Goal: Task Accomplishment & Management: Manage account settings

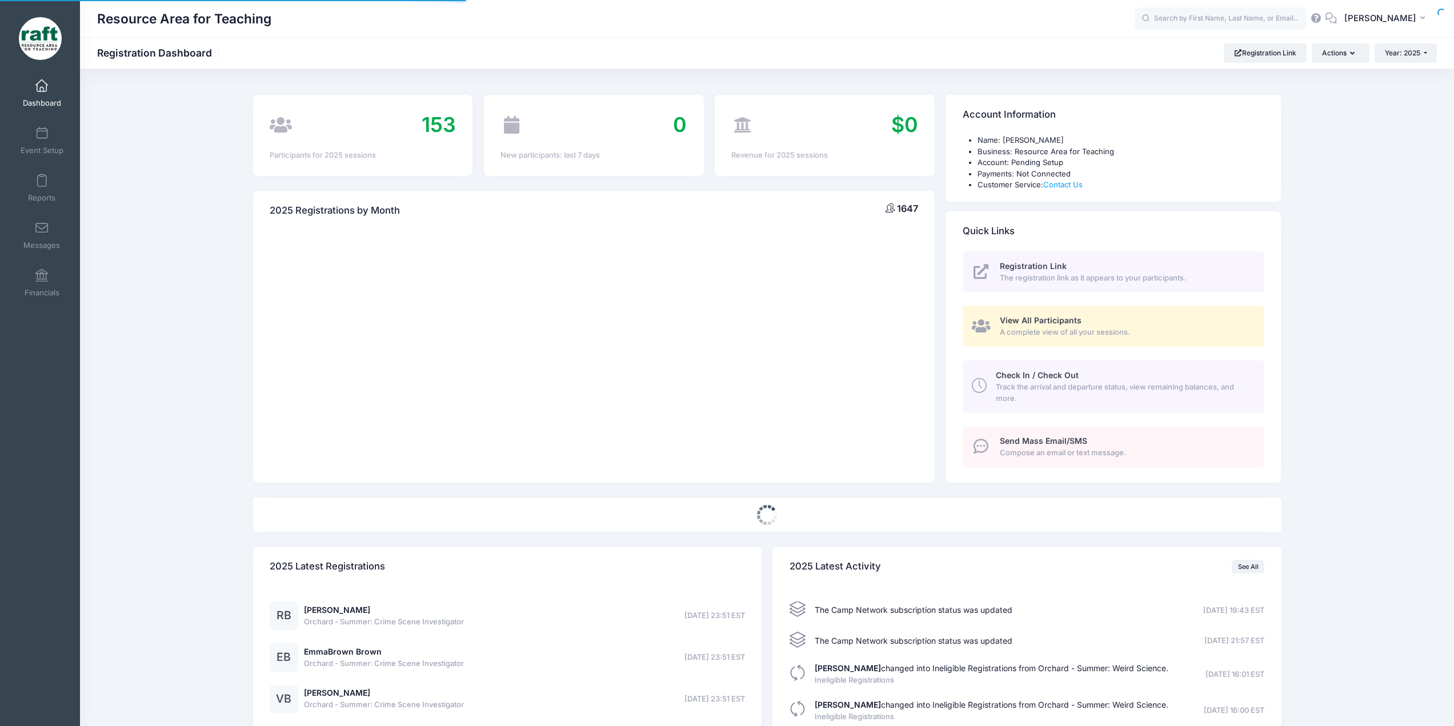
select select
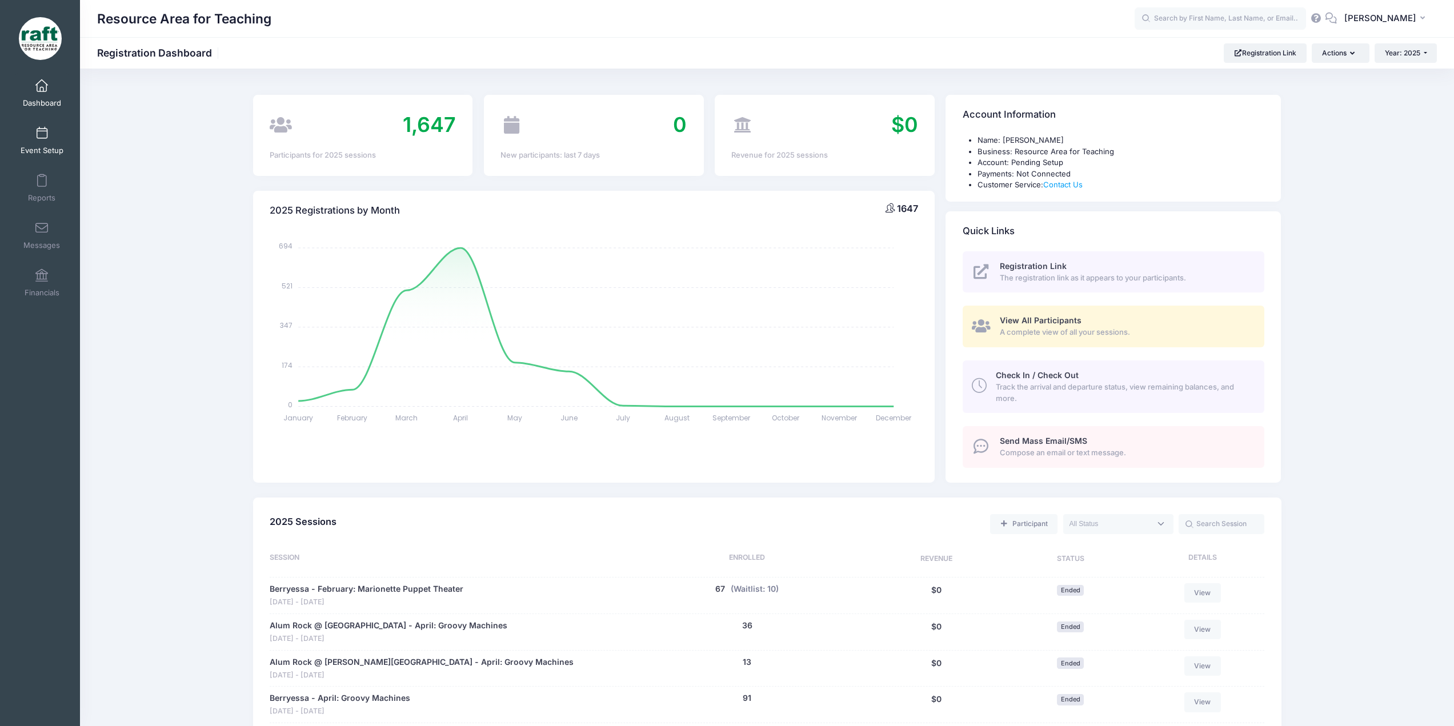
click at [51, 135] on link "Event Setup" at bounding box center [42, 141] width 54 height 40
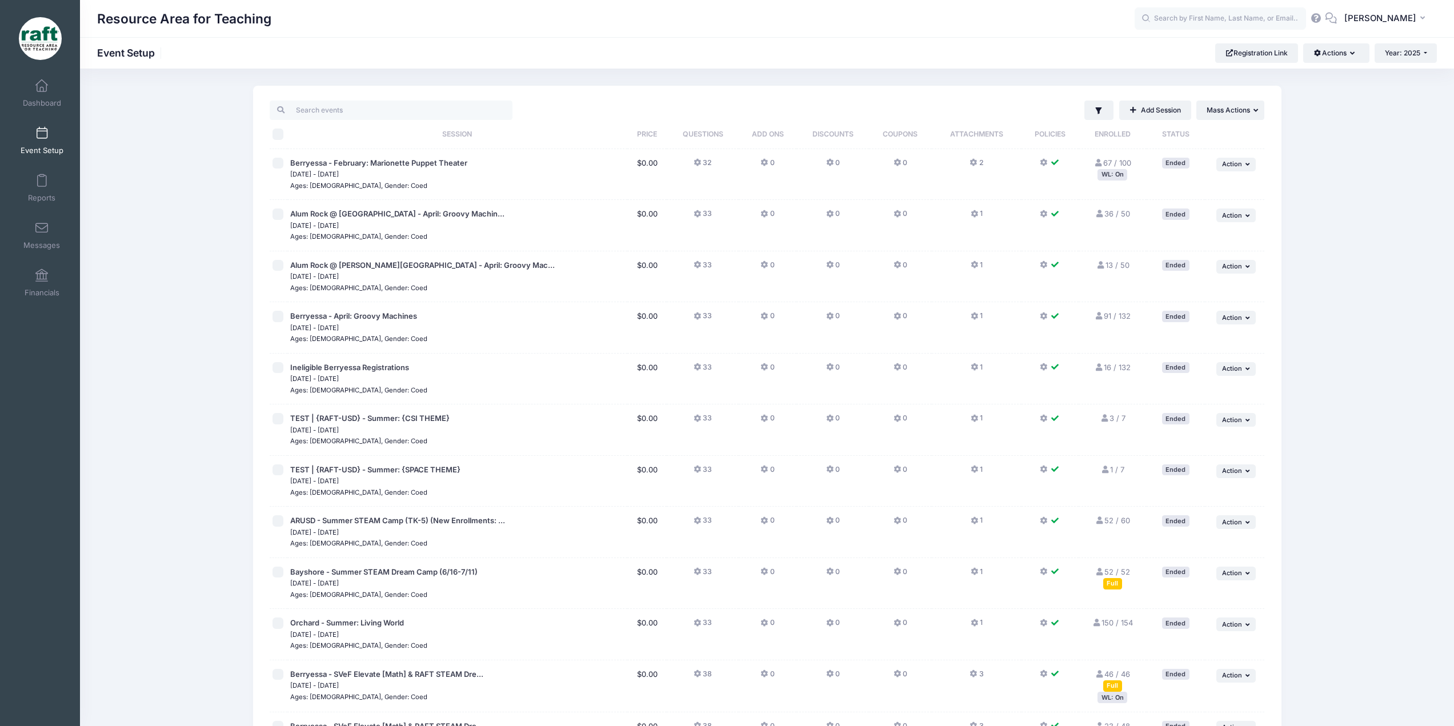
drag, startPoint x: 439, startPoint y: 516, endPoint x: 407, endPoint y: 506, distance: 33.4
click at [407, 506] on td "TEST | {RAFT-USD} - Summer: {SPACE THEME} Jun 1, 2025 - Jun 30, 2025 Ages: 5-13…" at bounding box center [457, 481] width 340 height 51
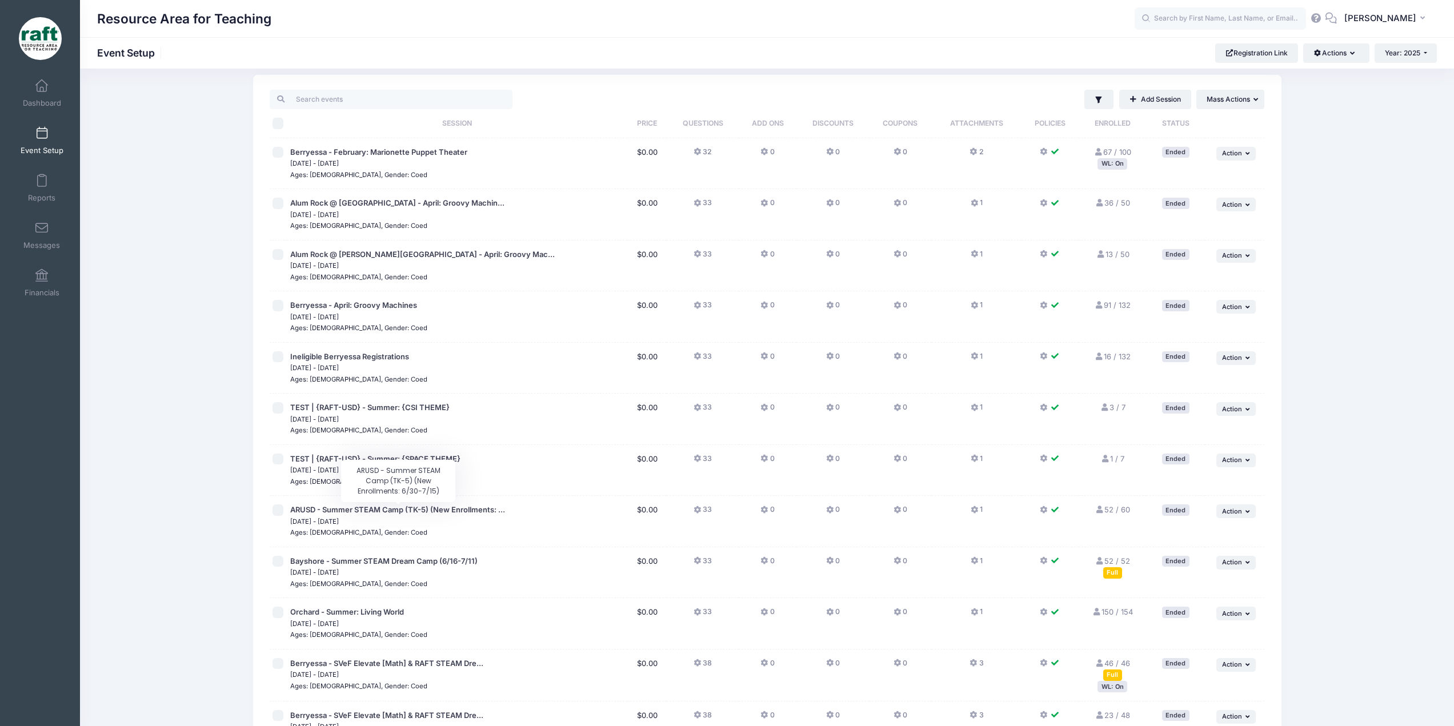
scroll to position [11, 0]
click at [1212, 105] on button "... Mass Actions" at bounding box center [1230, 98] width 68 height 19
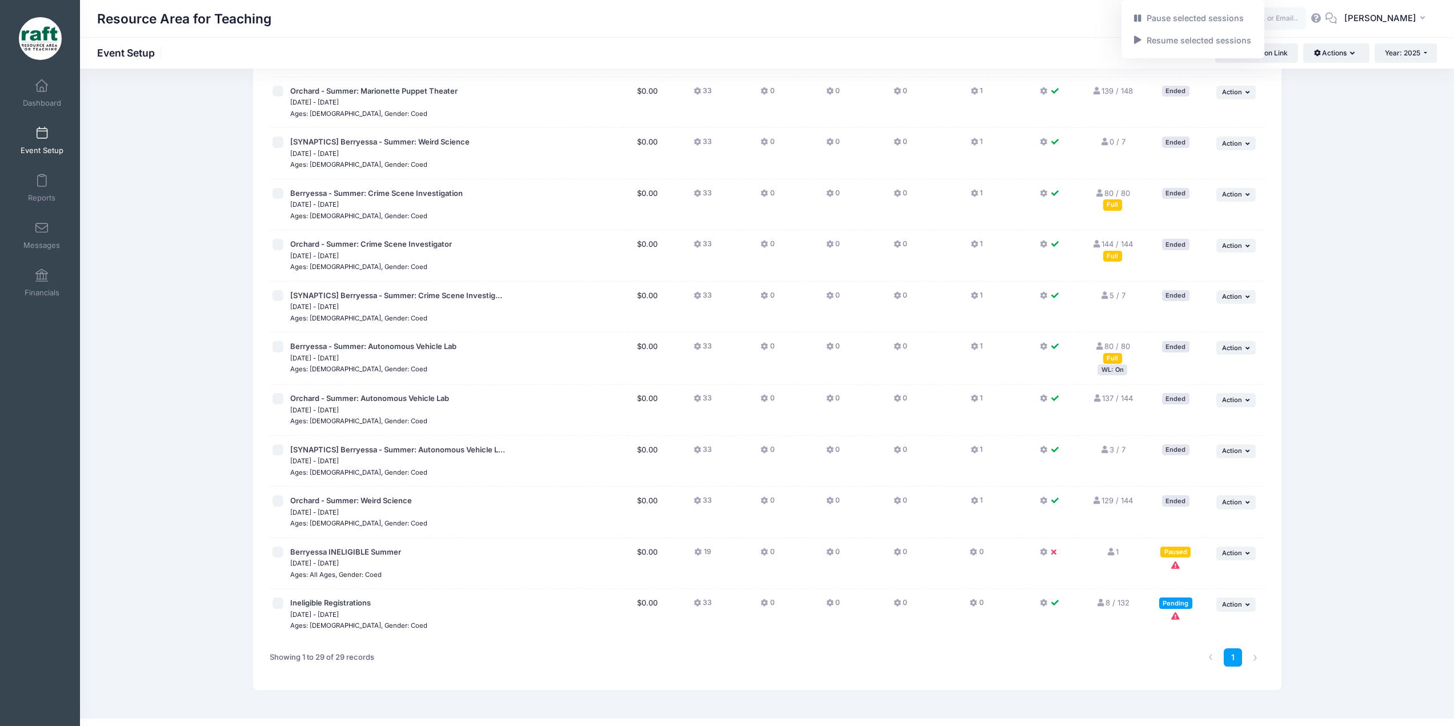
scroll to position [1013, 0]
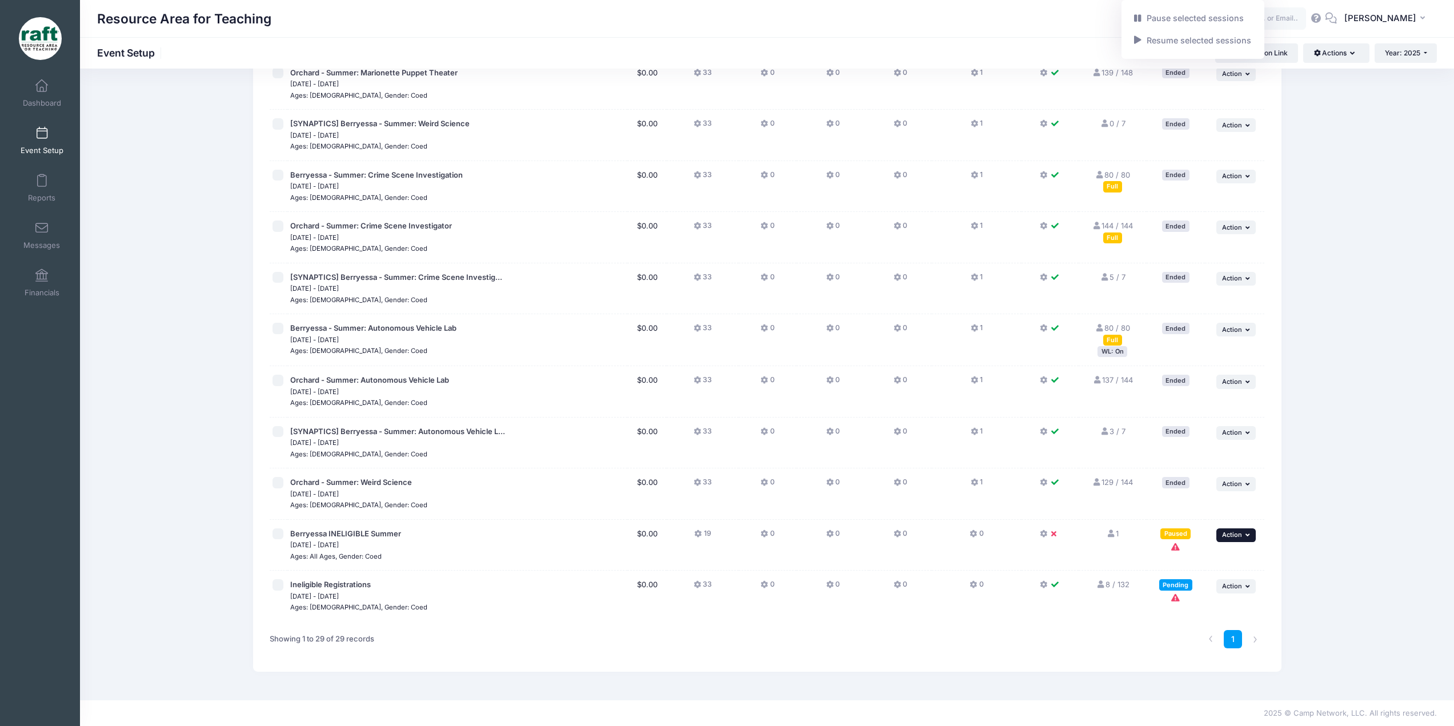
click at [1228, 535] on span "Action" at bounding box center [1232, 535] width 20 height 8
click at [1190, 578] on link "Edit Session" at bounding box center [1198, 582] width 103 height 22
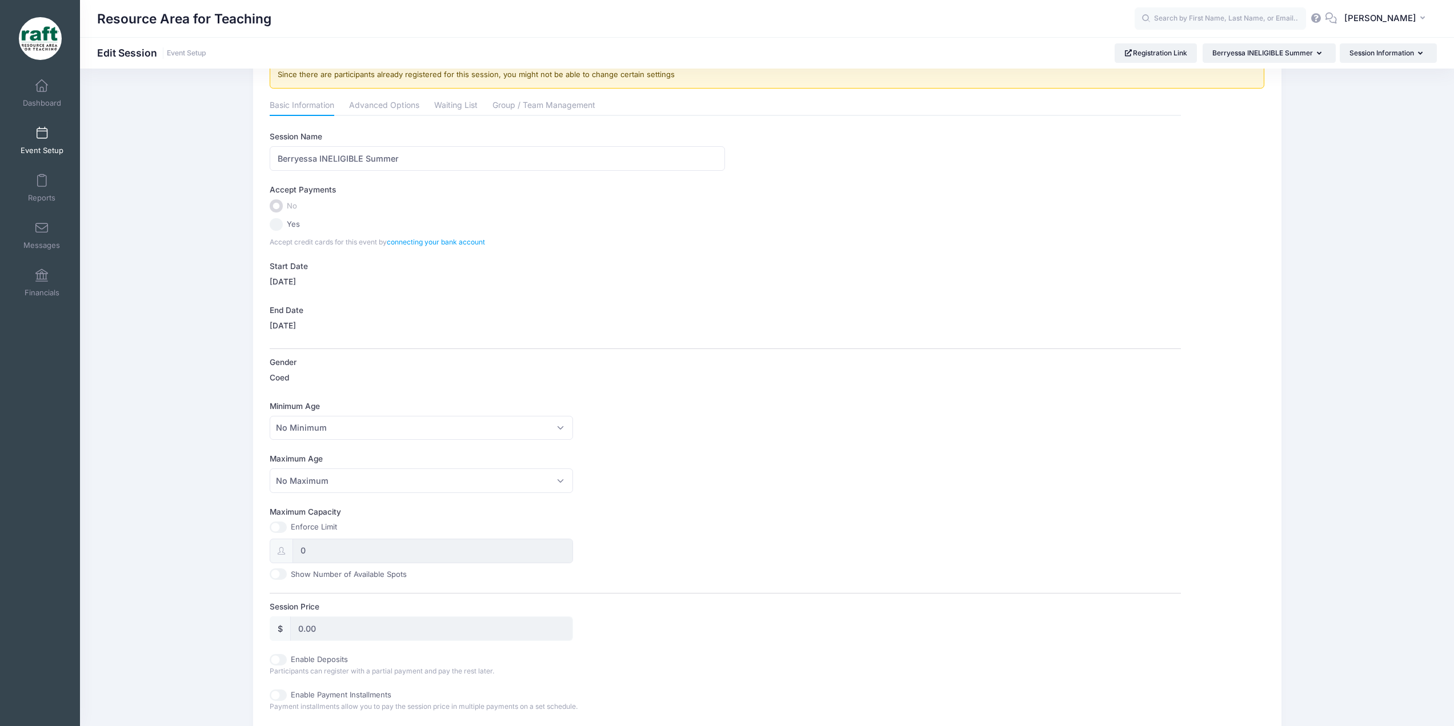
scroll to position [40, 0]
click at [299, 313] on label "End Date" at bounding box center [497, 309] width 455 height 11
click at [296, 327] on label "08/30/2025" at bounding box center [283, 324] width 26 height 11
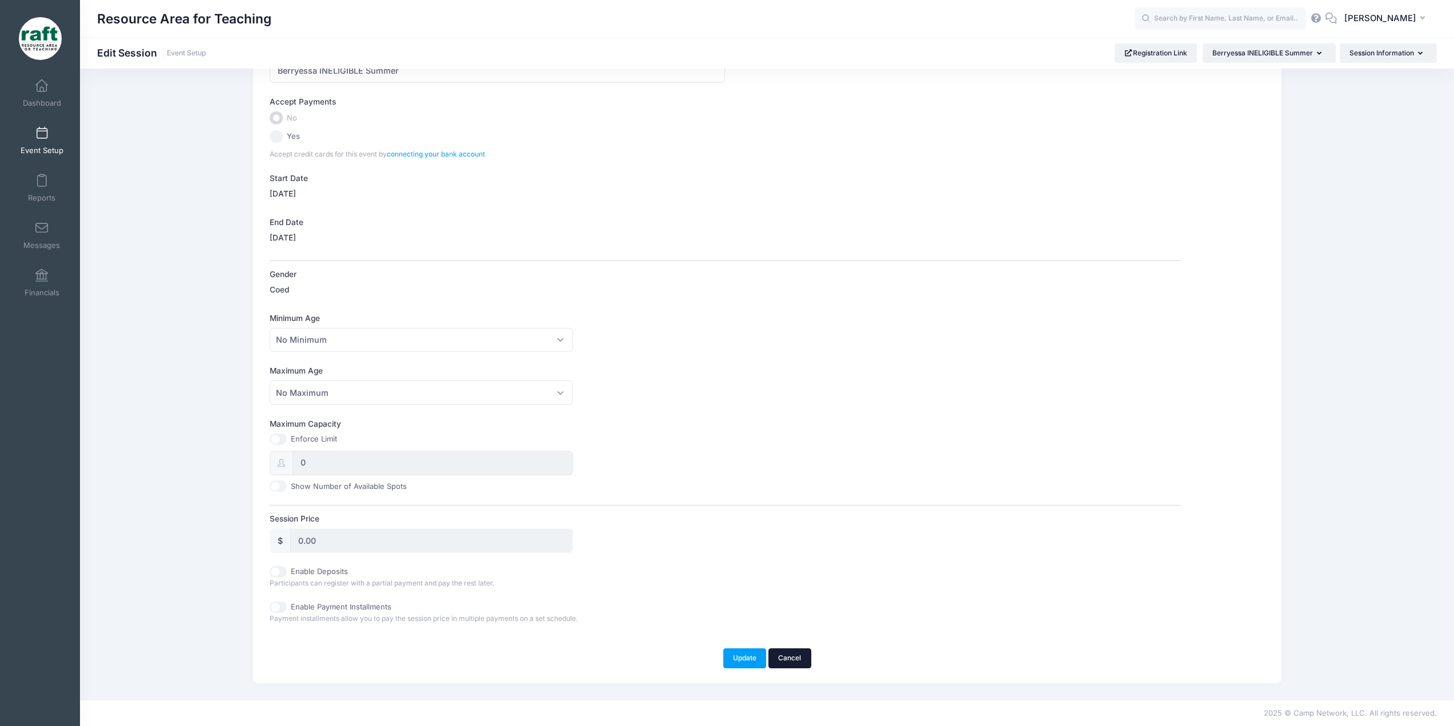
click at [801, 654] on link "Cancel" at bounding box center [790, 658] width 43 height 19
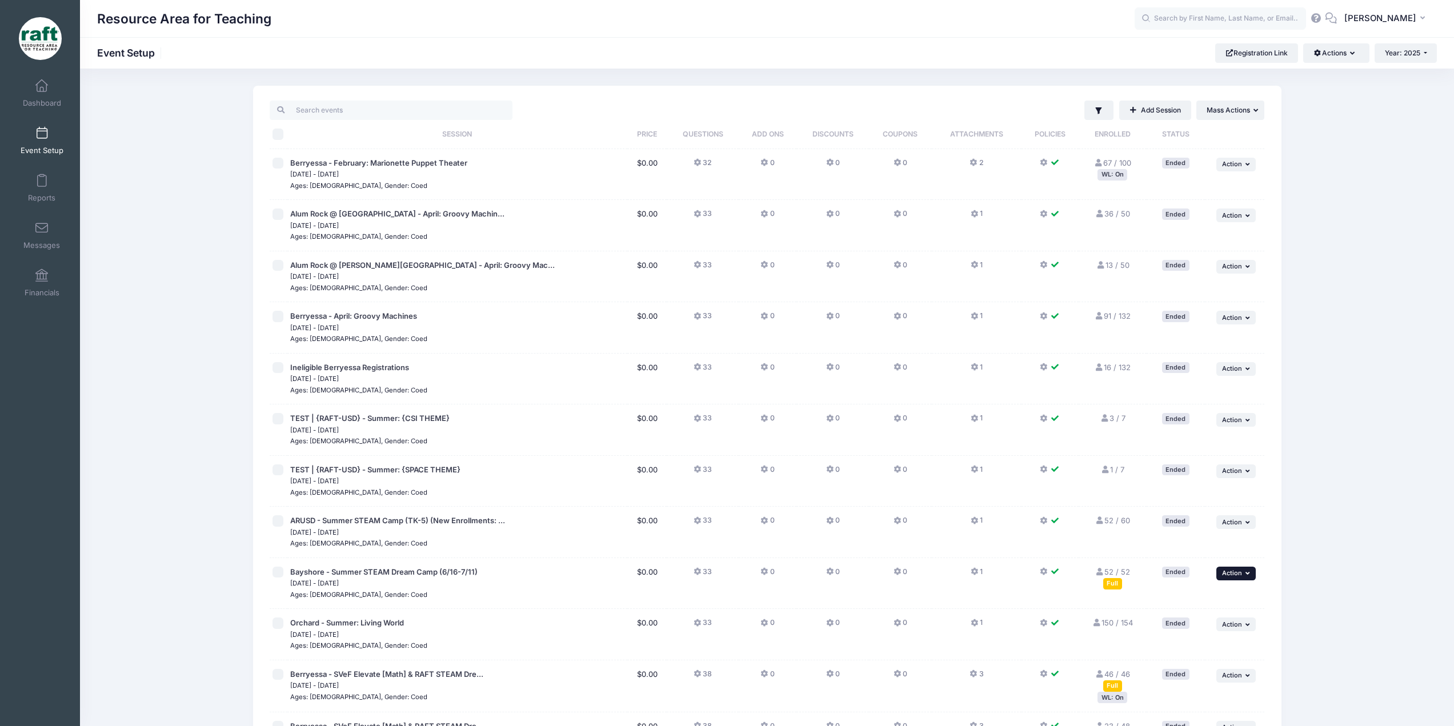
click at [1226, 575] on span "Action" at bounding box center [1232, 573] width 20 height 8
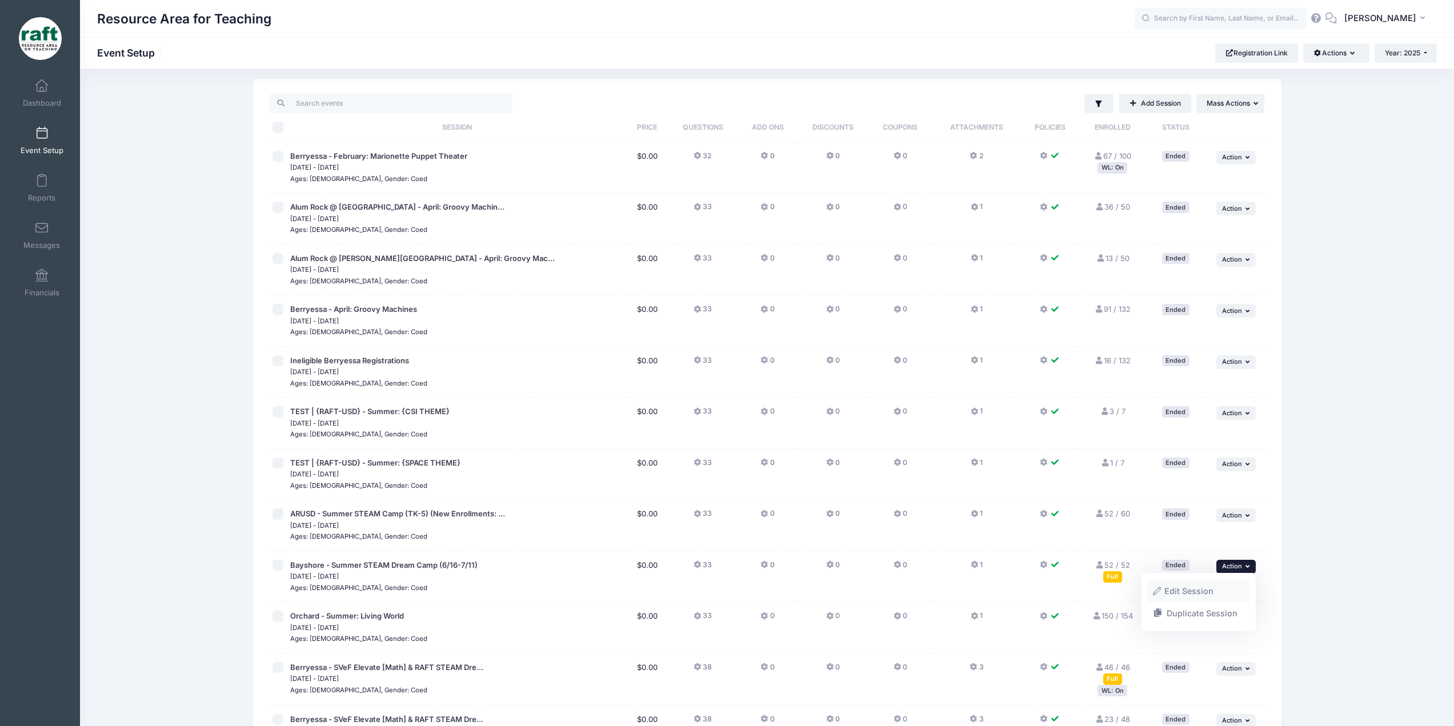
scroll to position [7, 0]
click at [1196, 607] on link "Duplicate Session" at bounding box center [1198, 613] width 103 height 22
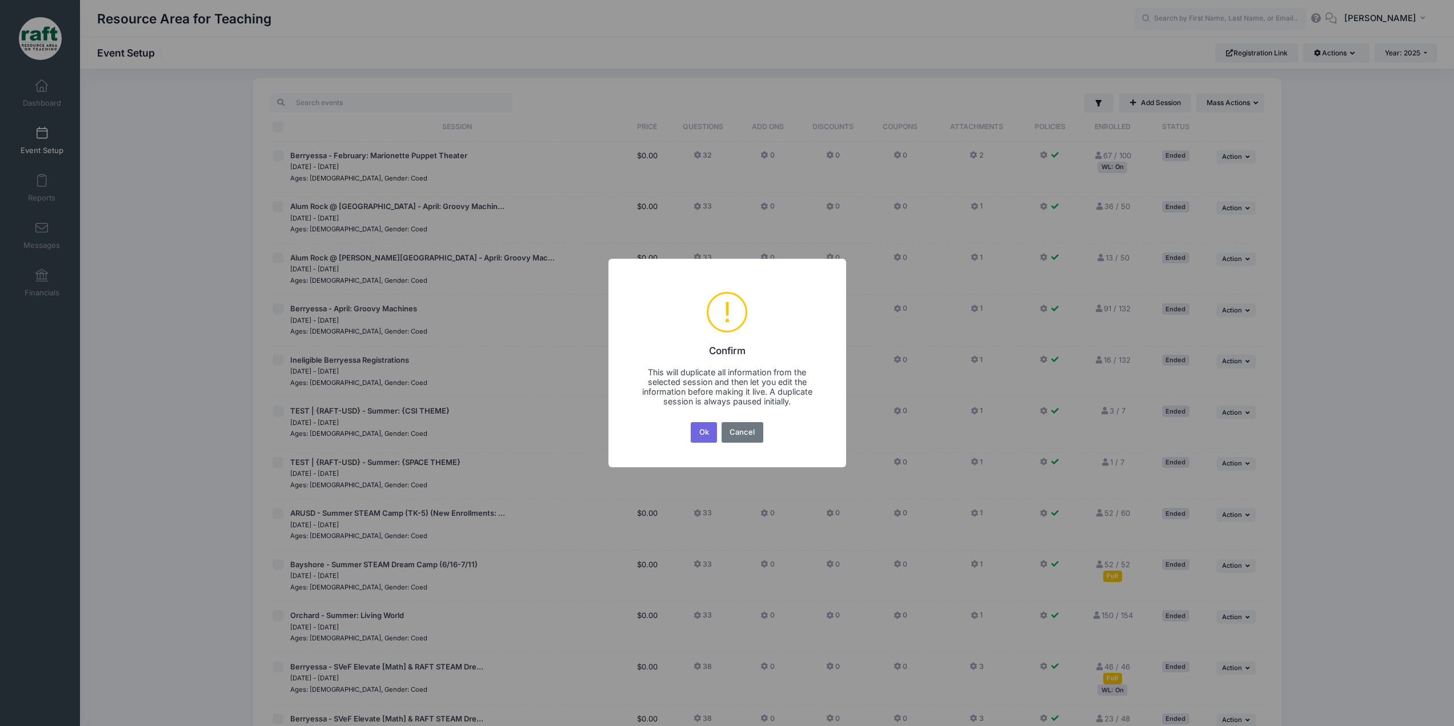
click at [718, 425] on div "Ok No Cancel" at bounding box center [727, 432] width 77 height 25
click at [701, 430] on button "Ok" at bounding box center [704, 432] width 26 height 21
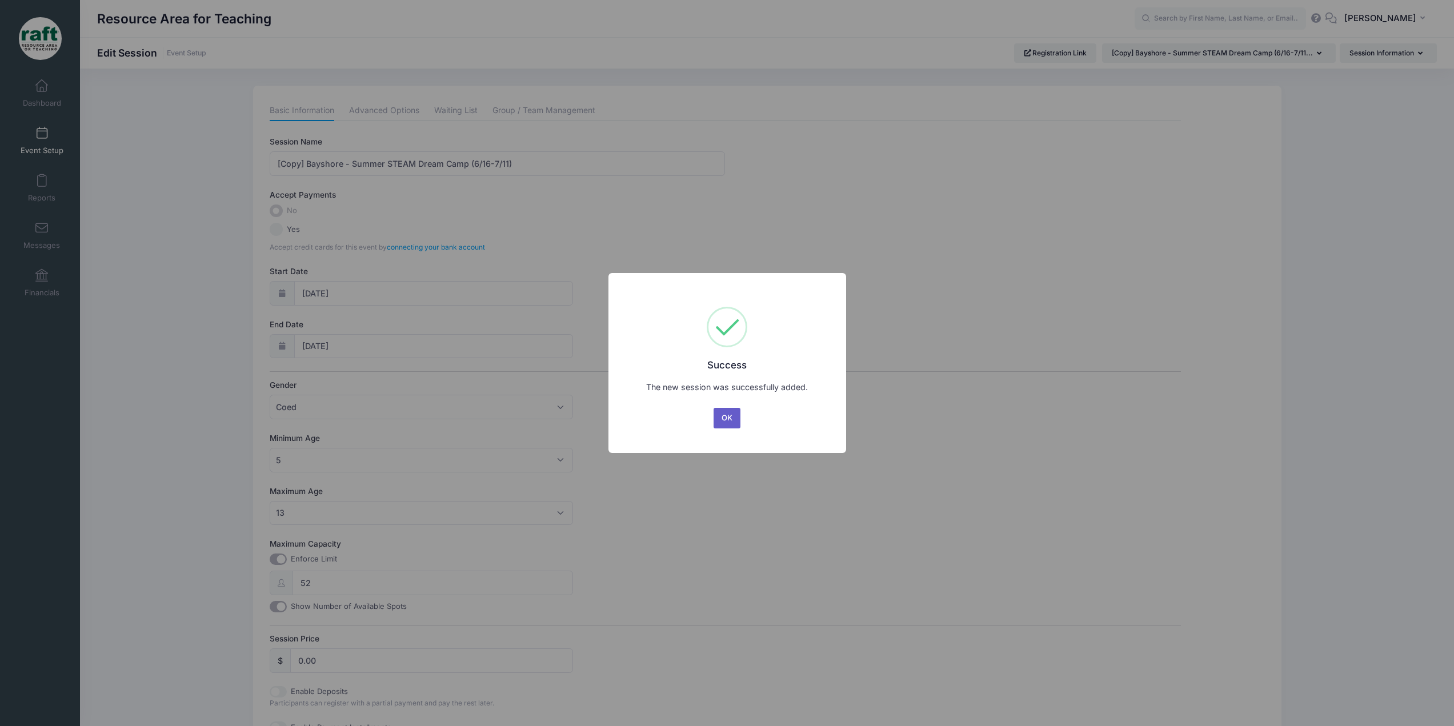
click at [728, 411] on button "OK" at bounding box center [727, 418] width 27 height 21
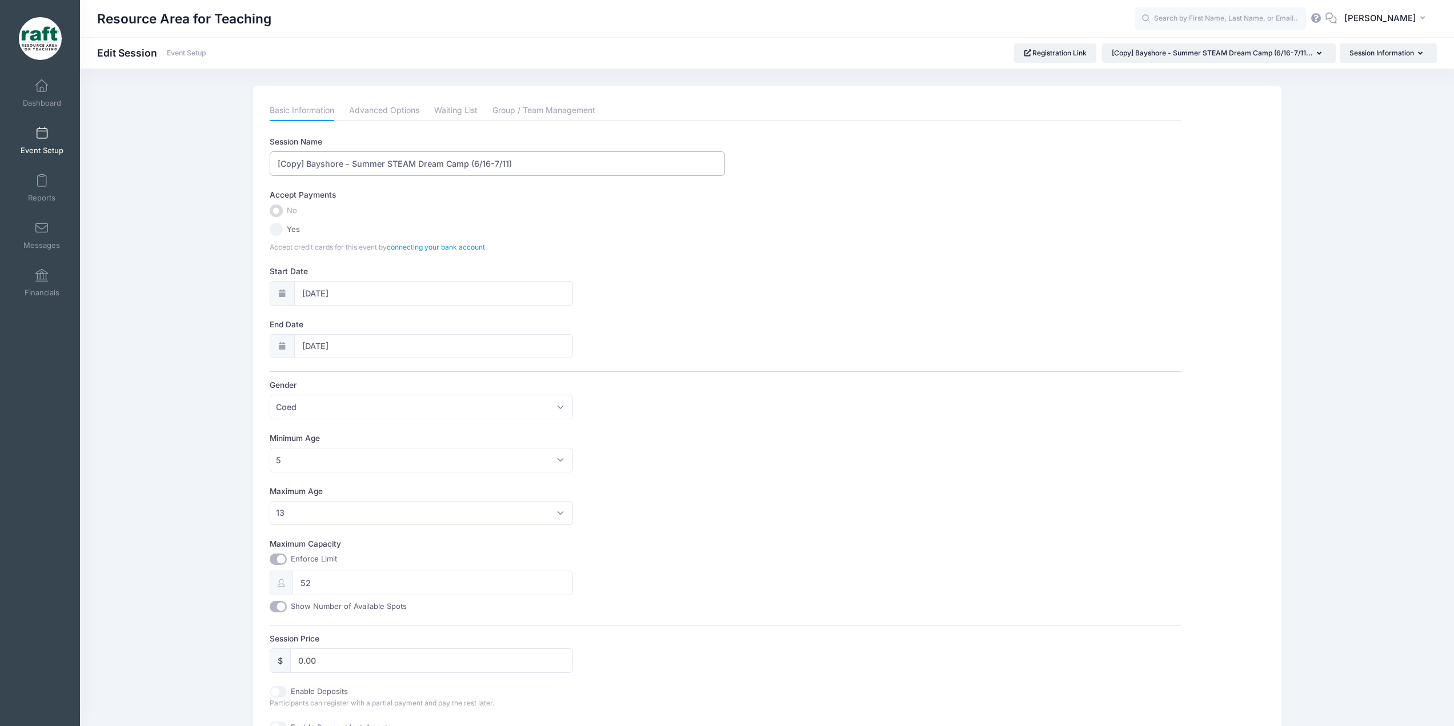
click at [507, 171] on input "[Copy] Bayshore - Summer STEAM Dream Camp (6/16-7/11)" at bounding box center [497, 163] width 455 height 25
type input "Z"
type input "Sample Intersession Camp"
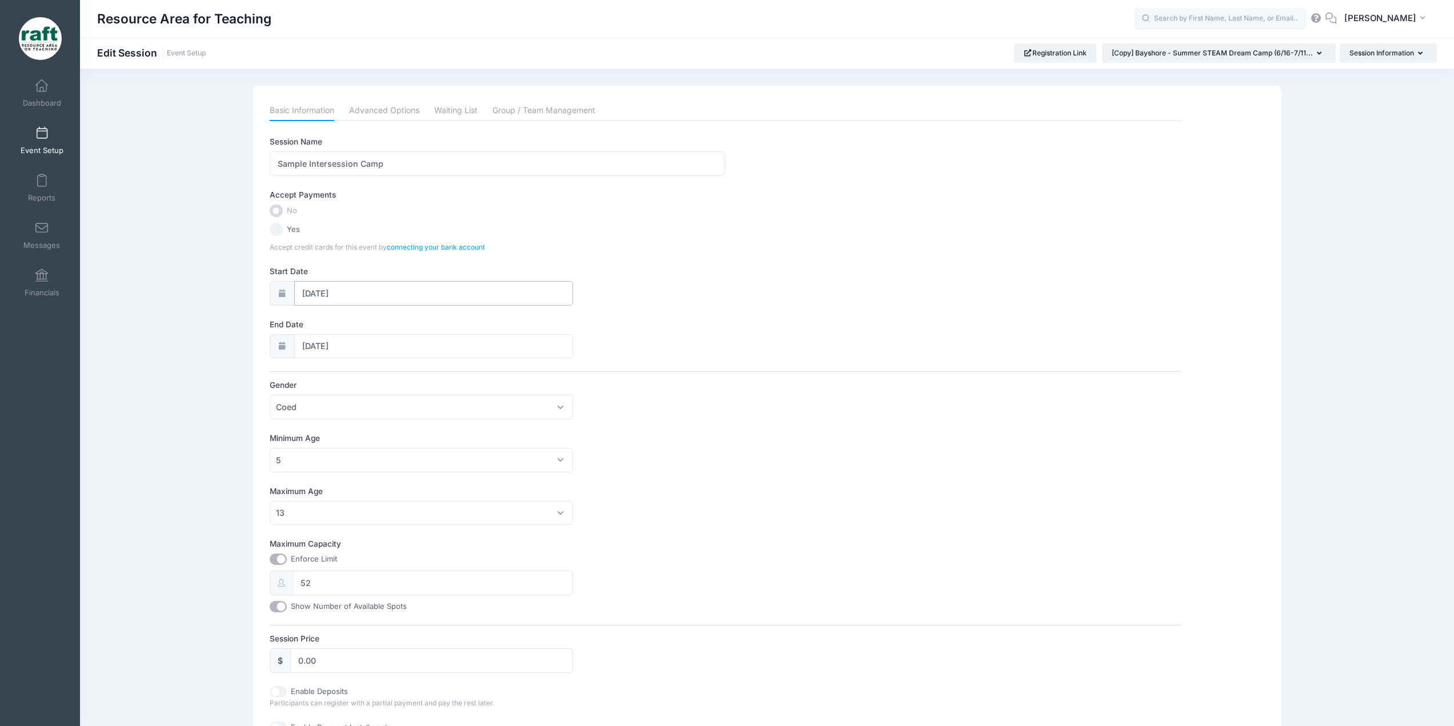
click at [308, 291] on input "06/16/2025" at bounding box center [433, 293] width 279 height 25
click at [436, 324] on icon at bounding box center [437, 323] width 7 height 7
click at [435, 323] on icon at bounding box center [437, 323] width 7 height 7
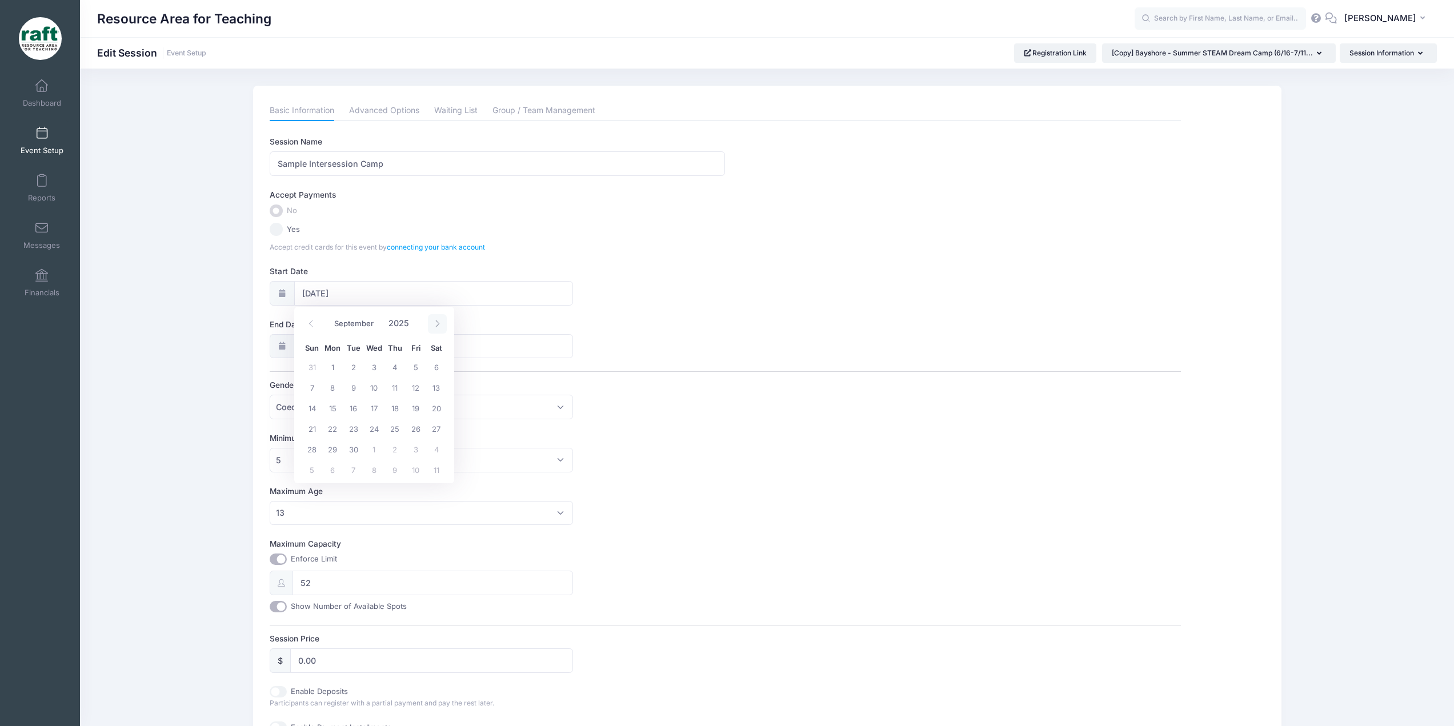
select select "9"
click at [337, 389] on span "6" at bounding box center [332, 387] width 21 height 21
type input "10/06/2025"
type input "10/07/2025"
select select "9"
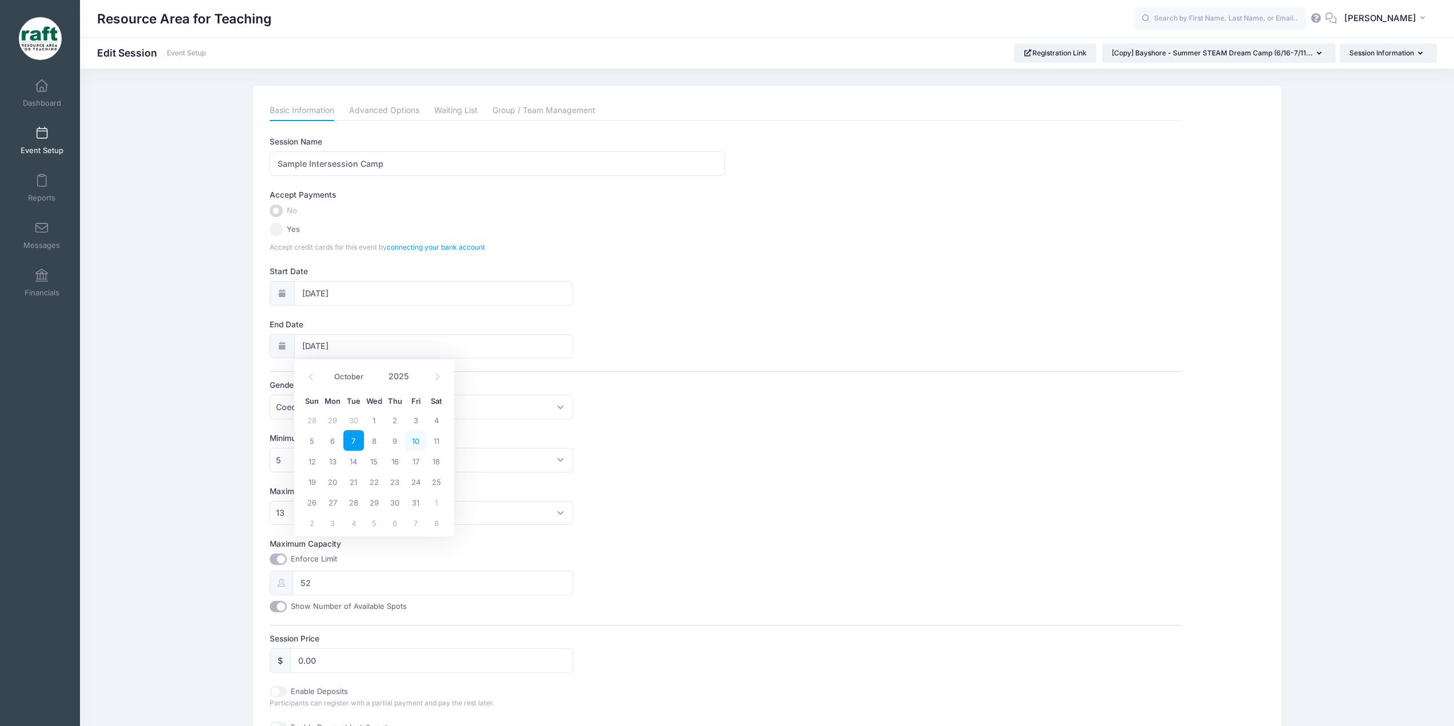
click at [415, 445] on span "10" at bounding box center [415, 440] width 21 height 21
type input "10/10/2025"
click at [636, 437] on label "Minimum Age" at bounding box center [497, 438] width 455 height 11
click at [270, 448] on select "No Minimum 1 2 3 4 5 6 7 8 9 10 11 12 13 14 15 16 17 18 19 20 21 22 23 24 25 26…" at bounding box center [270, 448] width 1 height 1
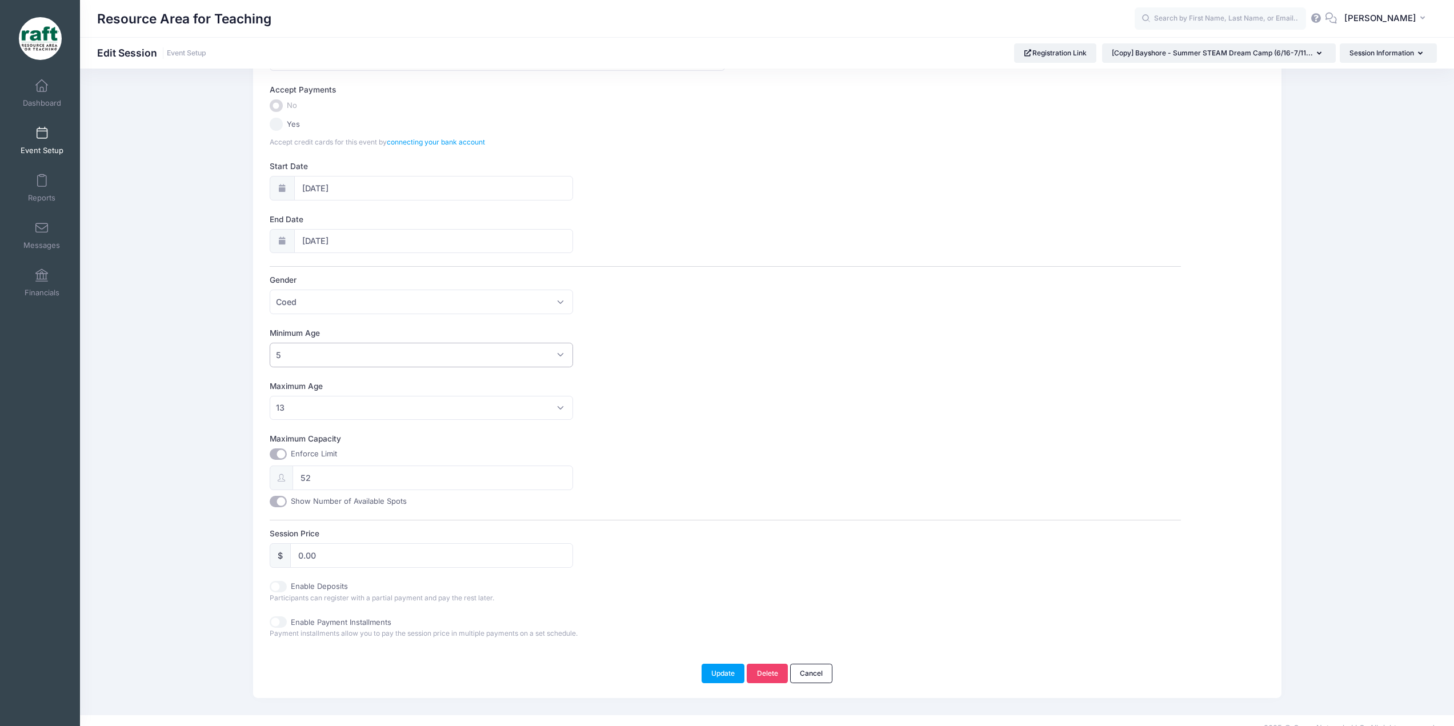
scroll to position [120, 0]
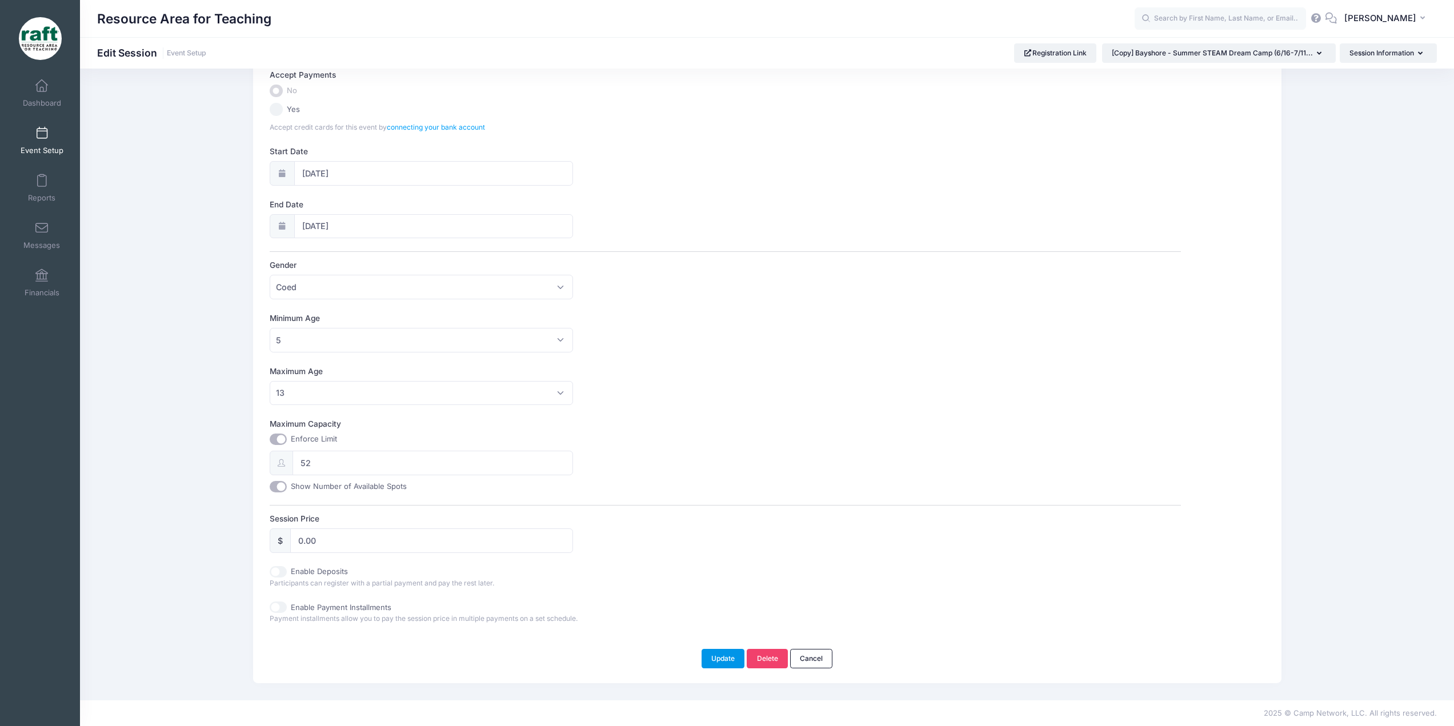
click at [725, 667] on button "Update" at bounding box center [723, 658] width 43 height 19
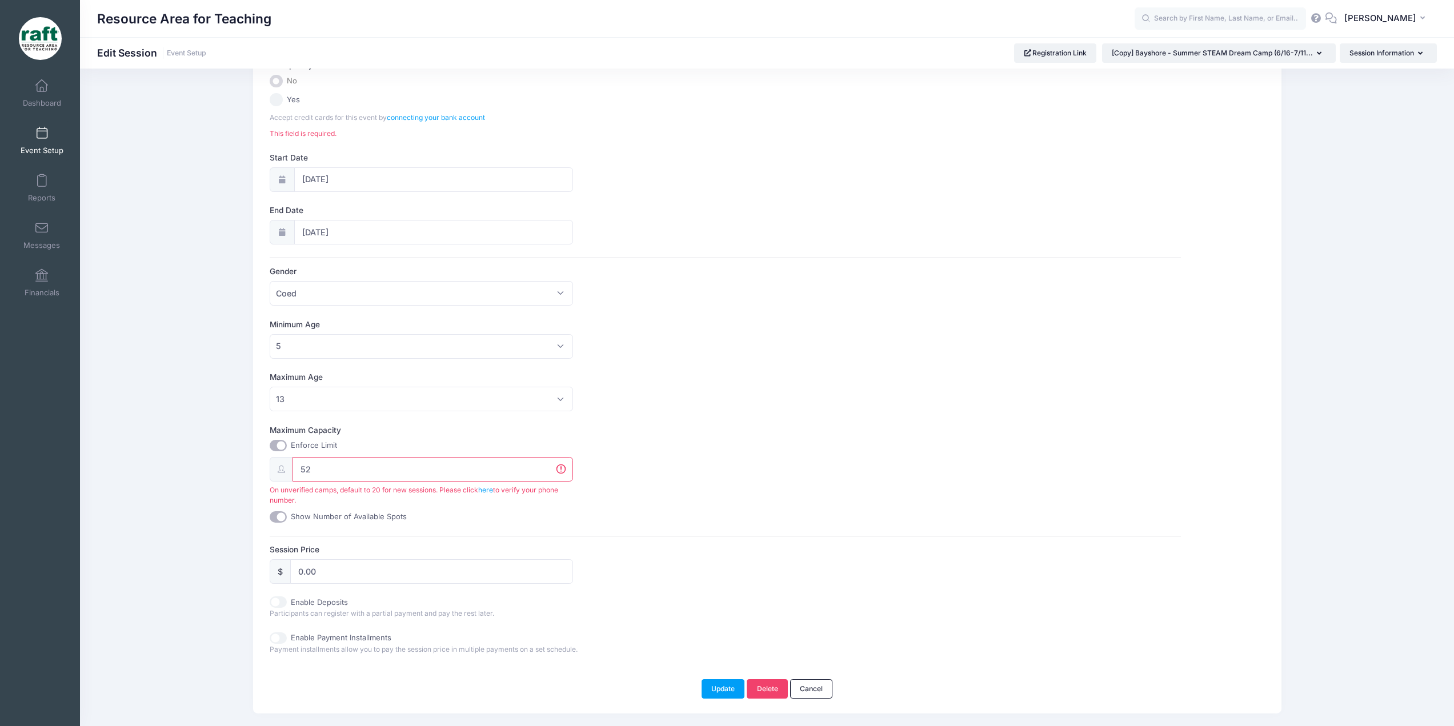
scroll to position [130, 0]
click at [429, 461] on input "52" at bounding box center [433, 469] width 281 height 25
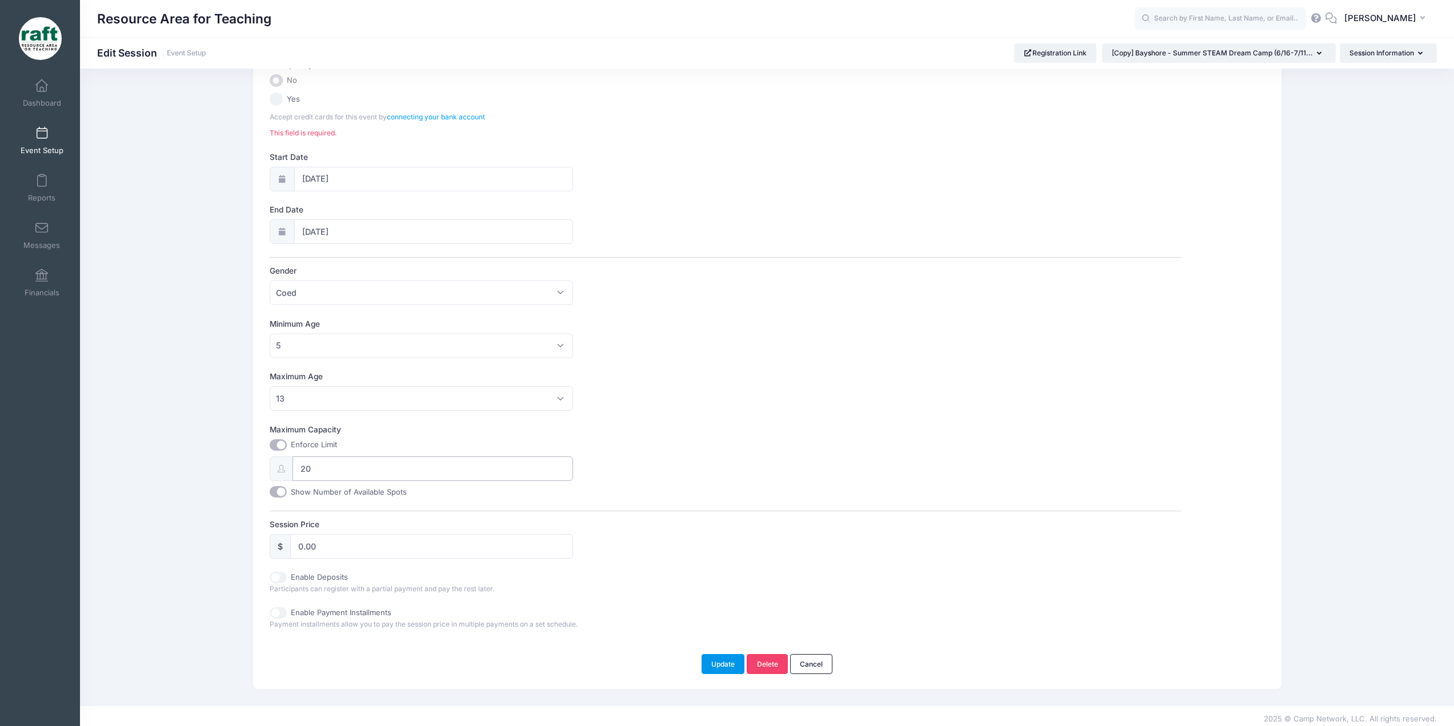
type input "20"
click at [729, 665] on button "Update" at bounding box center [723, 663] width 43 height 19
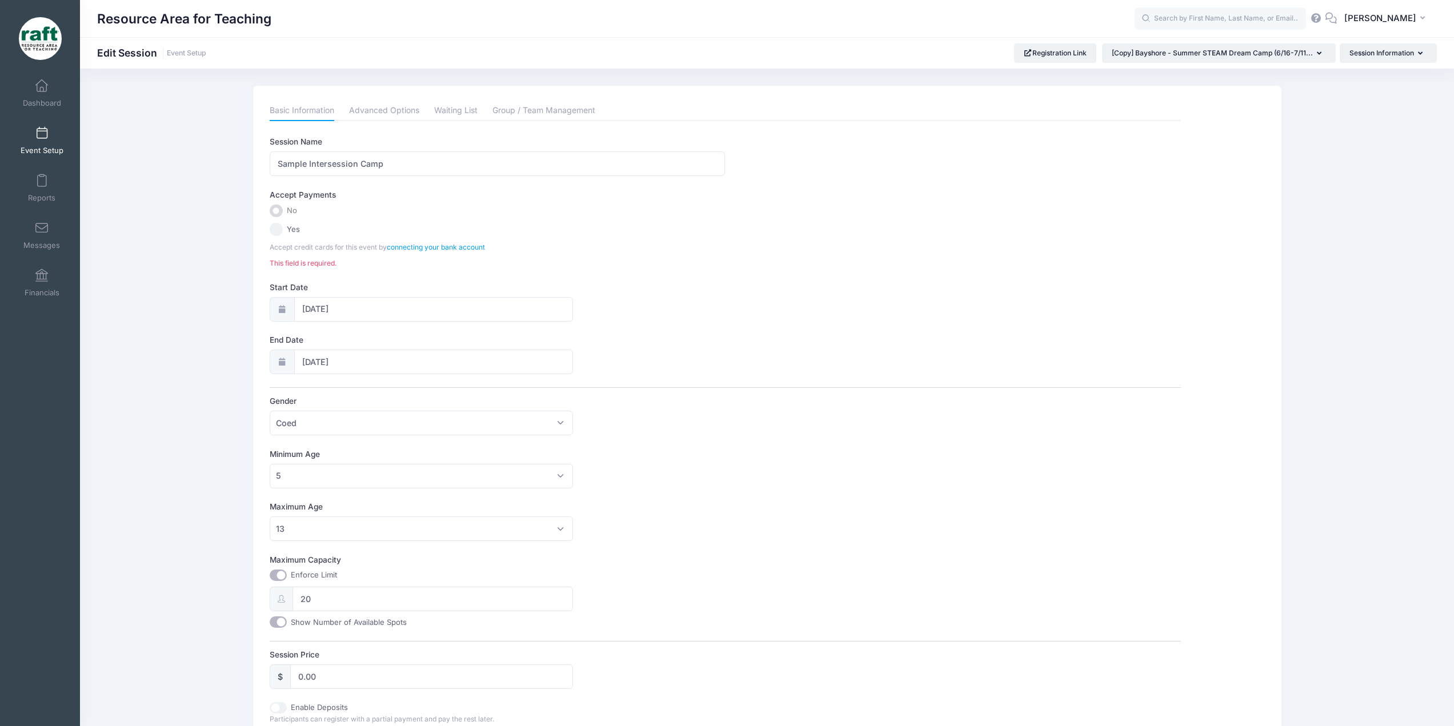
click at [271, 210] on label "No" at bounding box center [725, 211] width 911 height 13
click at [279, 226] on input "Yes" at bounding box center [276, 229] width 13 height 13
radio input "true"
click at [282, 216] on label "No" at bounding box center [725, 211] width 911 height 13
click at [281, 238] on div "Accept Payments No Yes Accept credit cards for this event by connecting your ba…" at bounding box center [725, 228] width 911 height 79
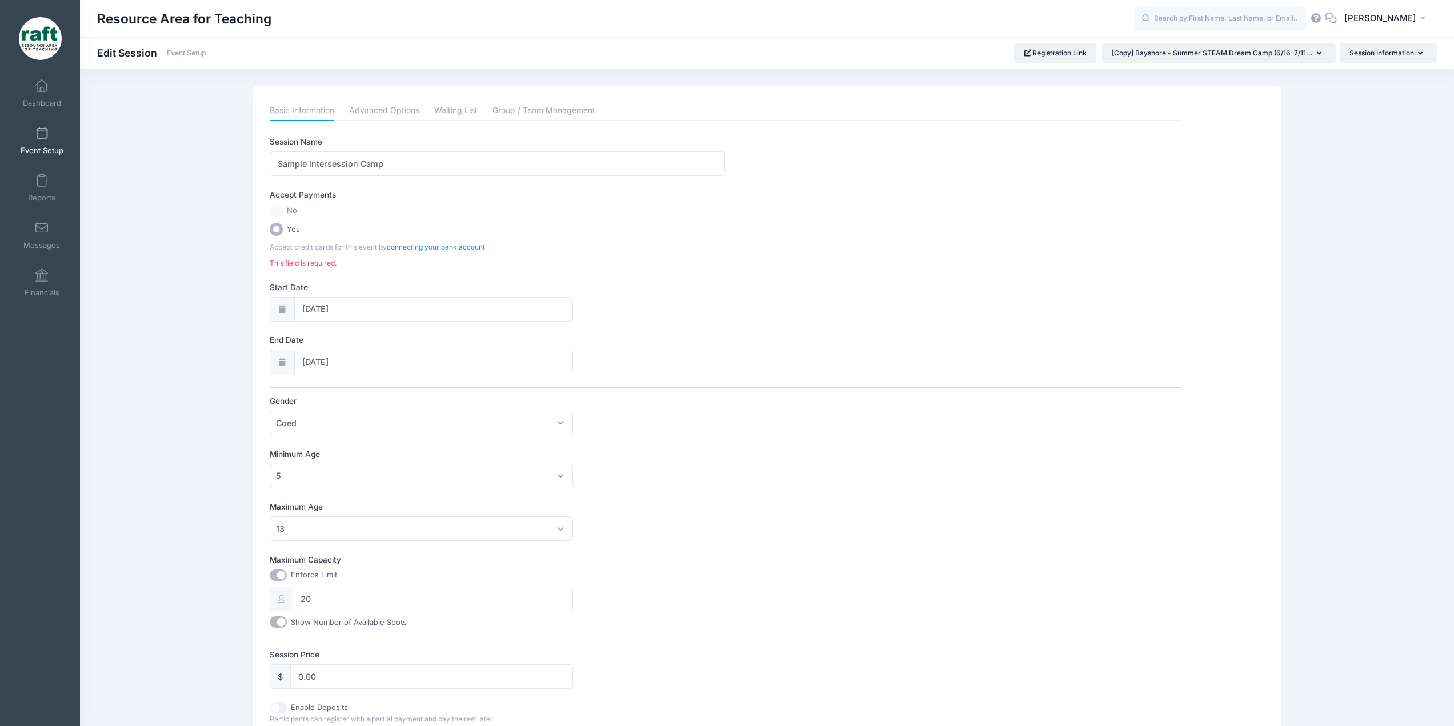
click at [279, 217] on label "No" at bounding box center [725, 211] width 911 height 13
click at [275, 211] on label "No" at bounding box center [725, 211] width 911 height 13
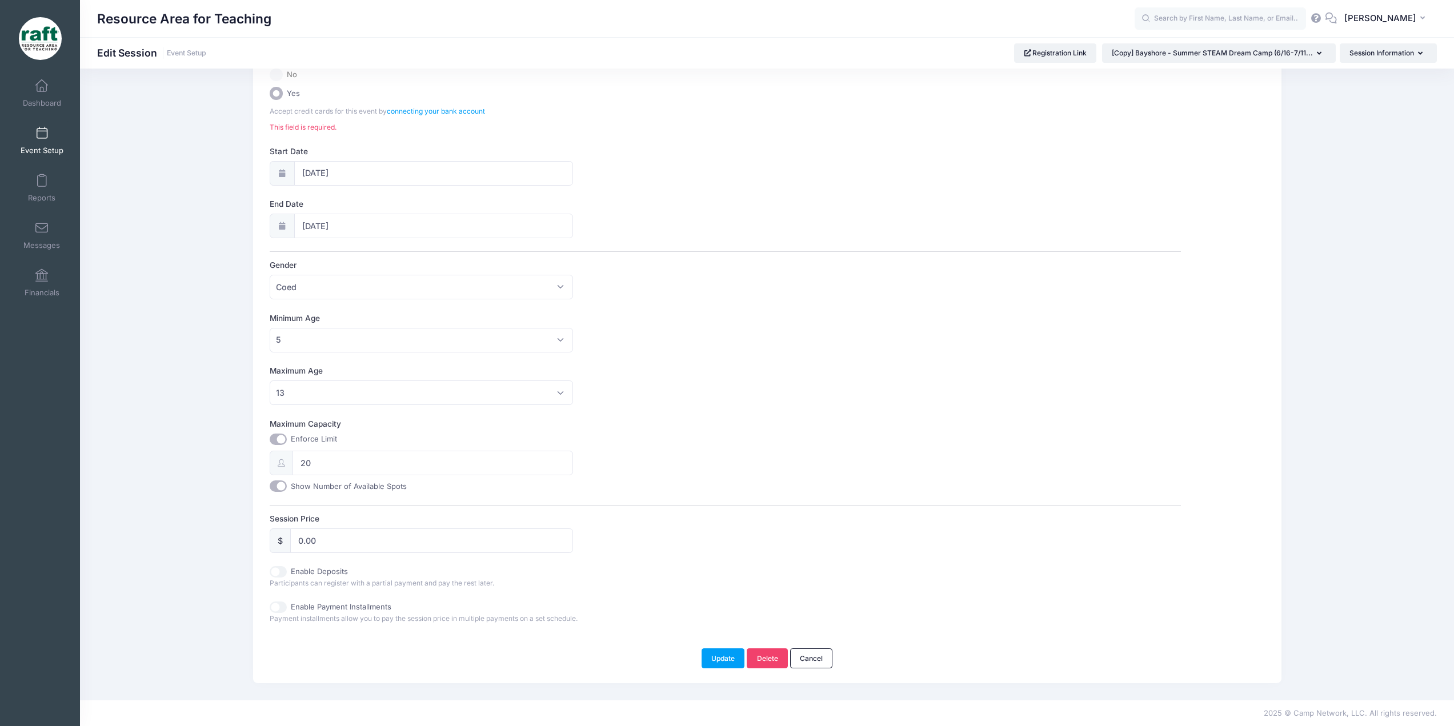
click at [698, 655] on div "Update Delete Cancel" at bounding box center [766, 658] width 983 height 19
click at [719, 661] on button "Update" at bounding box center [723, 658] width 43 height 19
click at [413, 541] on input "0.00" at bounding box center [431, 534] width 283 height 25
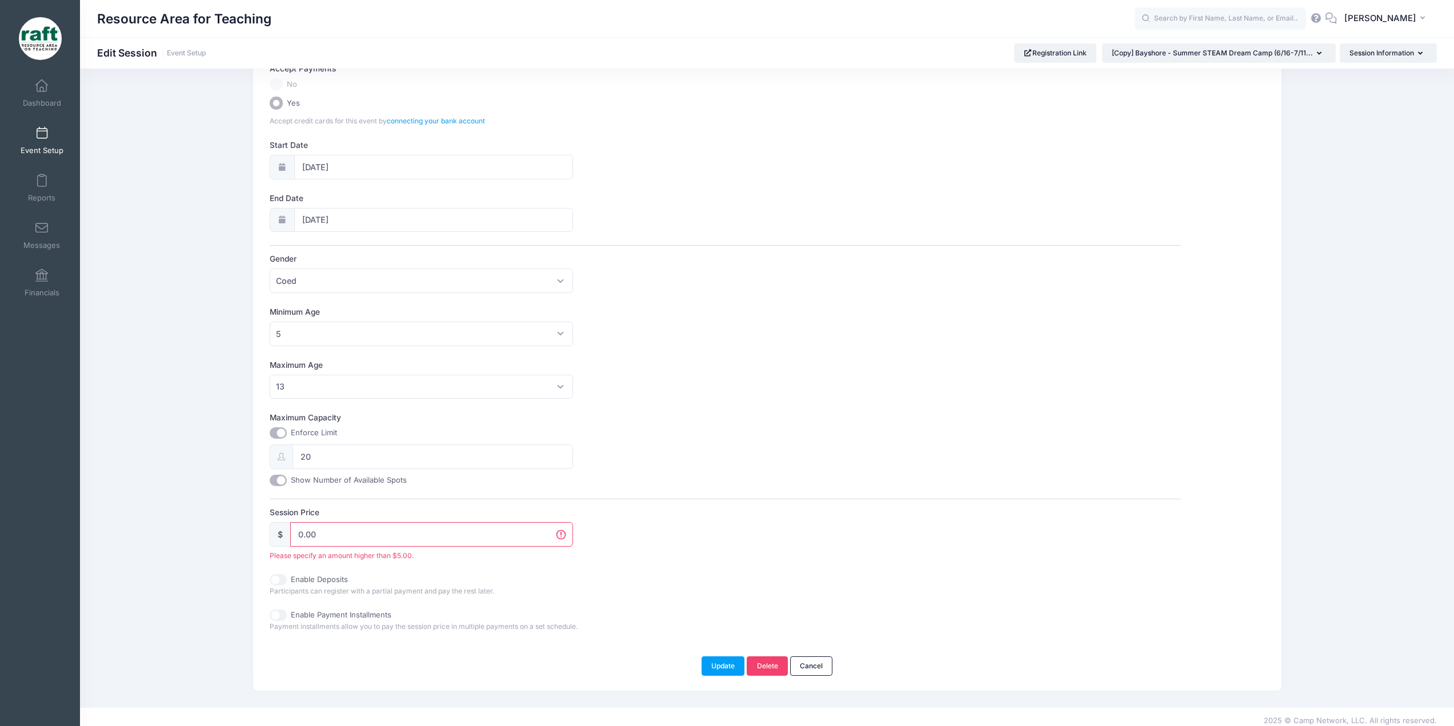
click at [413, 541] on input "0.00" at bounding box center [431, 534] width 283 height 25
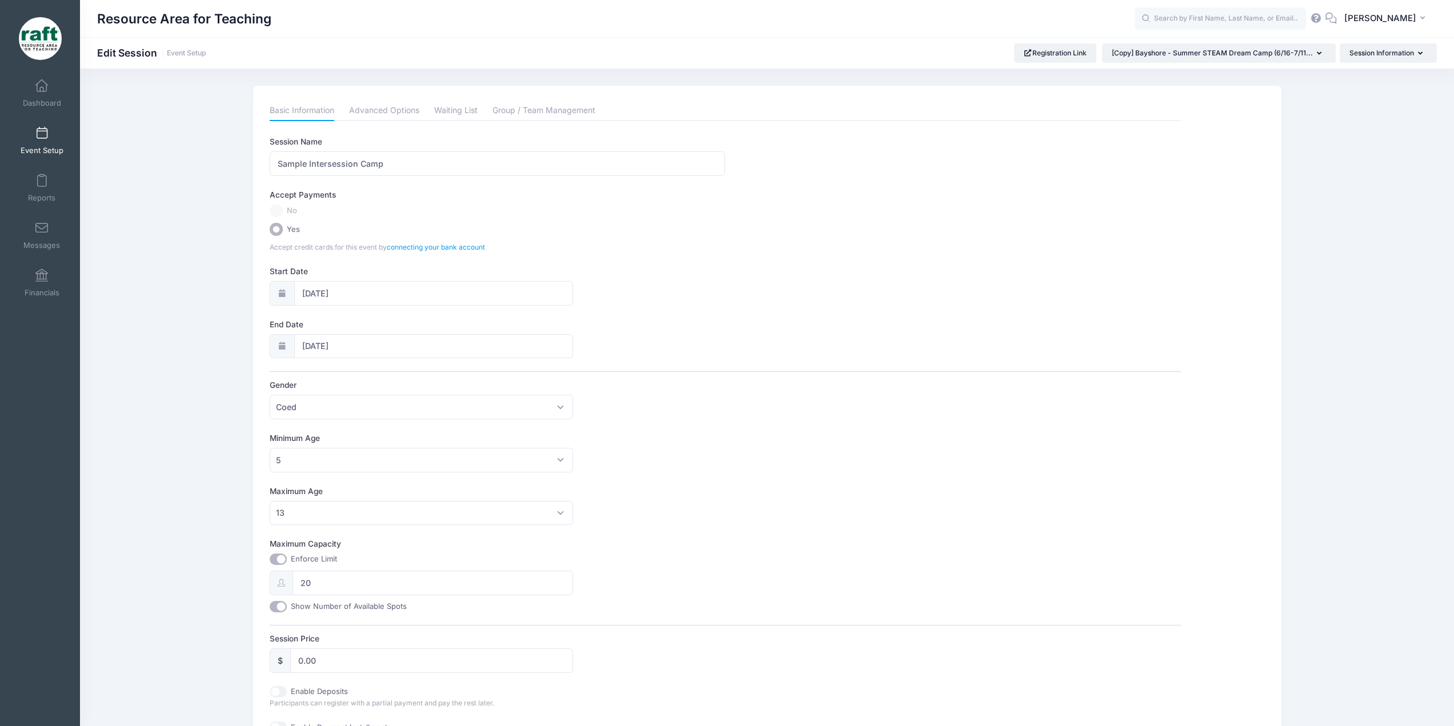
click at [289, 208] on span "No" at bounding box center [292, 210] width 10 height 11
click at [283, 207] on label "No" at bounding box center [725, 211] width 911 height 13
click at [369, 121] on link "Advanced Options" at bounding box center [384, 111] width 70 height 21
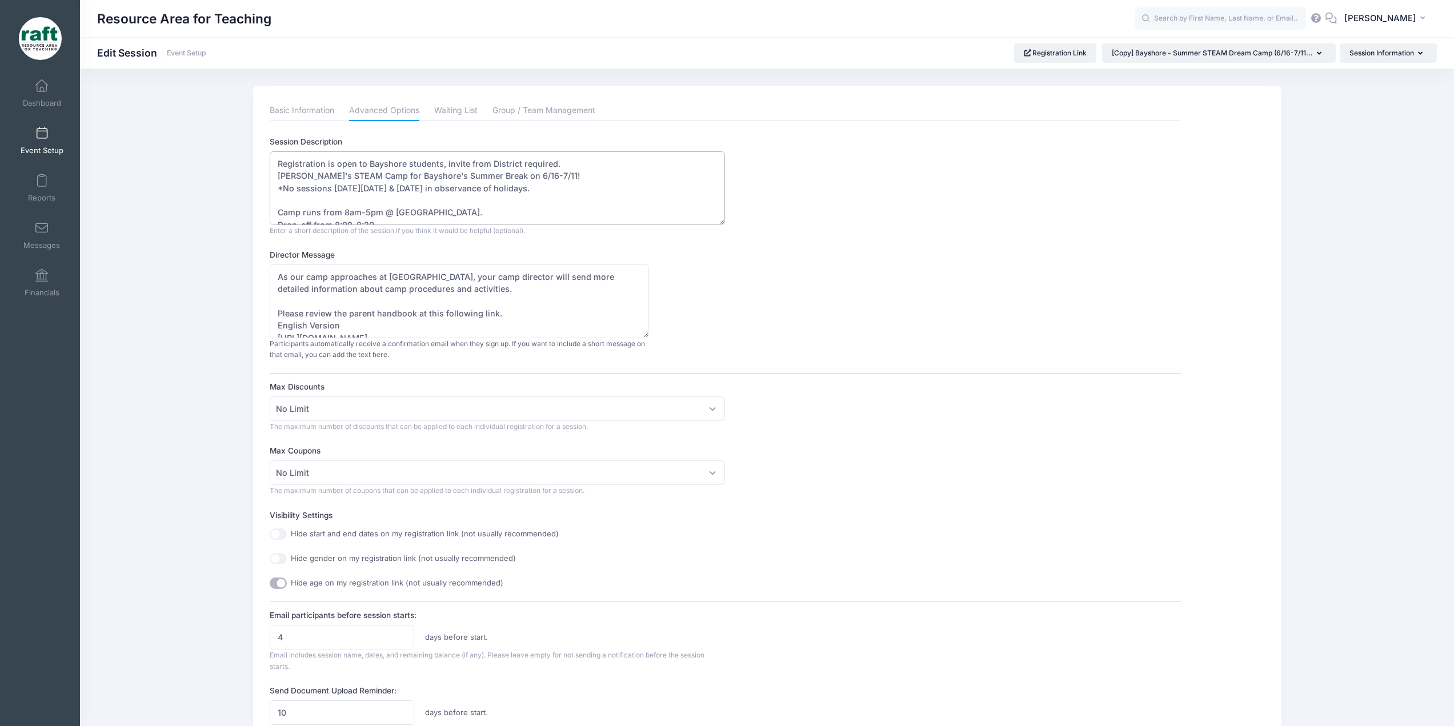
click at [378, 163] on textarea "Registration is open to Bayshore students, invite from District required. RAFT'…" at bounding box center [497, 188] width 455 height 74
click at [404, 179] on textarea "Registration is open to Bayshore students, invite from District required. RAFT'…" at bounding box center [497, 188] width 455 height 74
click at [461, 175] on textarea "Registration is open to Bayshore students, invite from District required. RAFT'…" at bounding box center [497, 188] width 455 height 74
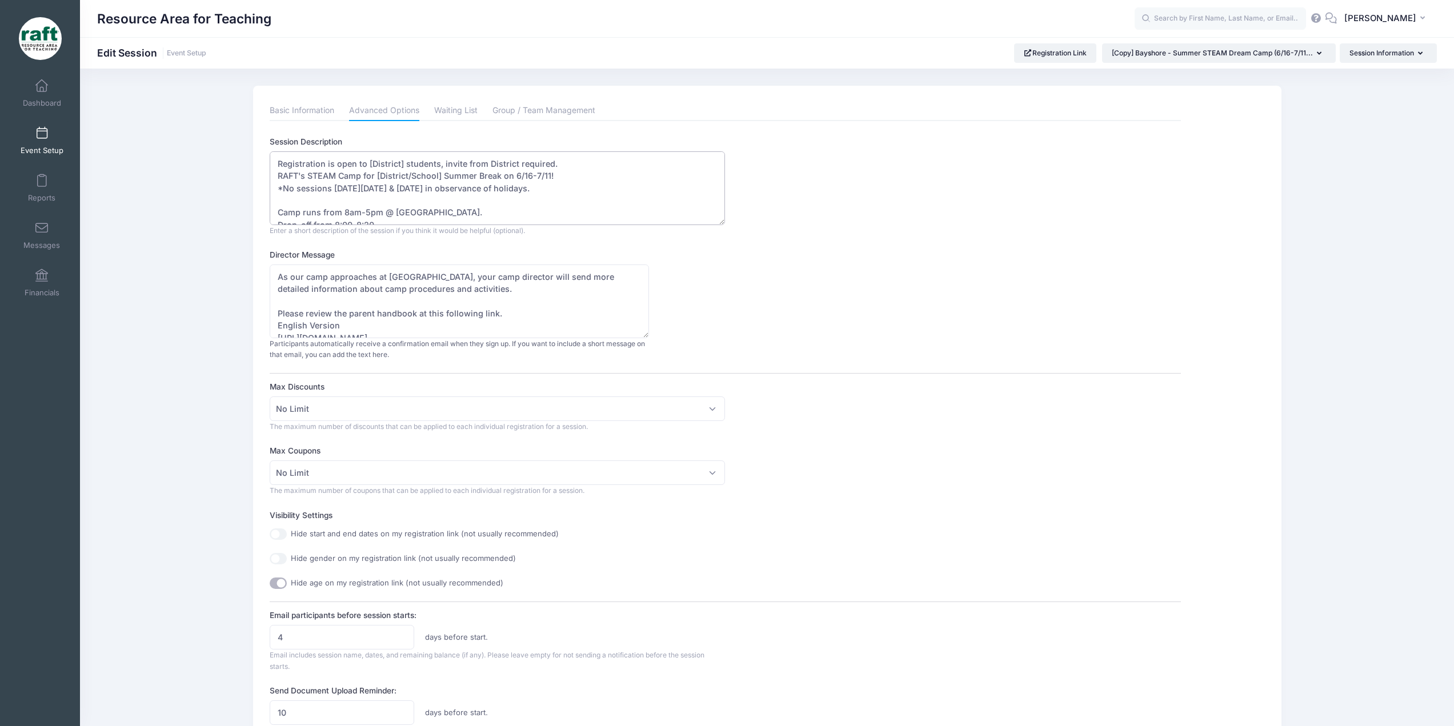
click at [461, 175] on textarea "Registration is open to Bayshore students, invite from District required. RAFT'…" at bounding box center [497, 188] width 455 height 74
click at [518, 179] on textarea "Registration is open to Bayshore students, invite from District required. RAFT'…" at bounding box center [497, 188] width 455 height 74
click at [517, 179] on textarea "Registration is open to Bayshore students, invite from District required. RAFT'…" at bounding box center [497, 188] width 455 height 74
click at [513, 177] on textarea "Registration is open to Bayshore students, invite from District required. RAFT'…" at bounding box center [497, 188] width 455 height 74
drag, startPoint x: 515, startPoint y: 178, endPoint x: 479, endPoint y: 181, distance: 35.5
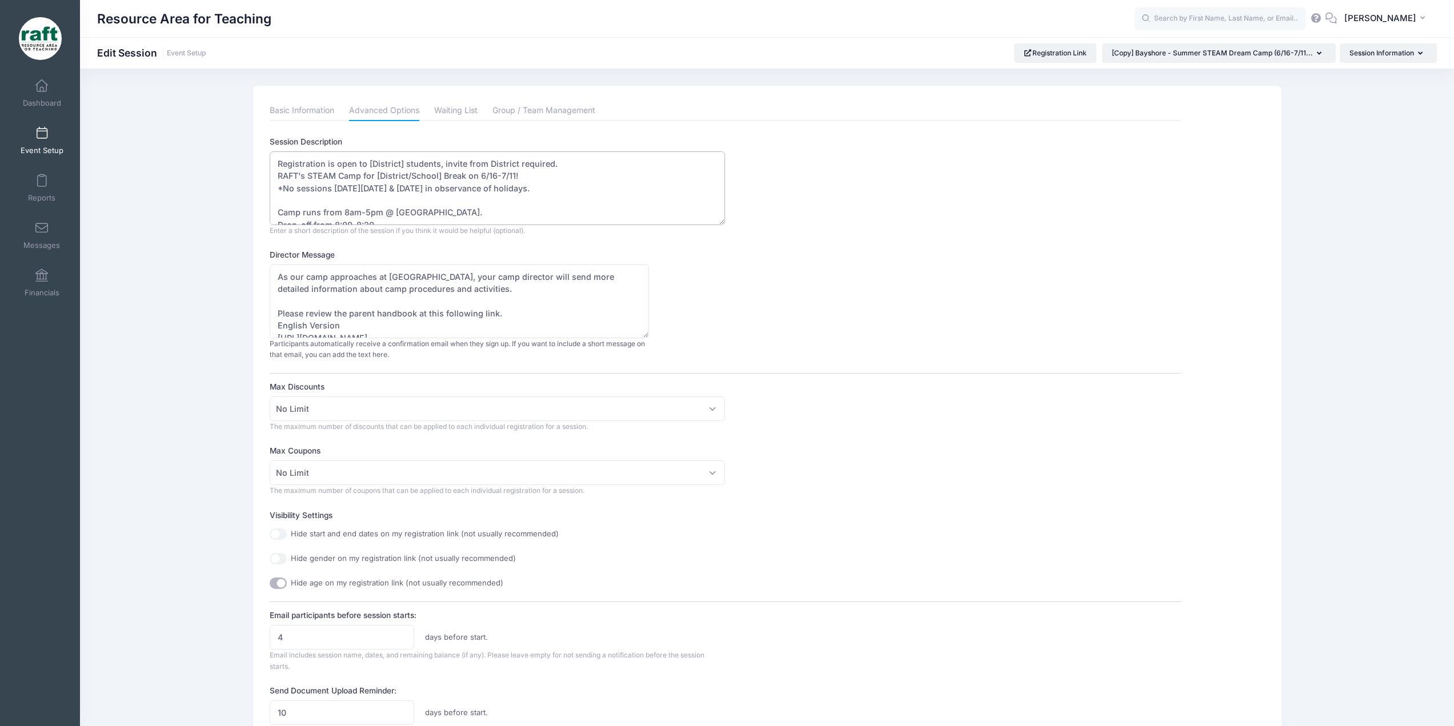
click at [479, 181] on textarea "Registration is open to Bayshore students, invite from District required. RAFT'…" at bounding box center [497, 188] width 455 height 74
click at [481, 189] on textarea "Registration is open to Bayshore students, invite from District required. RAFT'…" at bounding box center [497, 188] width 455 height 74
drag, startPoint x: 458, startPoint y: 200, endPoint x: 395, endPoint y: 197, distance: 62.9
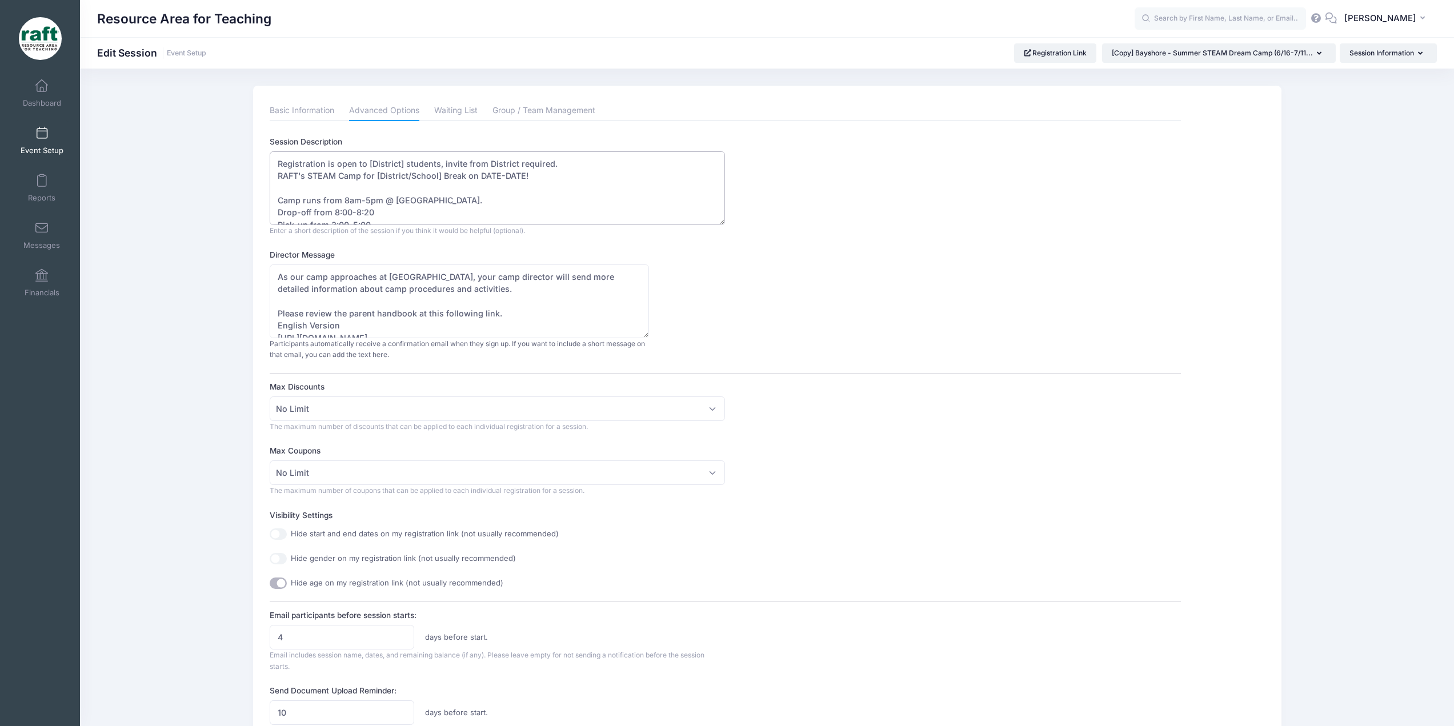
click at [395, 197] on textarea "Registration is open to Bayshore students, invite from District required. RAFT'…" at bounding box center [497, 188] width 455 height 74
drag, startPoint x: 390, startPoint y: 186, endPoint x: 337, endPoint y: 185, distance: 53.2
click at [337, 185] on textarea "Registration is open to Bayshore students, invite from District required. RAFT'…" at bounding box center [497, 188] width 455 height 74
click at [345, 187] on textarea "Registration is open to Bayshore students, invite from District required. RAFT'…" at bounding box center [497, 188] width 455 height 74
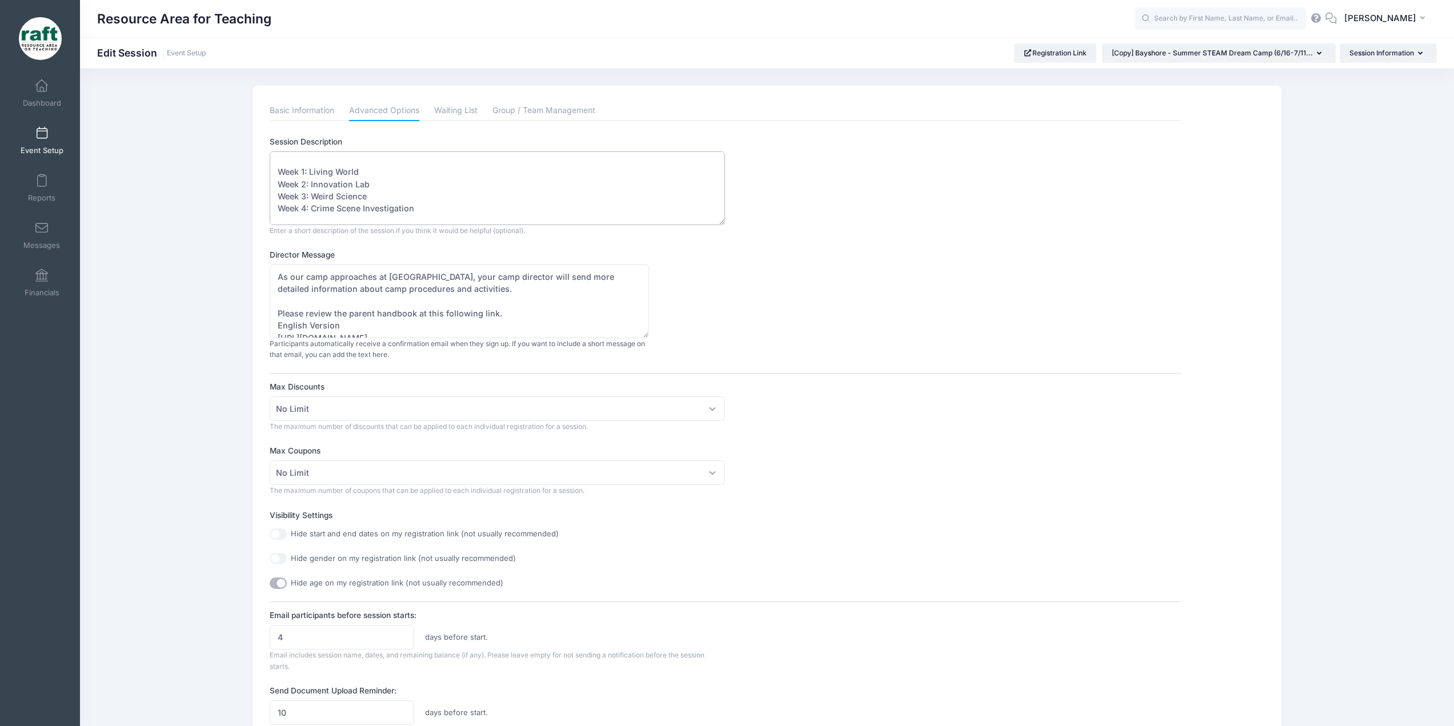
scroll to position [135, 0]
drag, startPoint x: 458, startPoint y: 205, endPoint x: 276, endPoint y: 172, distance: 185.3
click at [276, 172] on textarea "Registration is open to Bayshore students, invite from District required. RAFT'…" at bounding box center [497, 188] width 455 height 74
drag, startPoint x: 277, startPoint y: 165, endPoint x: 414, endPoint y: 200, distance: 141.6
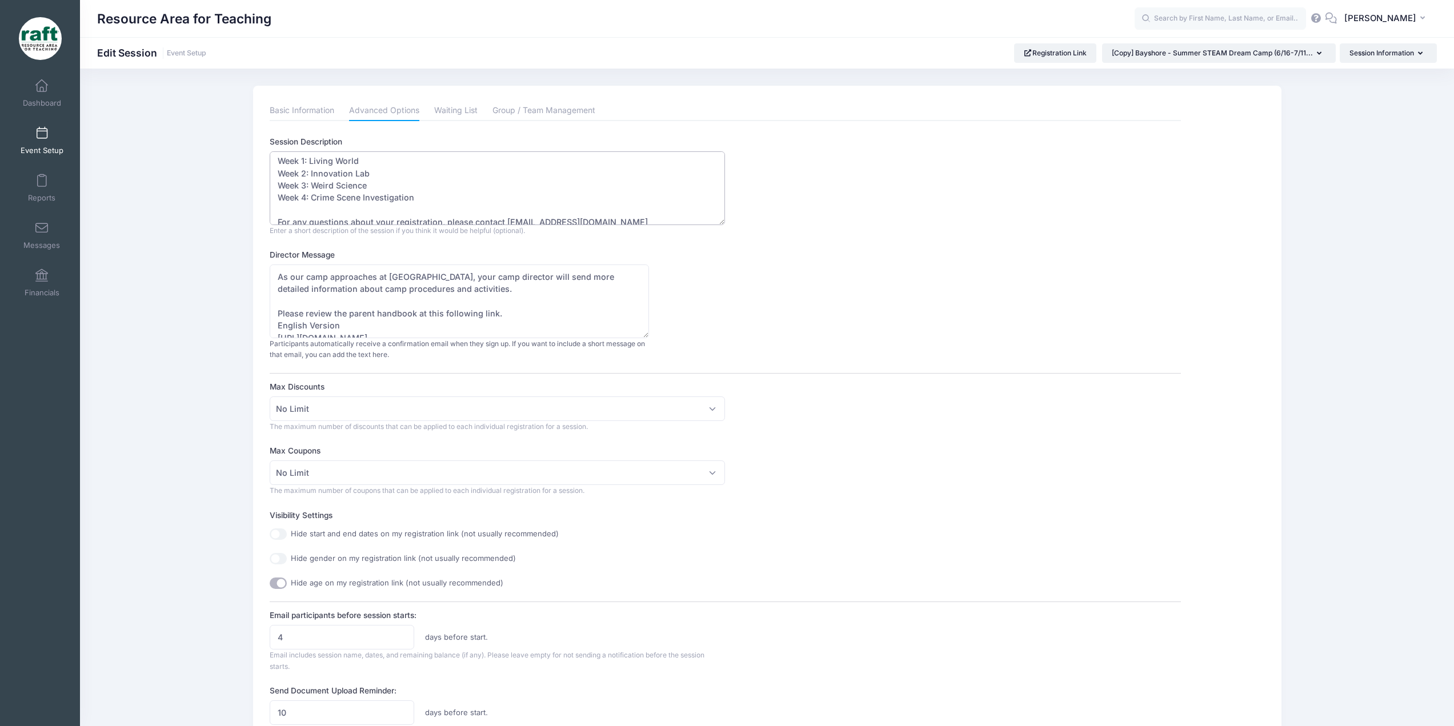
click at [414, 200] on textarea "Registration is open to Bayshore students, invite from District required. RAFT'…" at bounding box center [497, 188] width 455 height 74
drag, startPoint x: 540, startPoint y: 213, endPoint x: 503, endPoint y: 219, distance: 37.8
click at [503, 219] on textarea "Registration is open to Bayshore students, invite from District required. RAFT'…" at bounding box center [497, 188] width 455 height 74
type textarea "Registration is open to [District] students, invite from District required. RAF…"
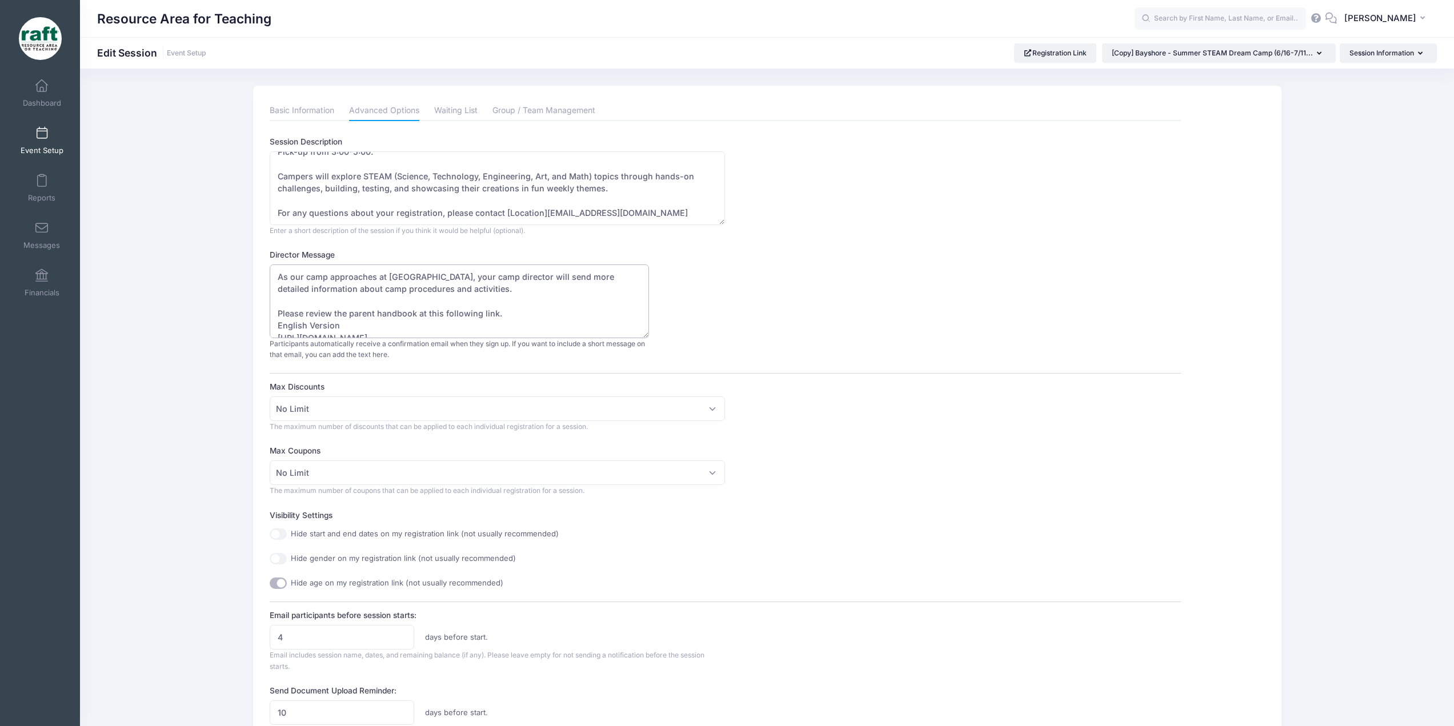
click at [413, 273] on textarea "As our camp approaches at Bayshore, your camp director will send more detailed …" at bounding box center [459, 302] width 379 height 74
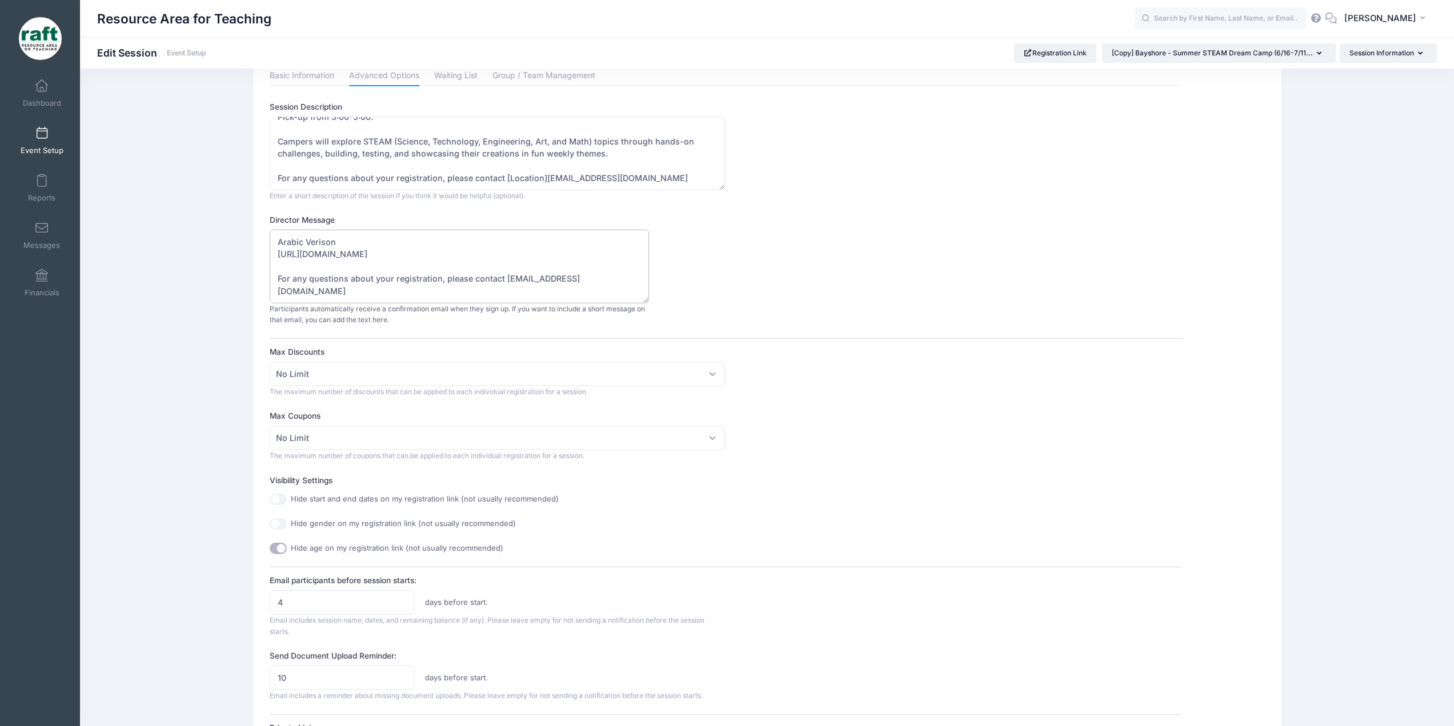
click at [528, 291] on textarea "As our camp approaches at Bayshore, your camp director will send more detailed …" at bounding box center [459, 267] width 379 height 74
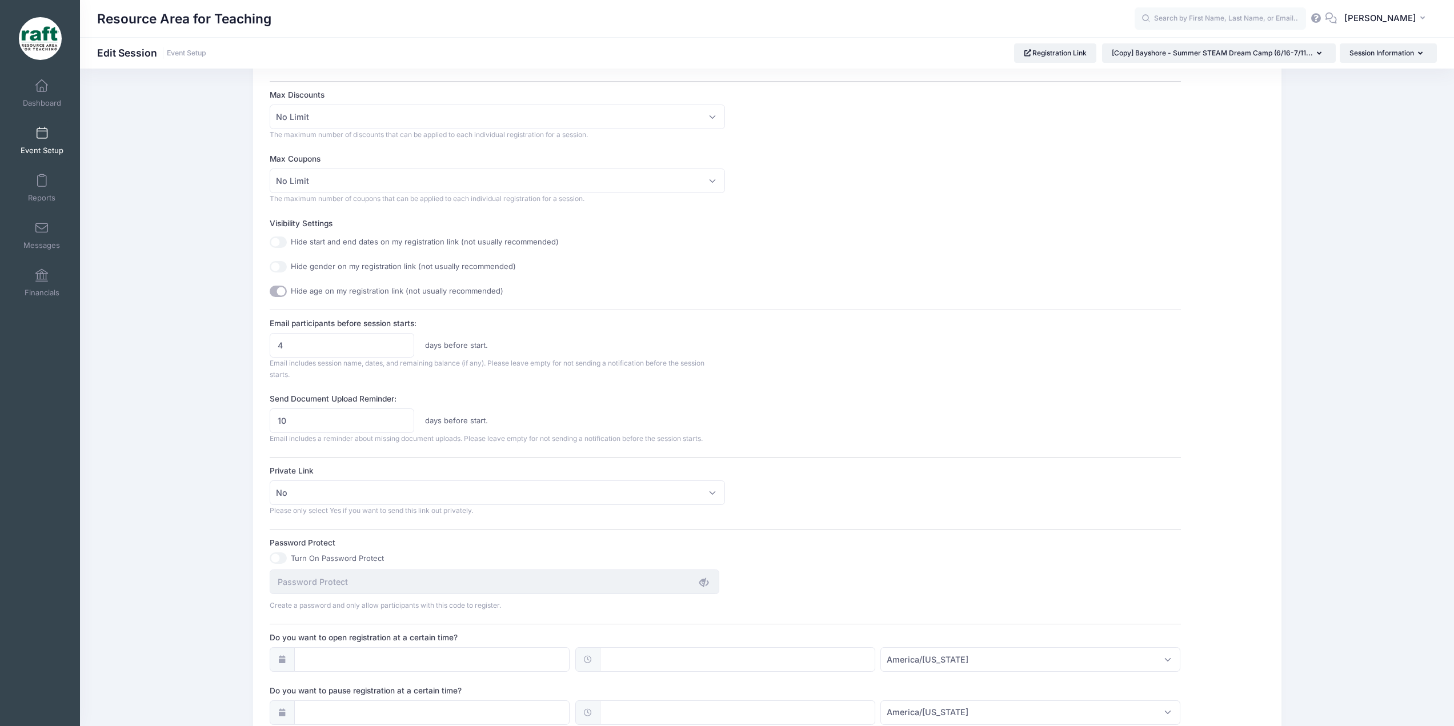
scroll to position [293, 0]
type textarea "As our camp approaches at [Location], your camp director will send more detaile…"
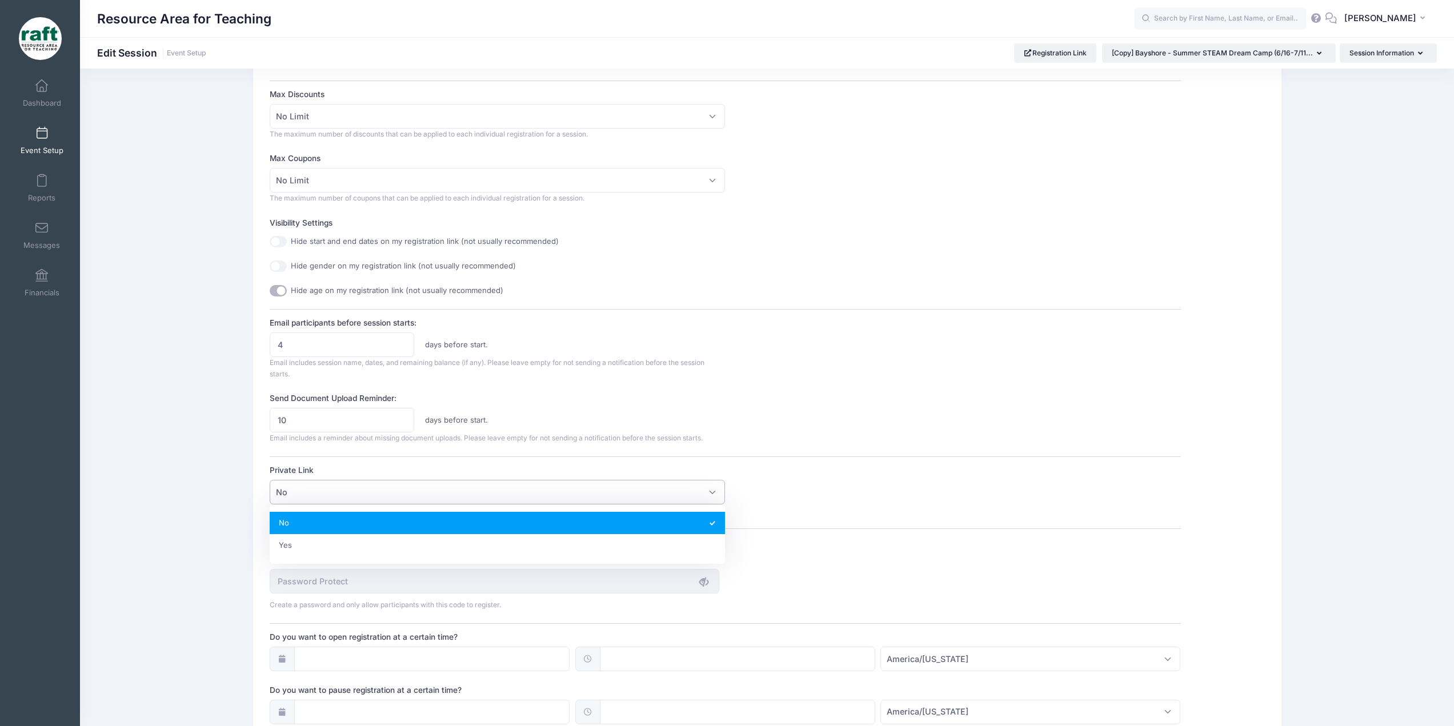
click at [394, 486] on span "No" at bounding box center [497, 492] width 455 height 25
select select "private"
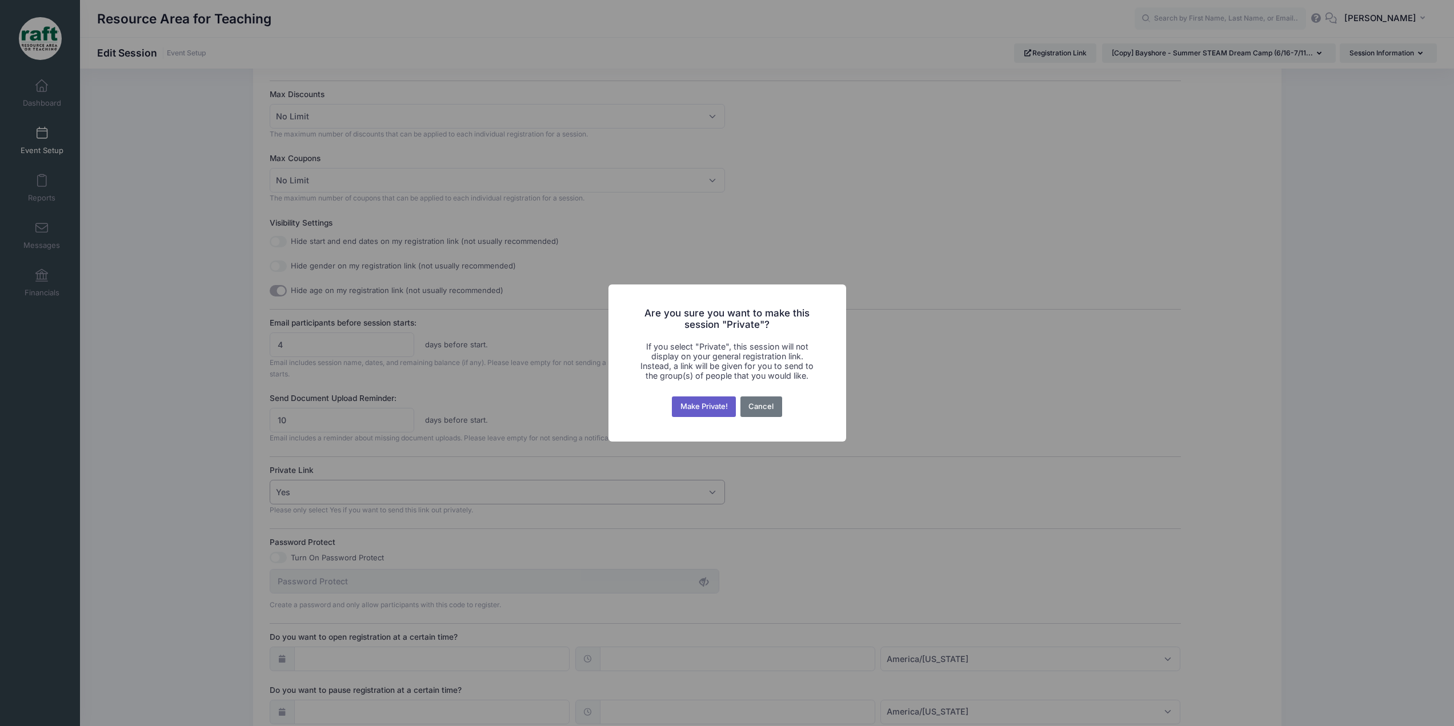
click at [725, 402] on button "Make Private!" at bounding box center [704, 407] width 64 height 21
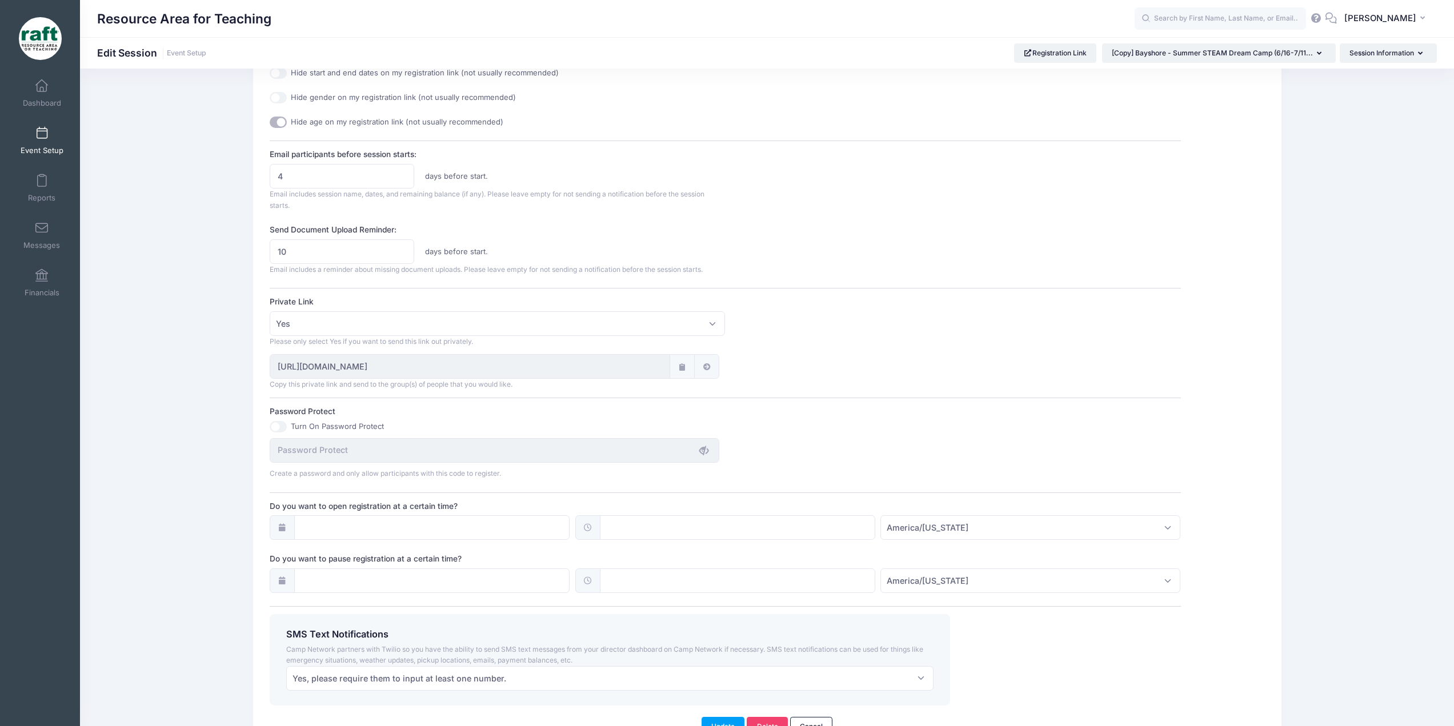
scroll to position [530, 0]
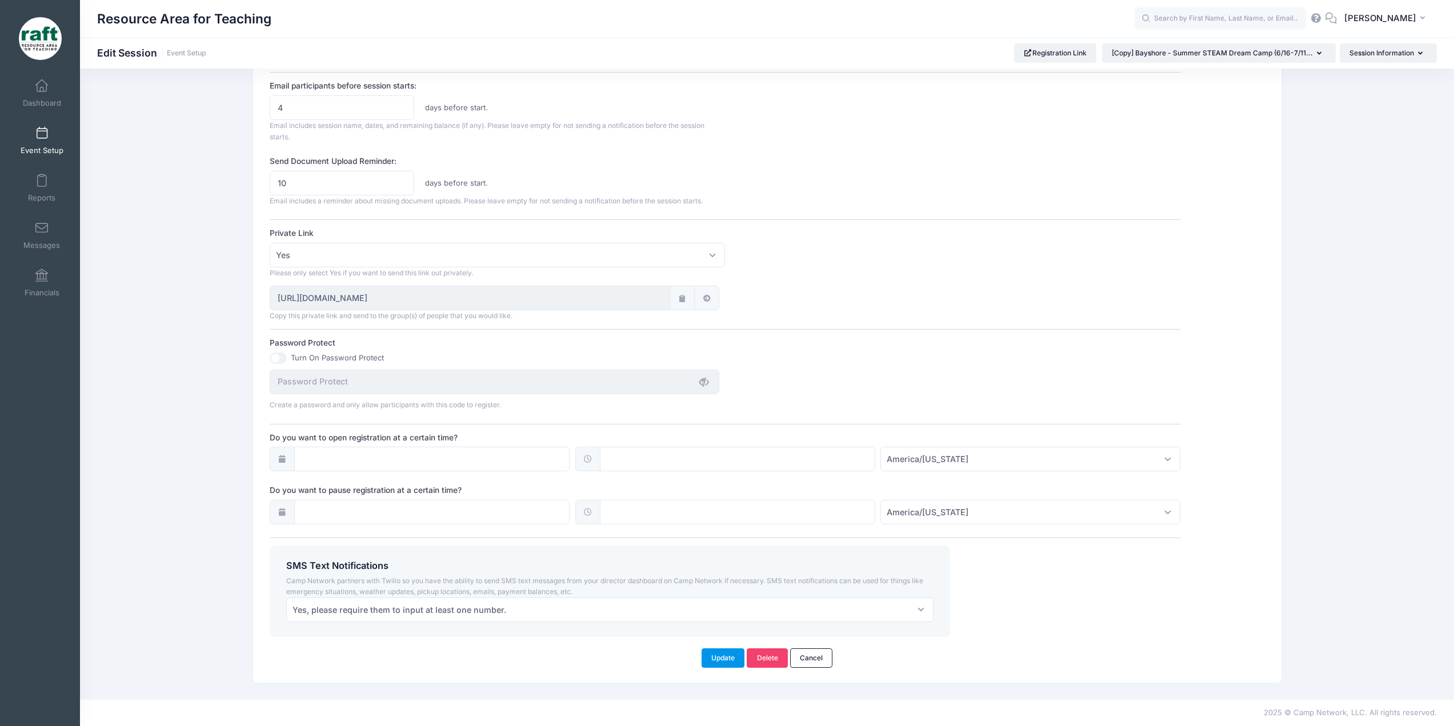
click at [721, 656] on button "Update" at bounding box center [723, 658] width 43 height 19
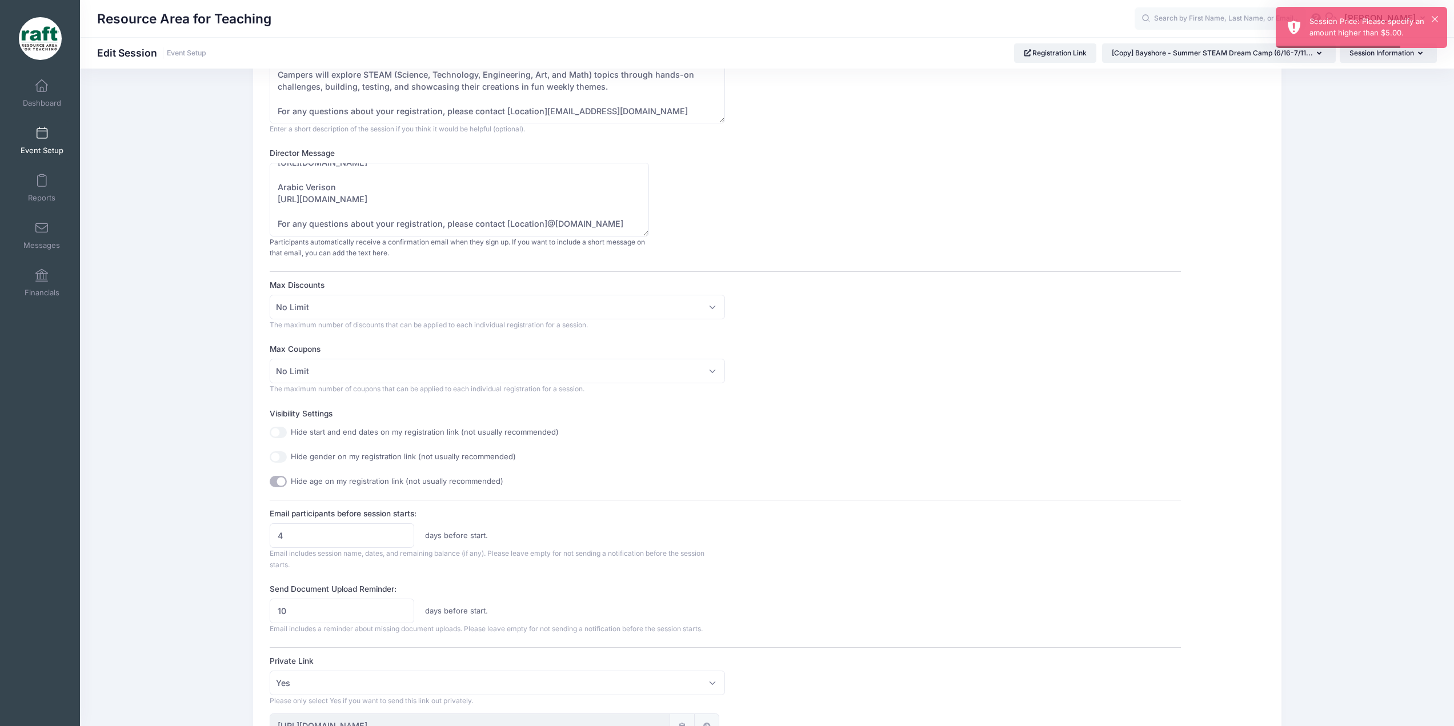
scroll to position [0, 0]
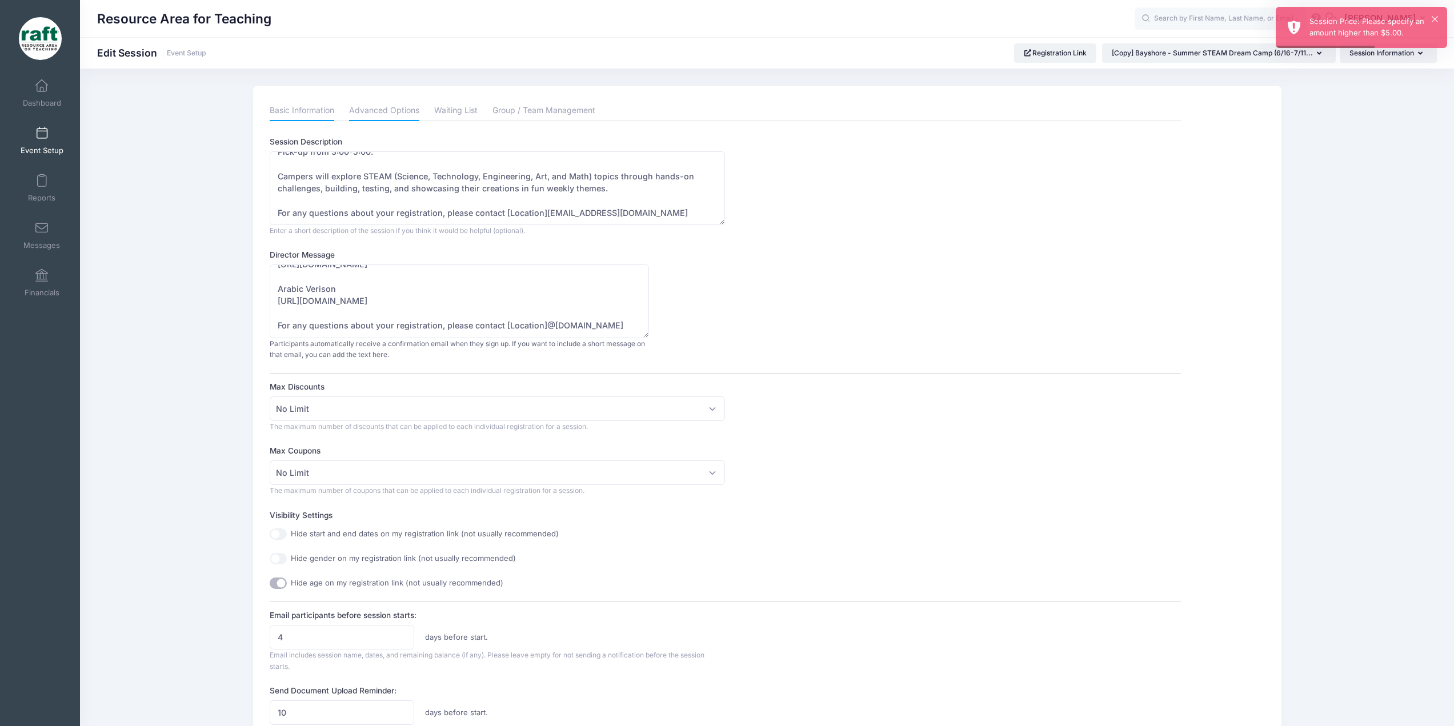
click at [318, 117] on link "Basic Information" at bounding box center [302, 111] width 65 height 21
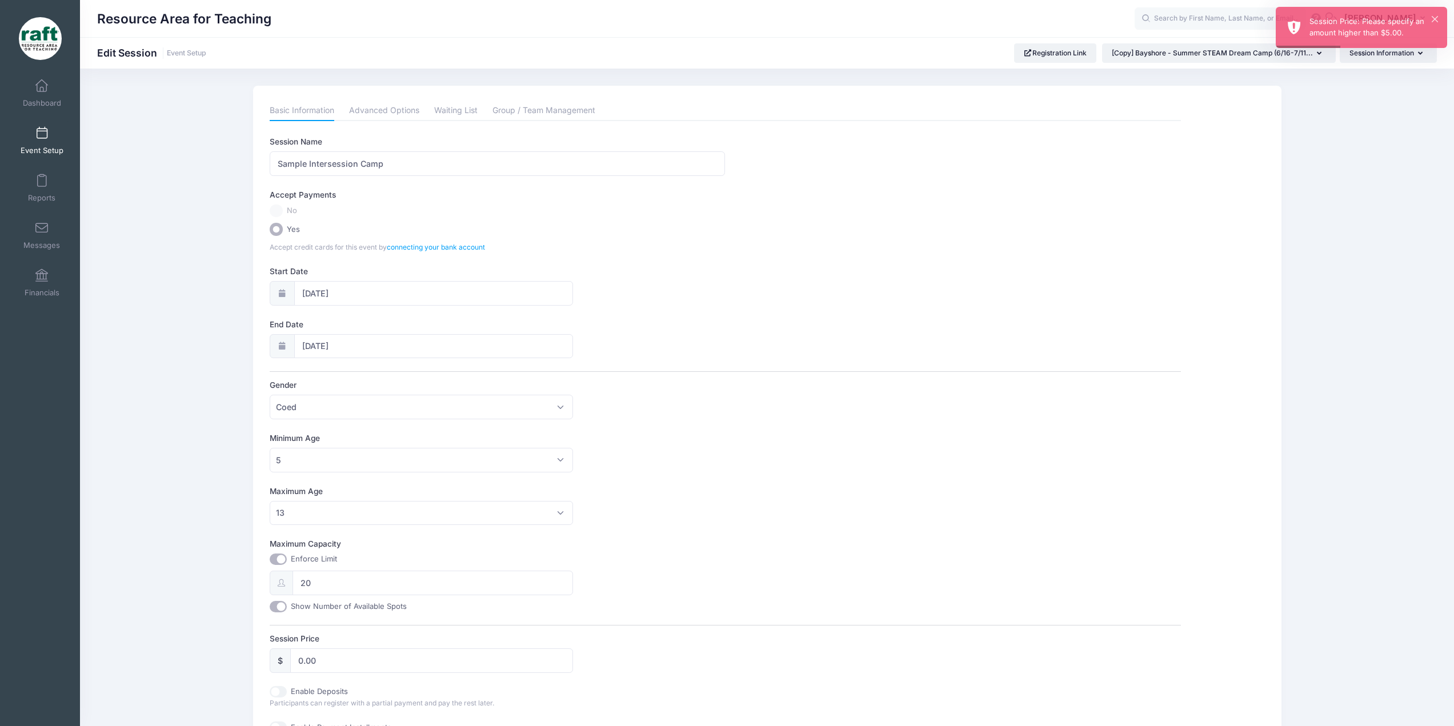
scroll to position [120, 0]
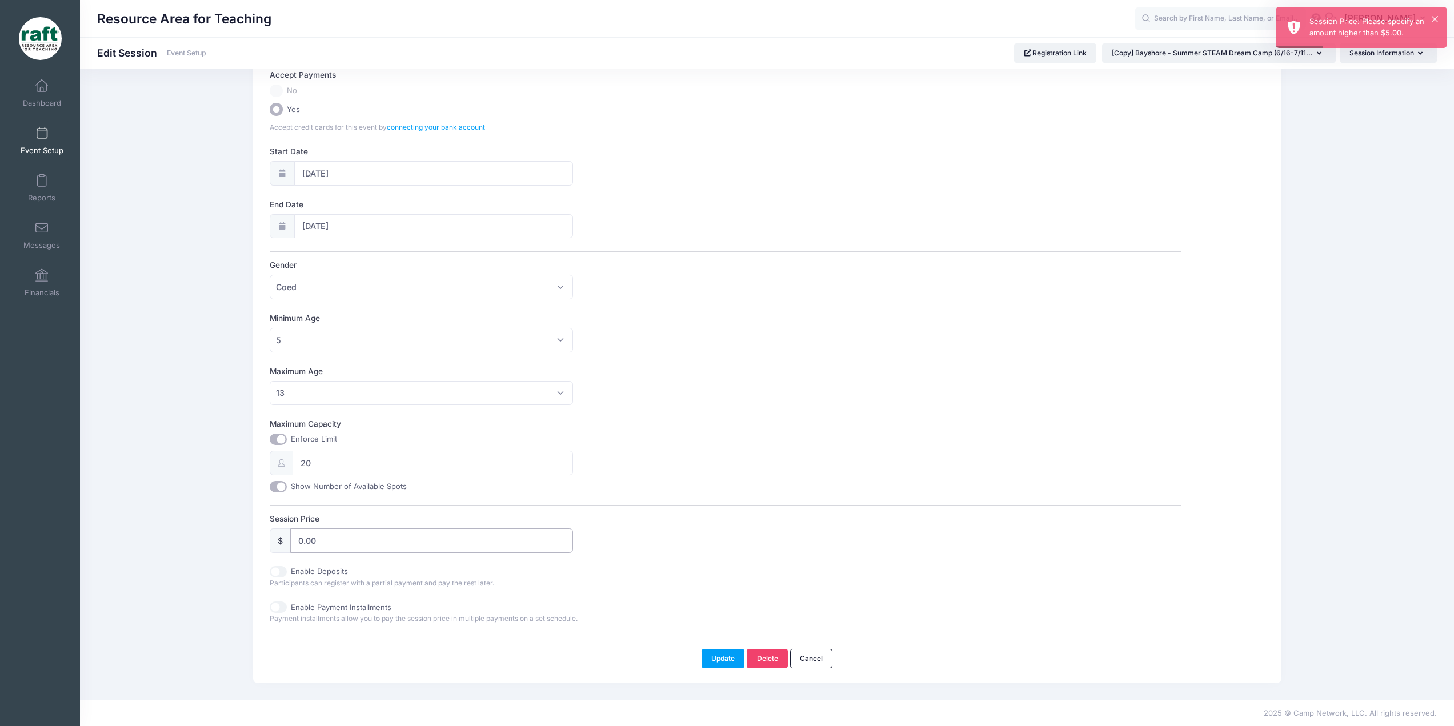
click at [393, 549] on input "0.00" at bounding box center [431, 541] width 283 height 25
click at [365, 543] on input "0.00" at bounding box center [431, 541] width 283 height 25
type input "5"
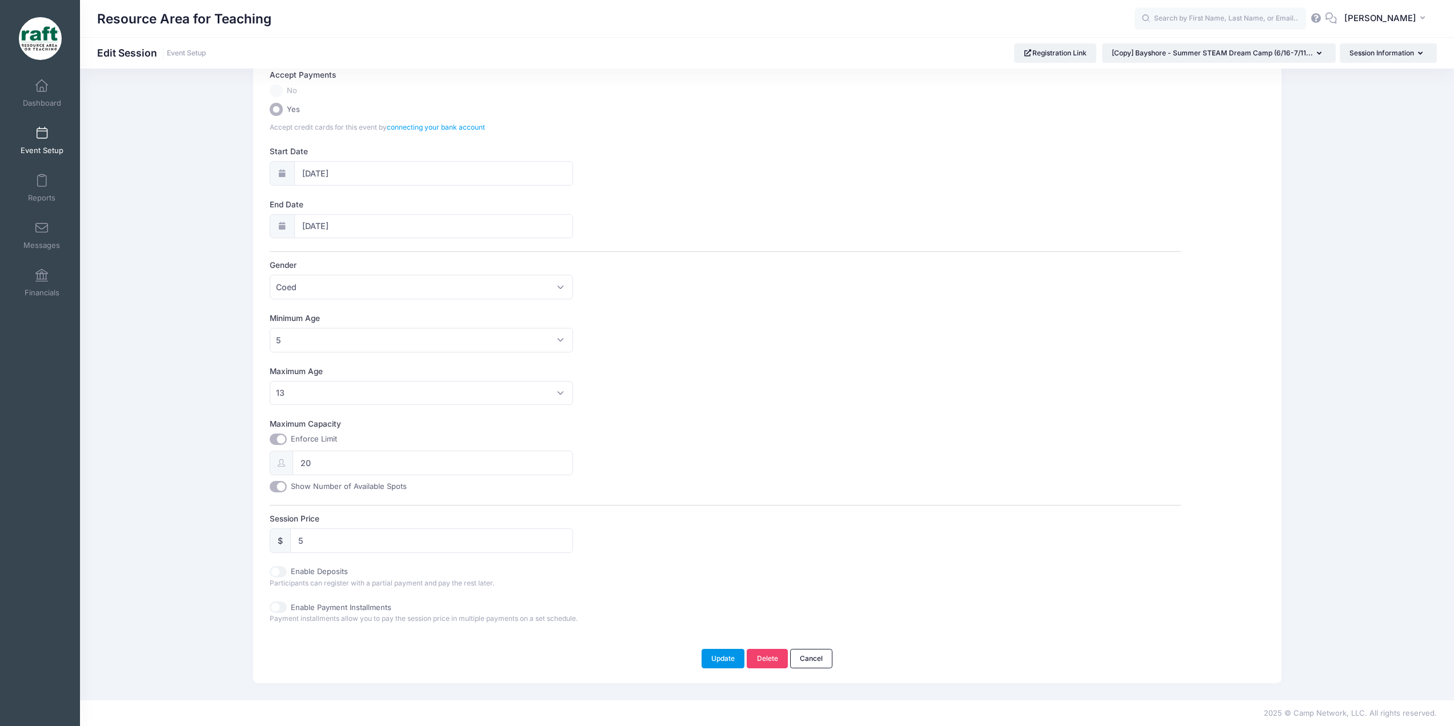
click at [718, 655] on button "Update" at bounding box center [723, 658] width 43 height 19
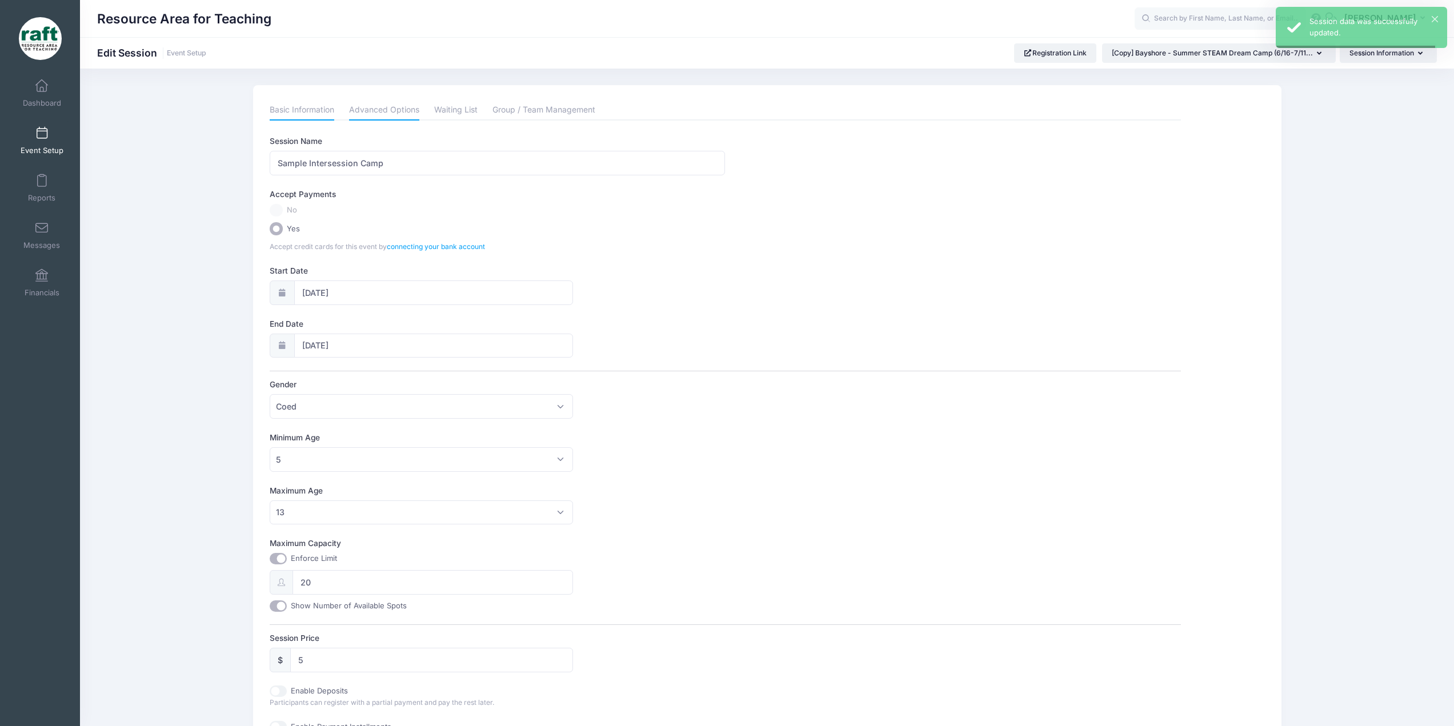
scroll to position [0, 0]
click at [404, 116] on link "Advanced Options" at bounding box center [384, 111] width 70 height 21
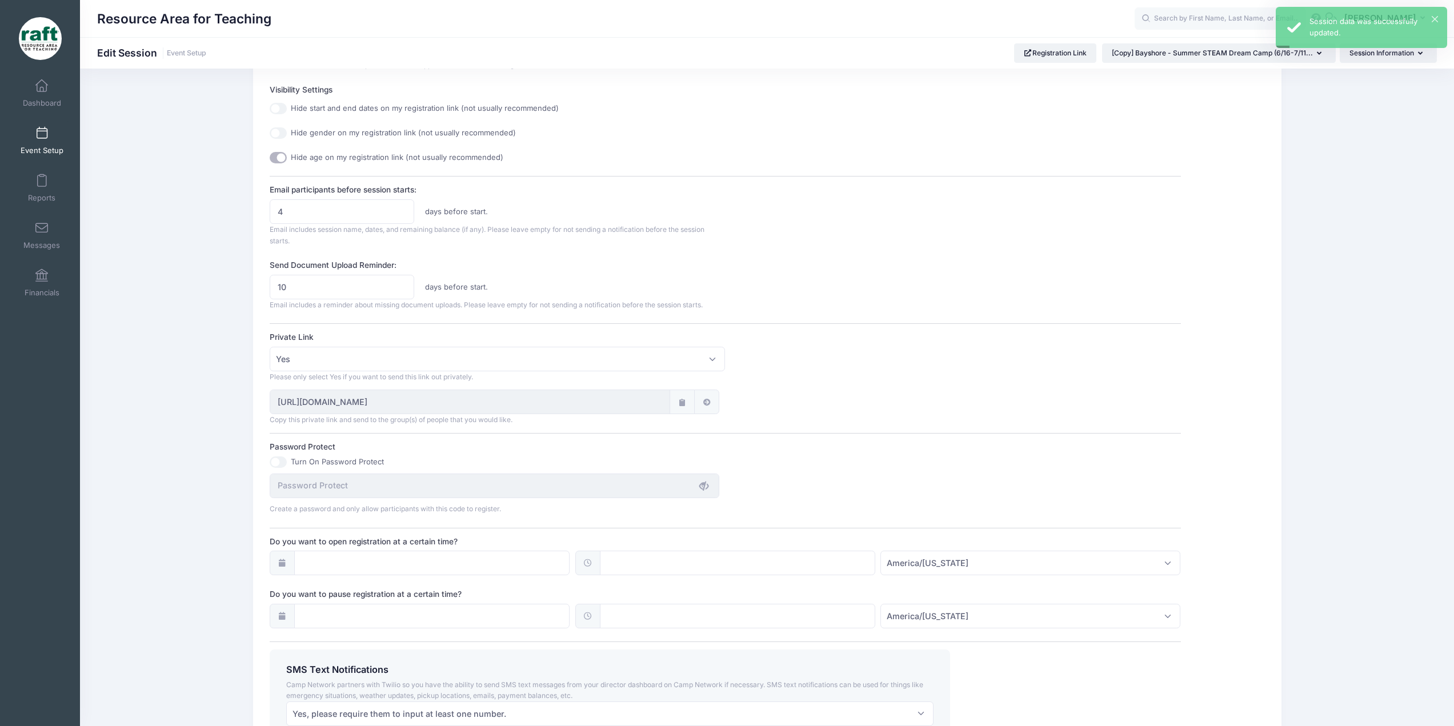
scroll to position [506, 0]
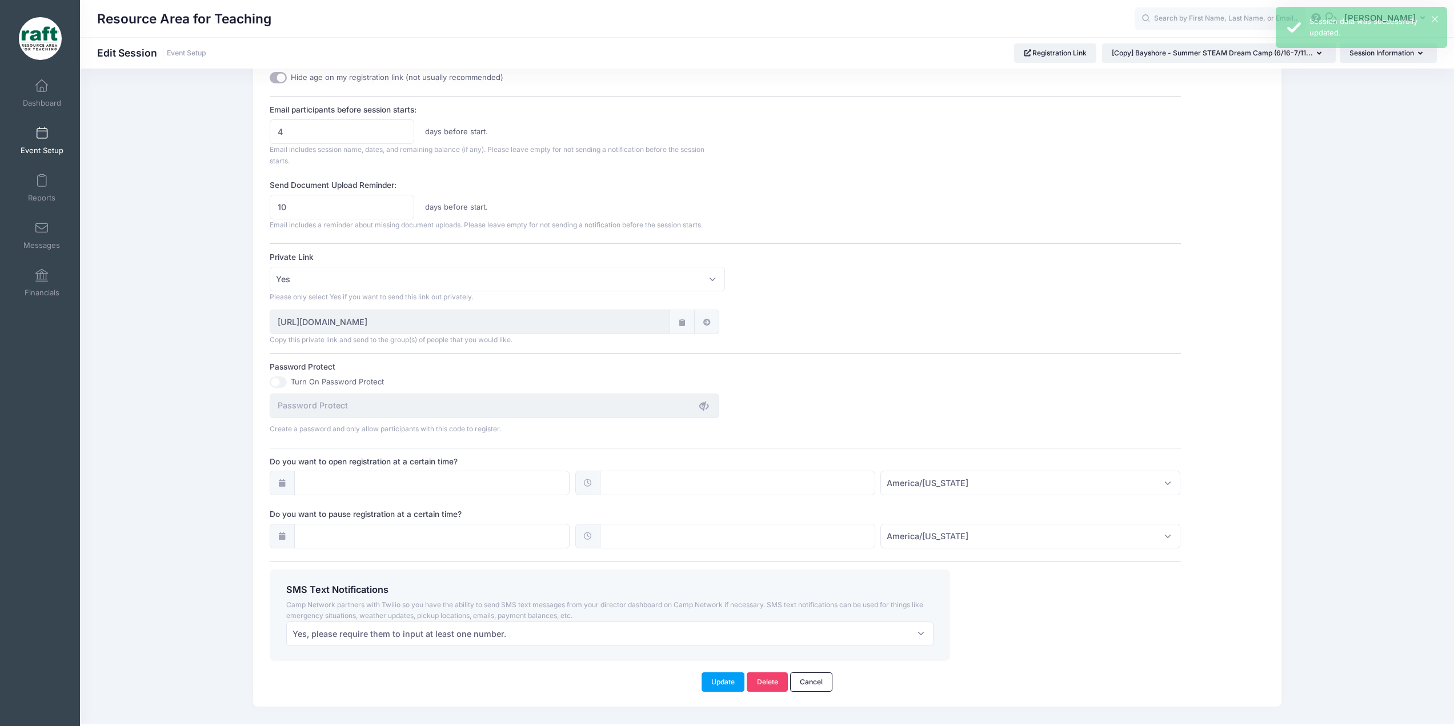
click at [707, 671] on div "Update Delete Cancel" at bounding box center [767, 676] width 1006 height 31
click at [708, 673] on button "Update" at bounding box center [723, 682] width 43 height 19
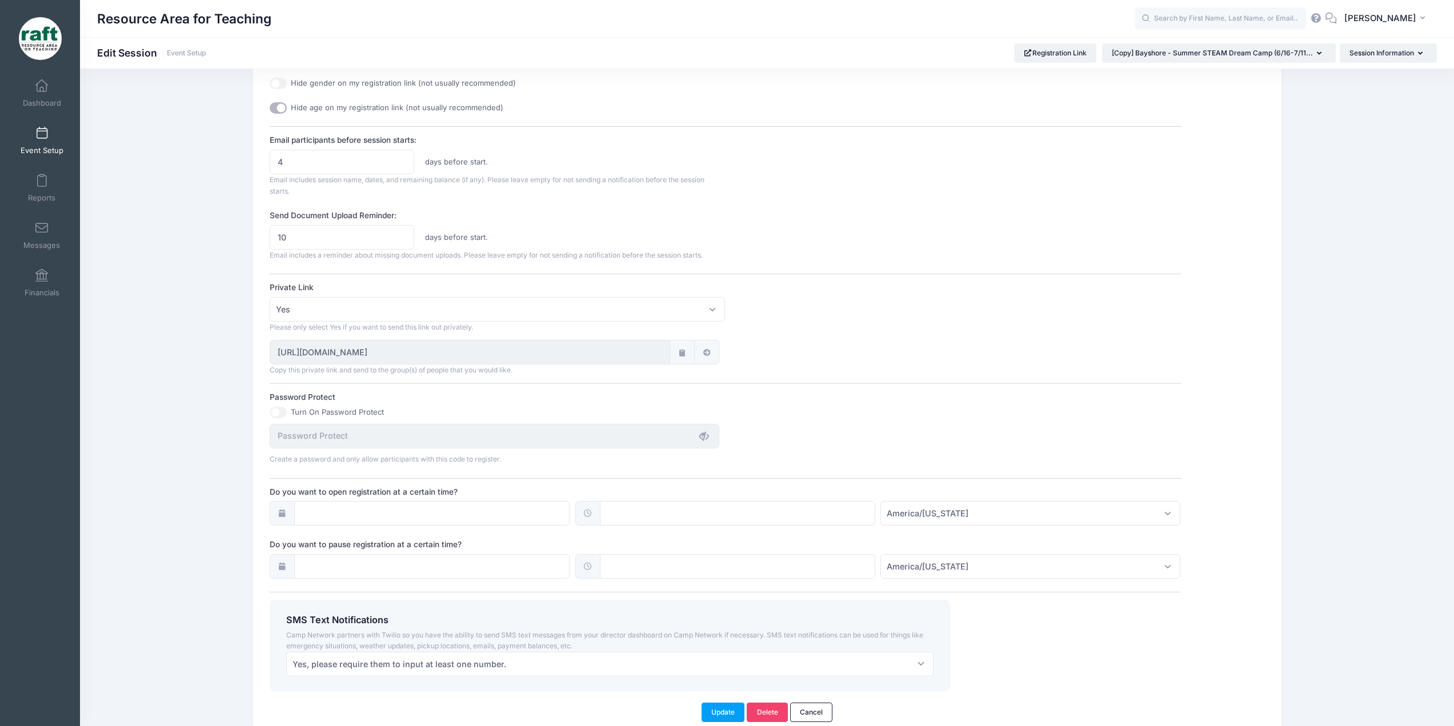
scroll to position [530, 0]
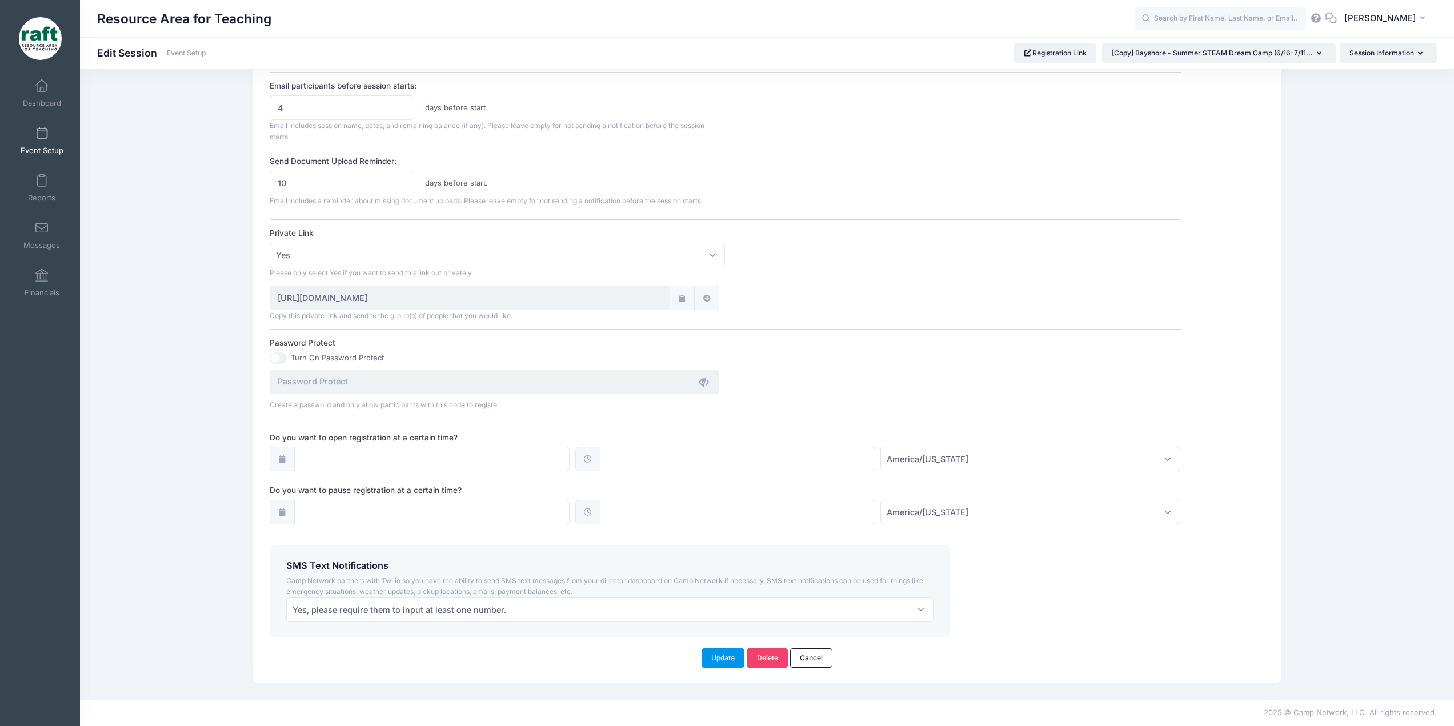
click at [715, 658] on button "Update" at bounding box center [723, 658] width 43 height 19
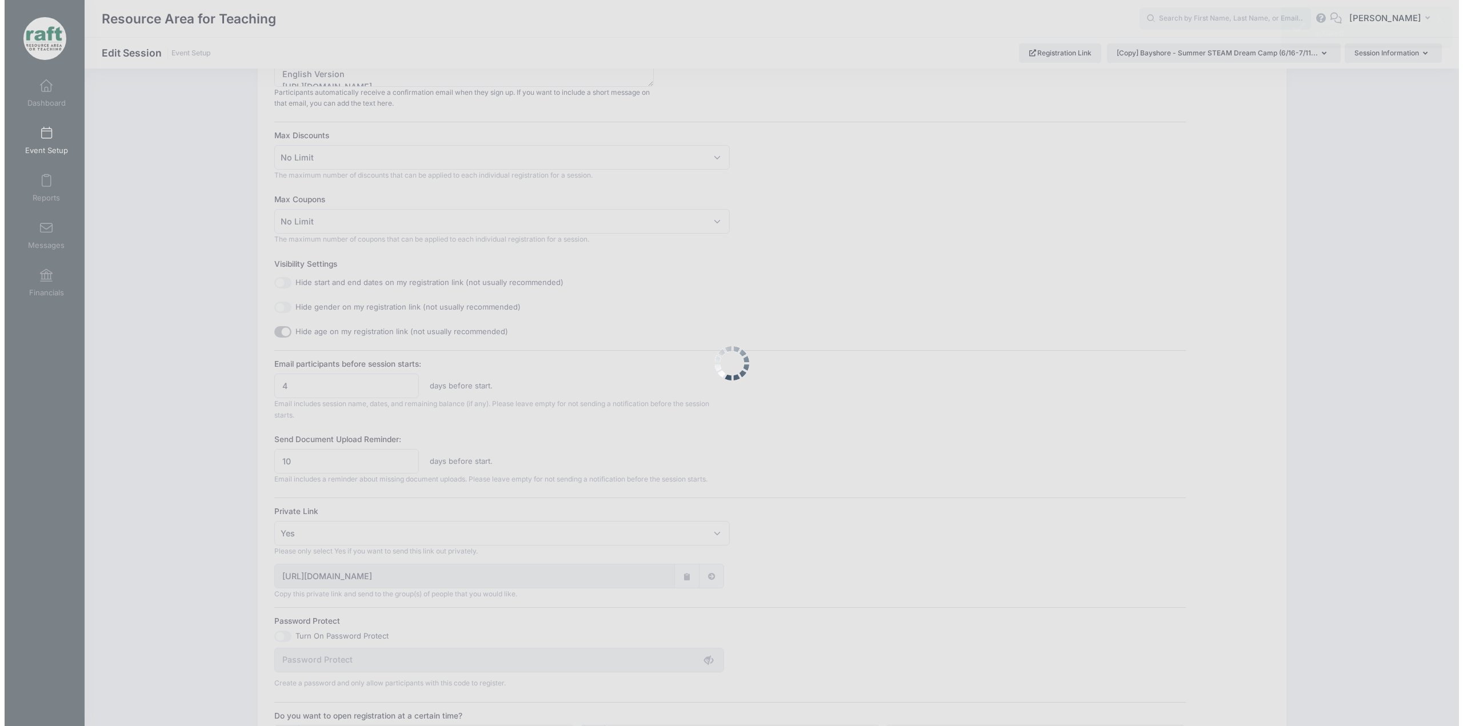
scroll to position [0, 0]
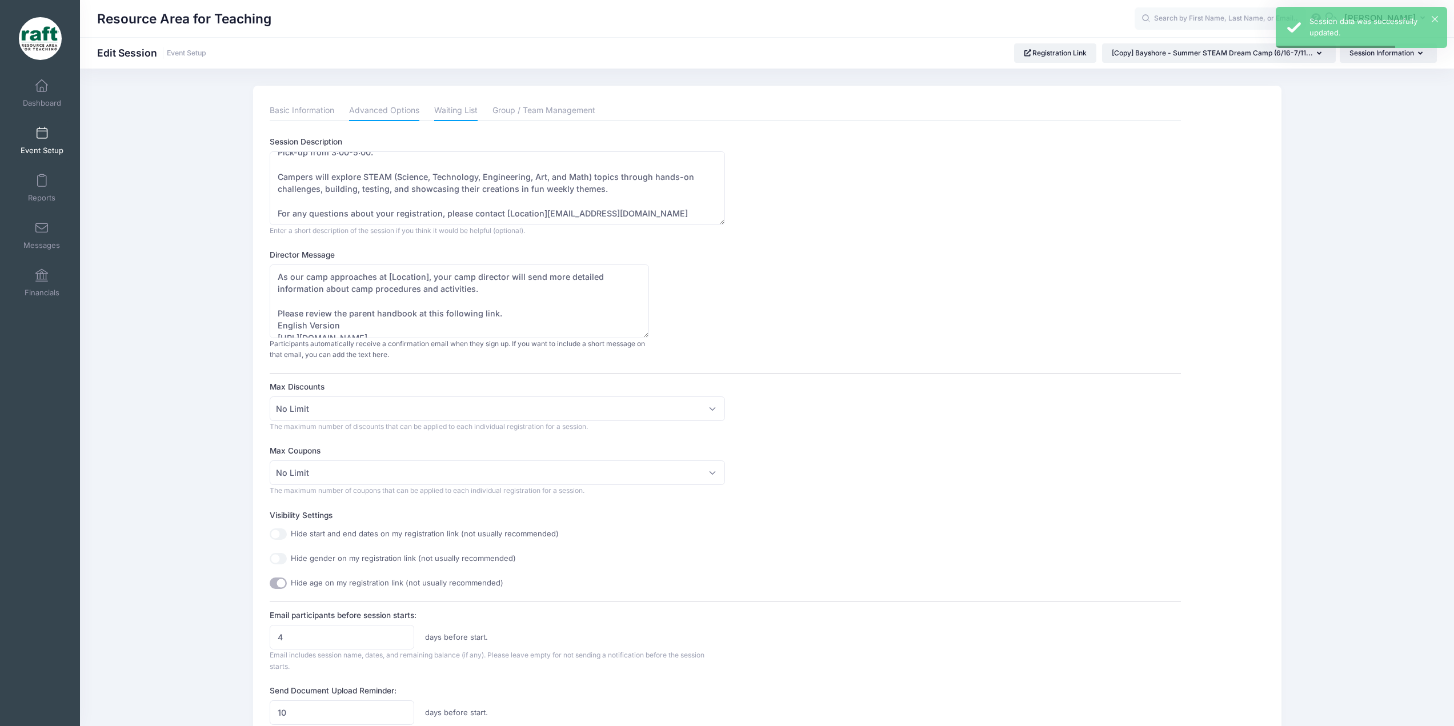
click at [470, 108] on link "Waiting List" at bounding box center [455, 111] width 43 height 21
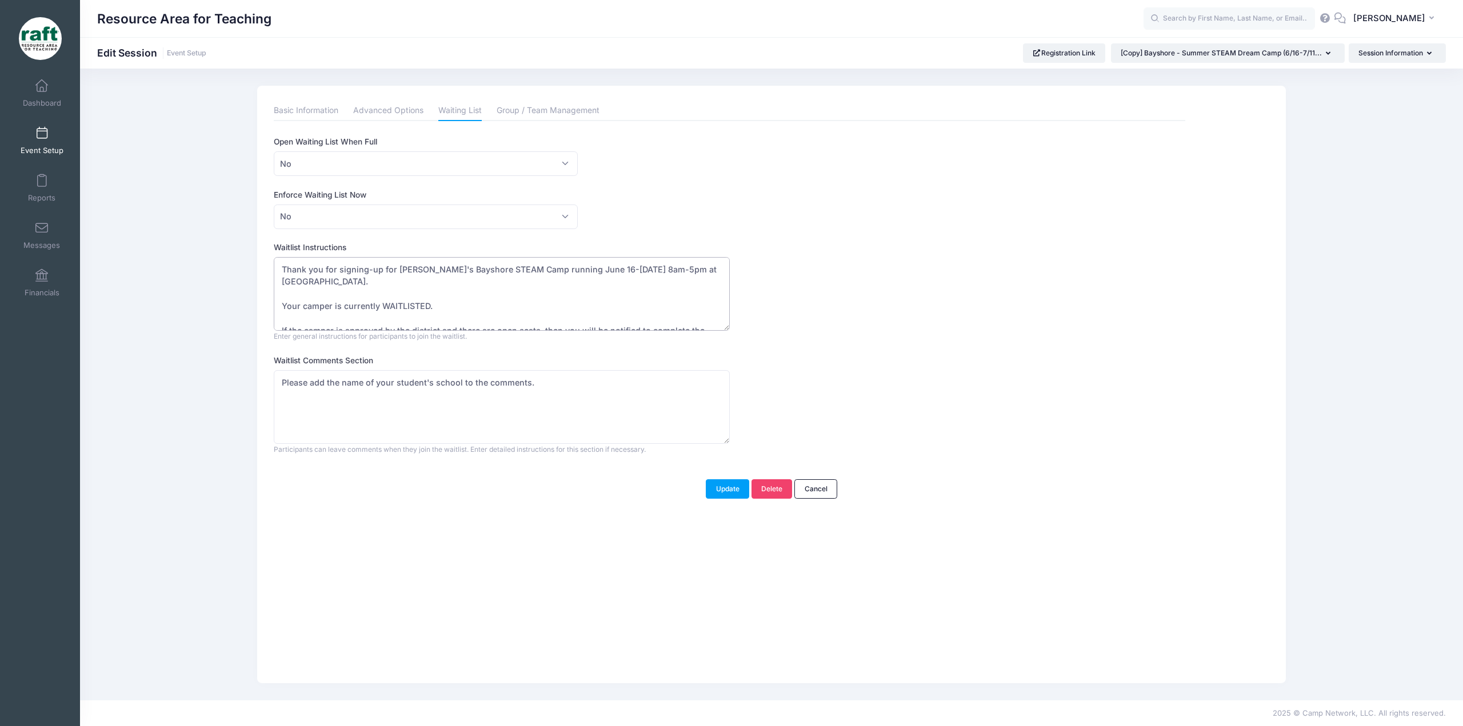
click at [434, 273] on textarea "Thank you for signing-up for RAFT's Bayshore STEAM Camp running June 16-July 11…" at bounding box center [501, 294] width 455 height 74
drag, startPoint x: 614, startPoint y: 270, endPoint x: 557, endPoint y: 273, distance: 57.8
click at [557, 273] on textarea "Thank you for signing-up for RAFT's Bayshore STEAM Camp running June 16-July 11…" at bounding box center [501, 294] width 455 height 74
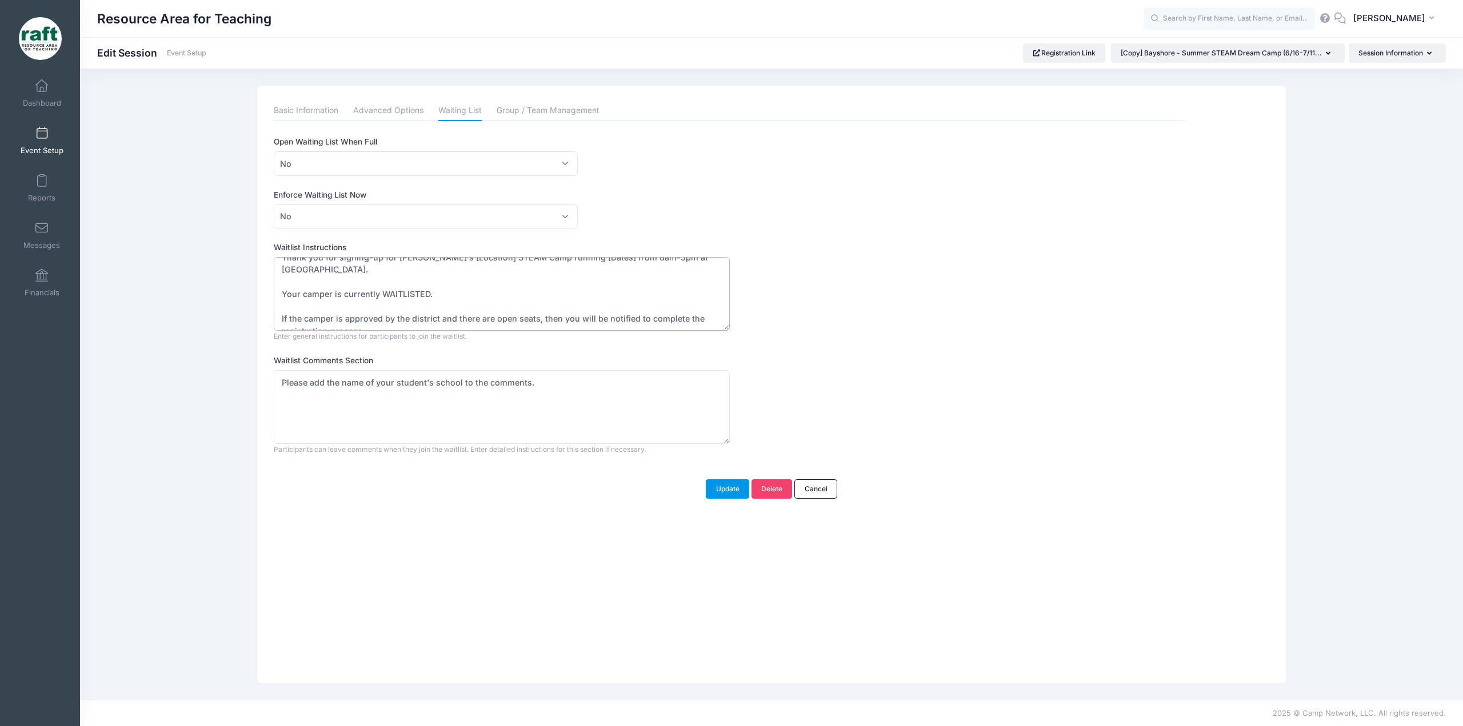
type textarea "Thank you for signing-up for RAFT's [Location] STEAM Camp running [Dates] from …"
click at [719, 489] on button "Update" at bounding box center [727, 488] width 43 height 19
click at [516, 114] on link "Group / Team Management" at bounding box center [548, 111] width 103 height 21
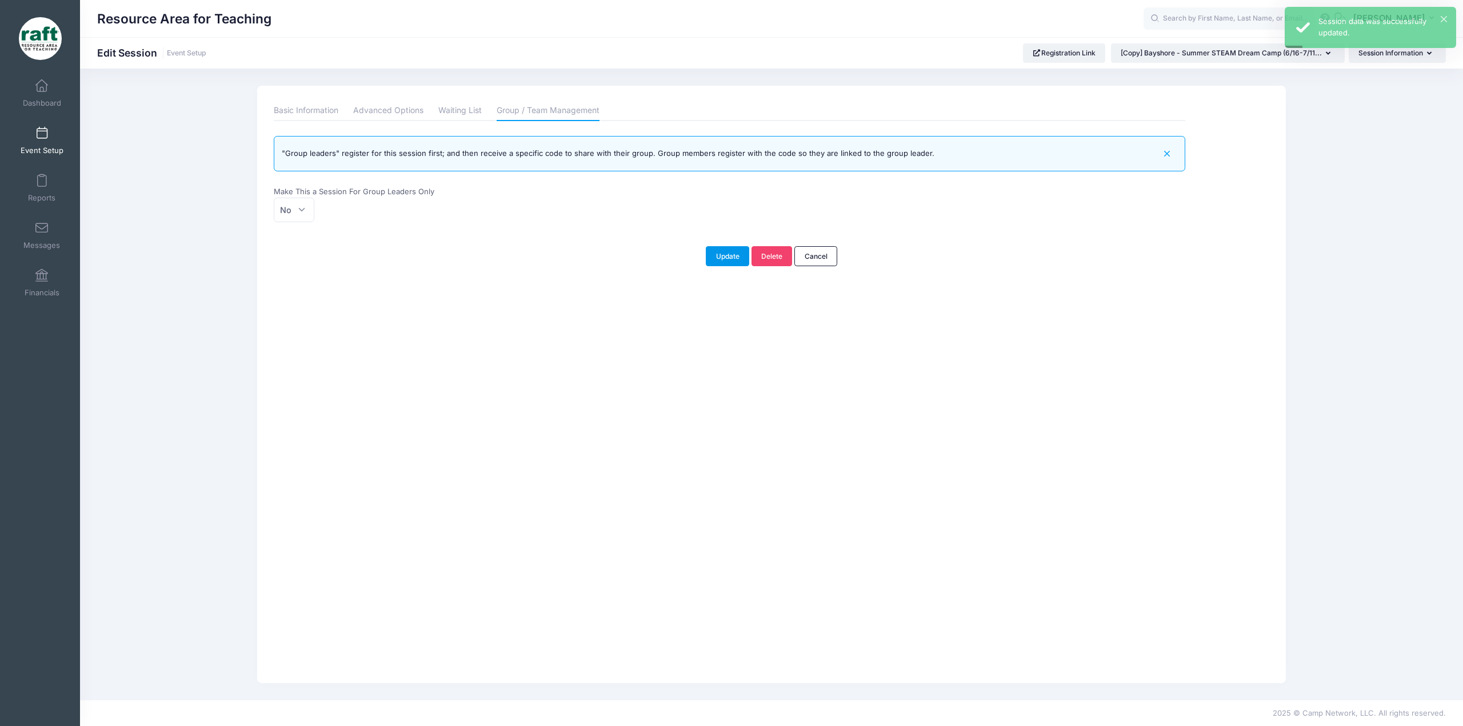
click at [720, 249] on button "Update" at bounding box center [727, 255] width 43 height 19
click at [1388, 54] on button "Session Information" at bounding box center [1396, 52] width 97 height 19
click at [1377, 98] on link "Questions" at bounding box center [1392, 103] width 132 height 22
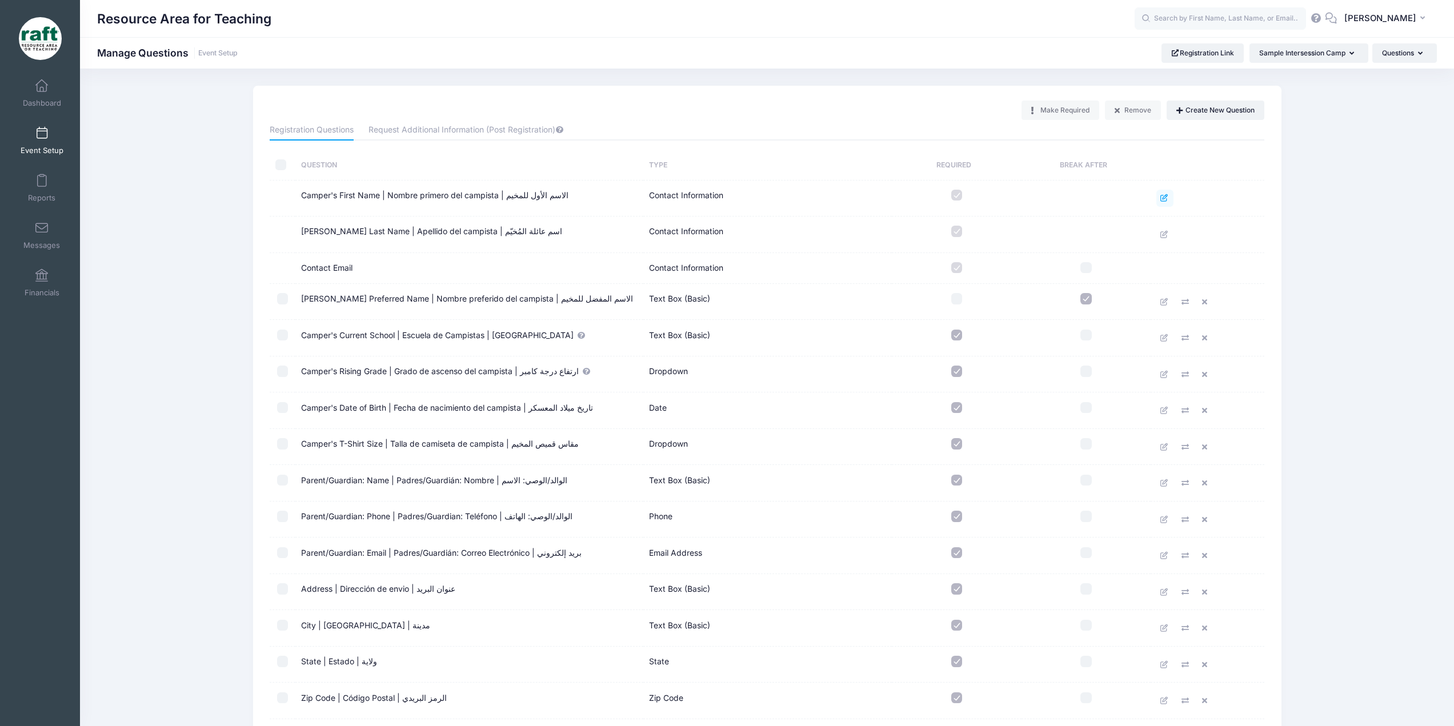
click at [1161, 201] on icon at bounding box center [1164, 197] width 9 height 7
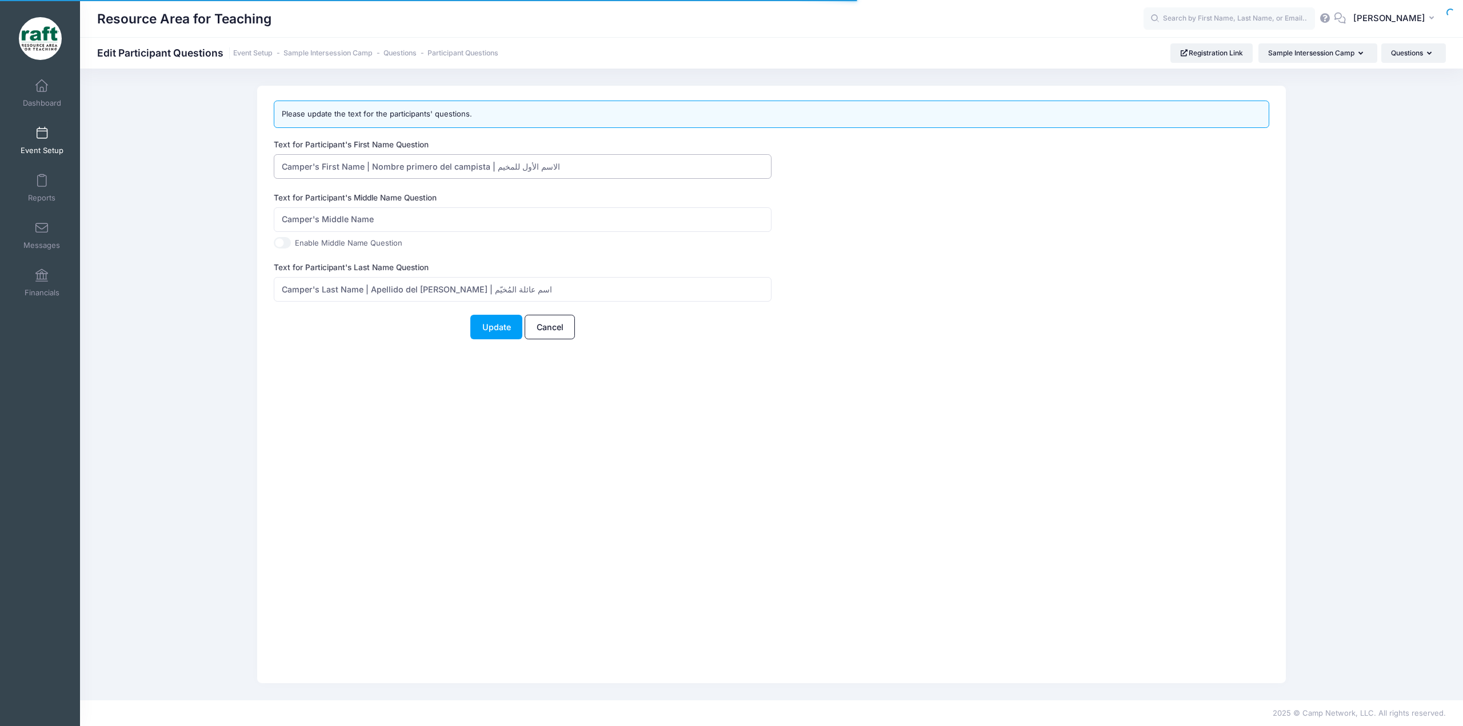
click at [604, 165] on input "Camper's First Name | Nombre primero del campista | الاسم الأول للمخيم" at bounding box center [523, 166] width 498 height 25
type input "Camper's First Name | Nombre primero del campista | الاسم الأول للمخيم"
click at [470, 315] on button "Update" at bounding box center [496, 327] width 52 height 25
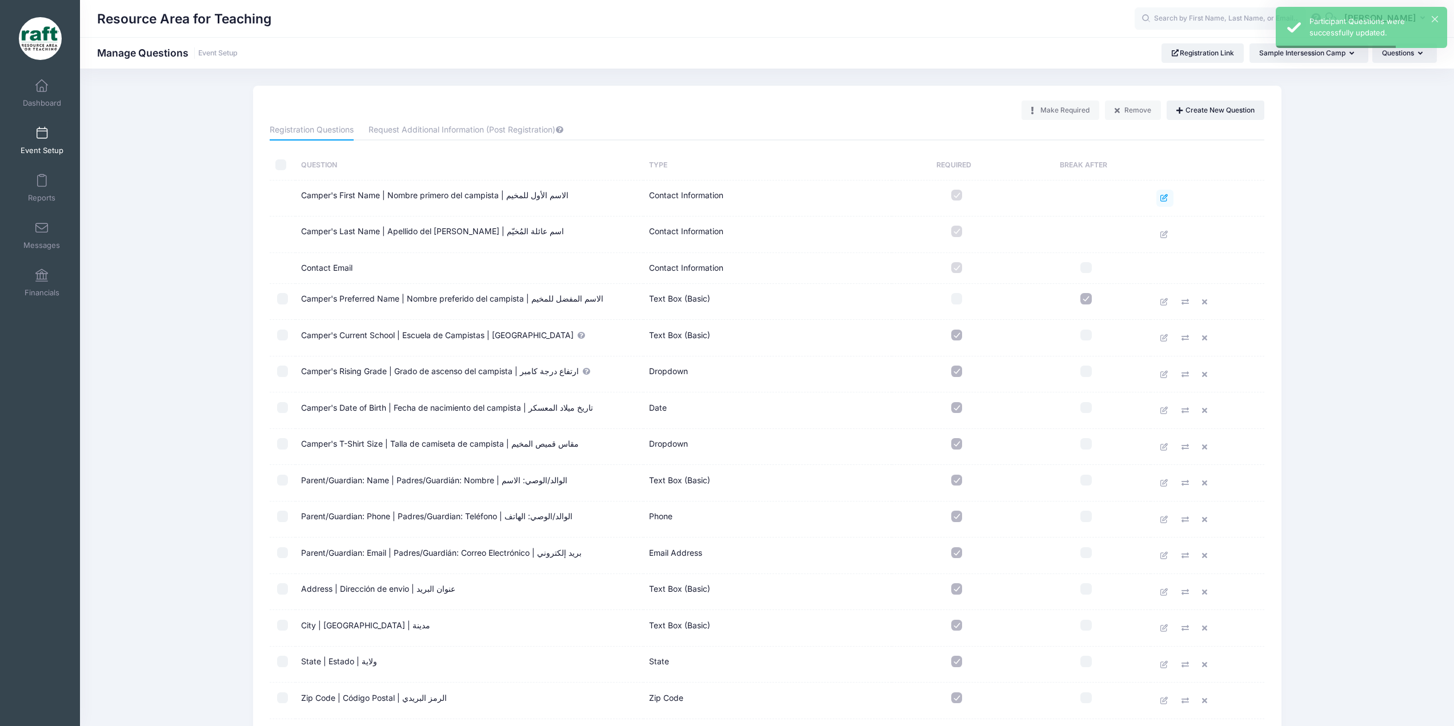
click at [1159, 200] on link at bounding box center [1164, 198] width 17 height 17
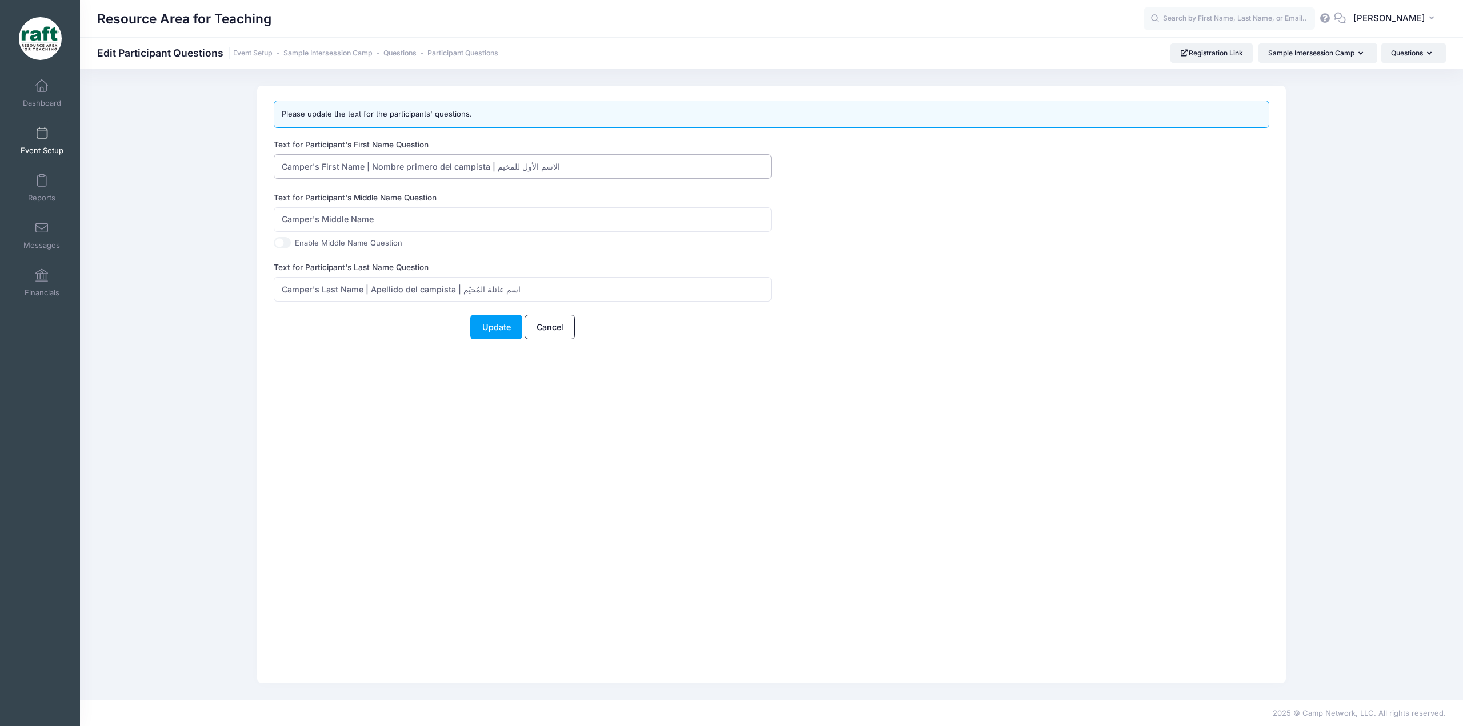
click at [577, 172] on input "Camper's First Name | Nombre primero del campista | الاسم الأول للمخيم" at bounding box center [523, 166] width 498 height 25
paste input "露营者的名字"
click at [637, 165] on input "Camper's First Name | Nombre primero del campista | الاسم الأول للمخيم | 露营者的名字…" at bounding box center [523, 166] width 498 height 25
paste input "Tên của trại viên"
type input "Camper's First Name | Nombre primero del campista | الاسم الأول للمخيم | 露营者的名字…"
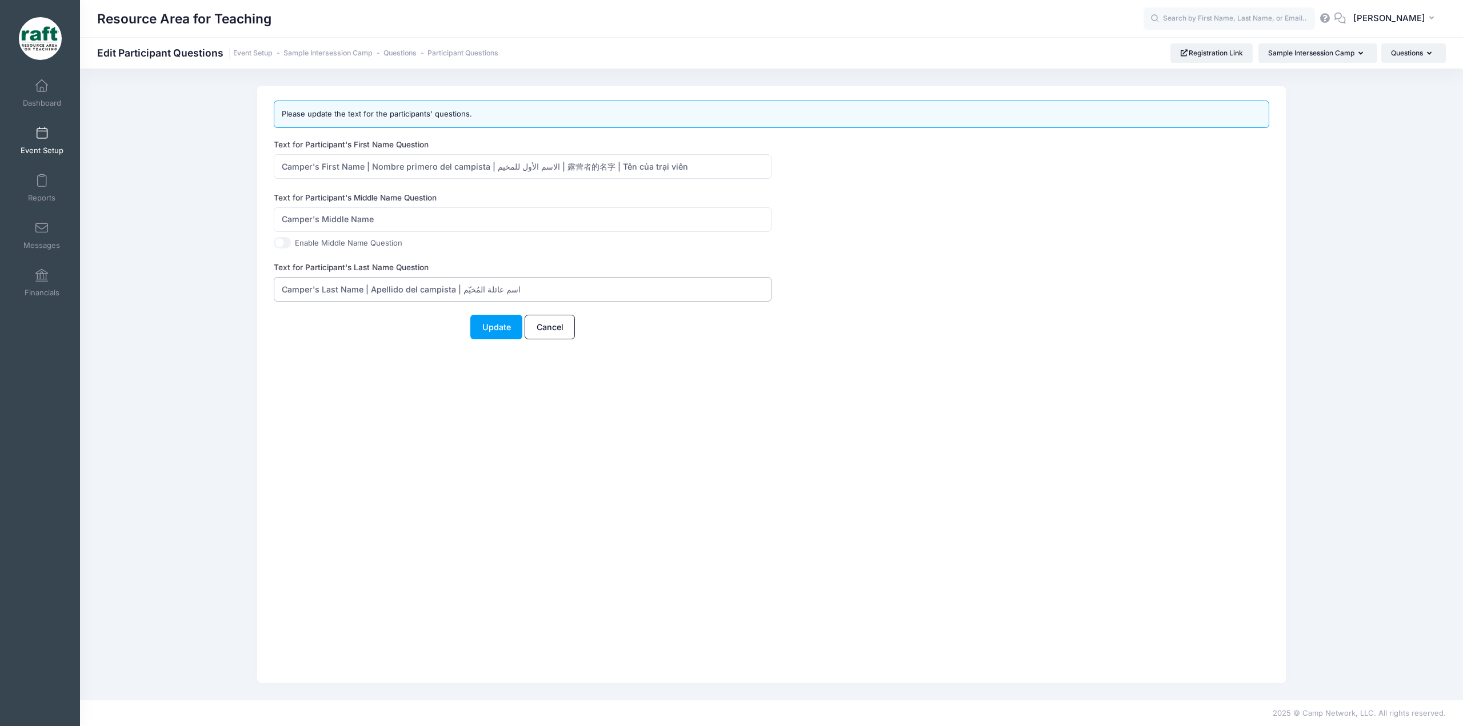
click at [505, 291] on input "Camper's Last Name | Apellido del [PERSON_NAME] | اسم عائلة المُخيّم" at bounding box center [523, 289] width 498 height 25
click at [539, 292] on input "Camper's Last Name | Apellido del campista | اسم عائلة المُخيّم |" at bounding box center [523, 289] width 498 height 25
paste input "露营者的姓氏"
click at [600, 294] on input "Camper's Last Name | Apellido del campista | اسم عائلة المُخيّم | 露营者的姓氏 |" at bounding box center [523, 289] width 498 height 25
paste input "Họ của người cắm trại"
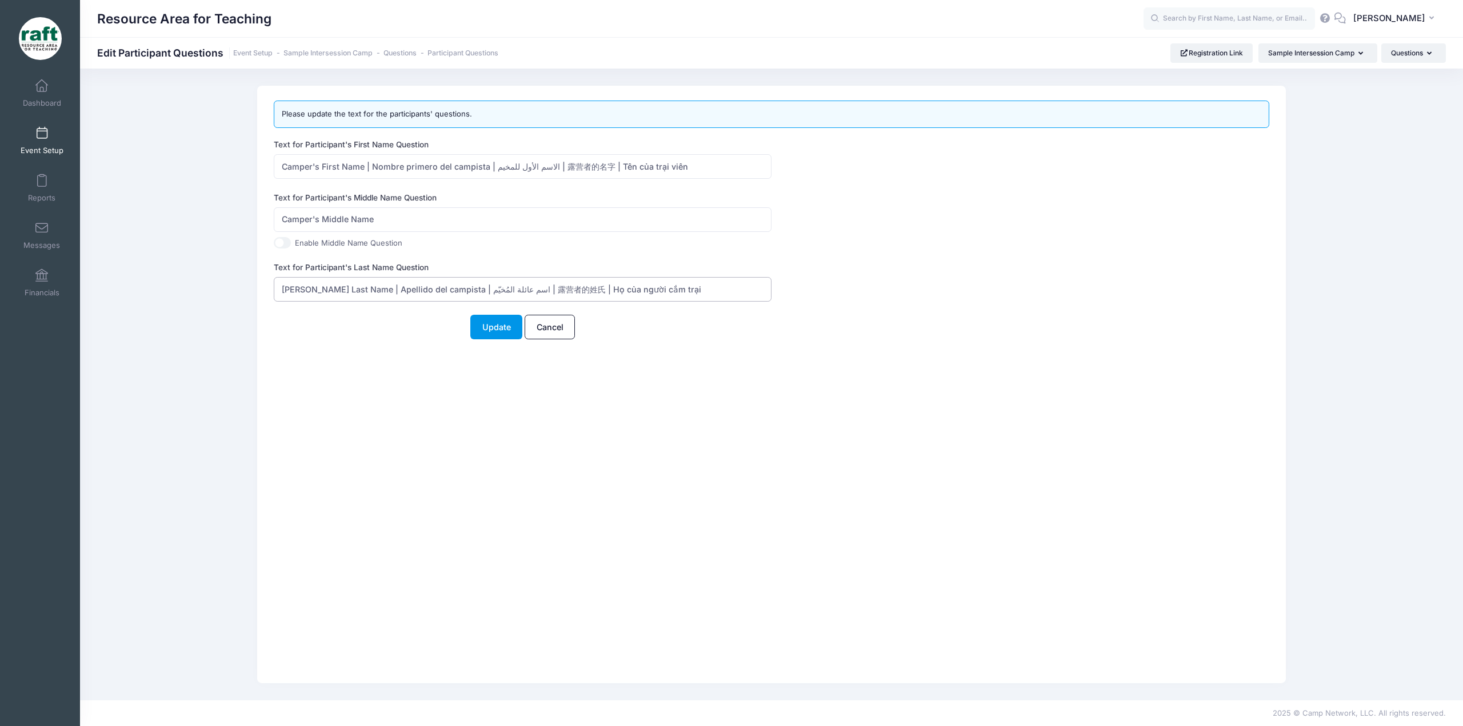
type input "Camper's Last Name | Apellido del campista | اسم عائلة المُخيّم | 露营者的姓氏 | Họ c…"
click at [497, 337] on button "Update" at bounding box center [496, 327] width 52 height 25
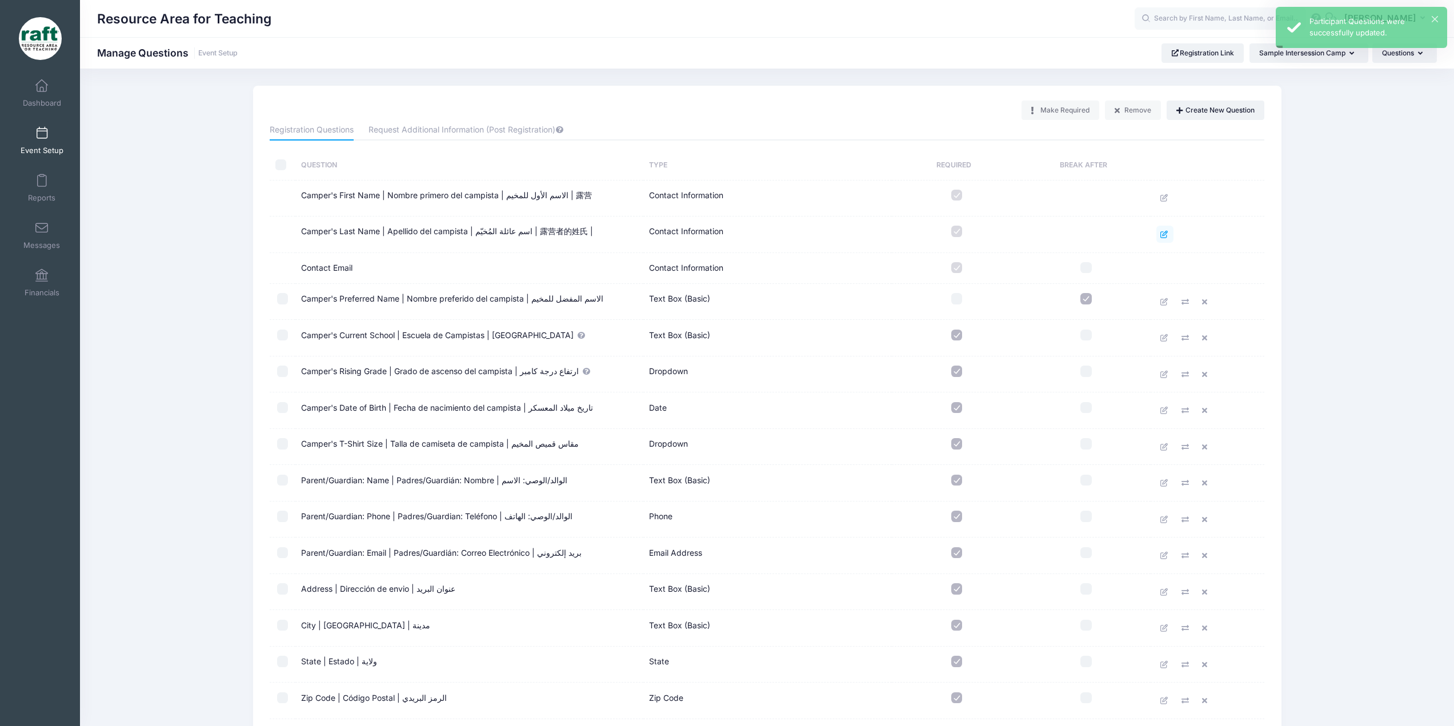
click at [1158, 231] on link at bounding box center [1164, 234] width 17 height 17
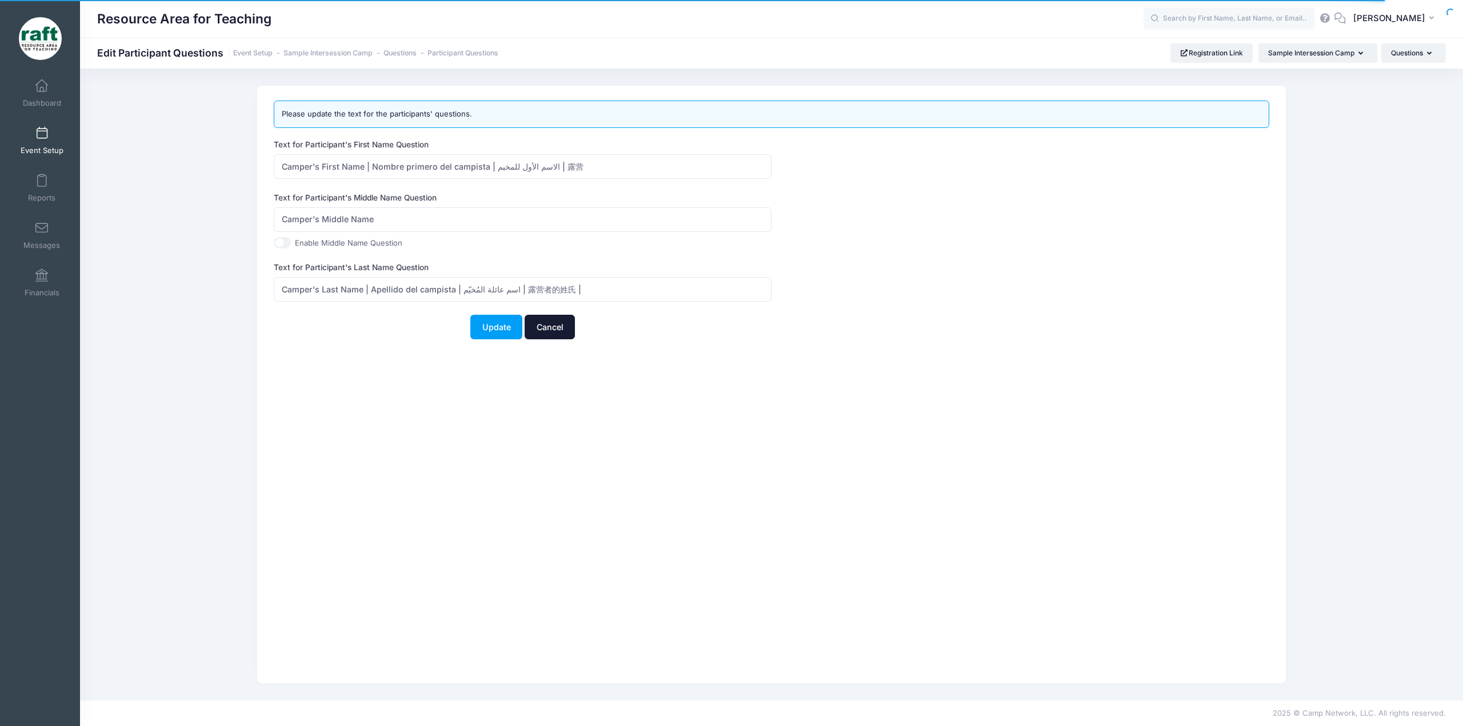
click at [558, 325] on link "Cancel" at bounding box center [550, 327] width 50 height 25
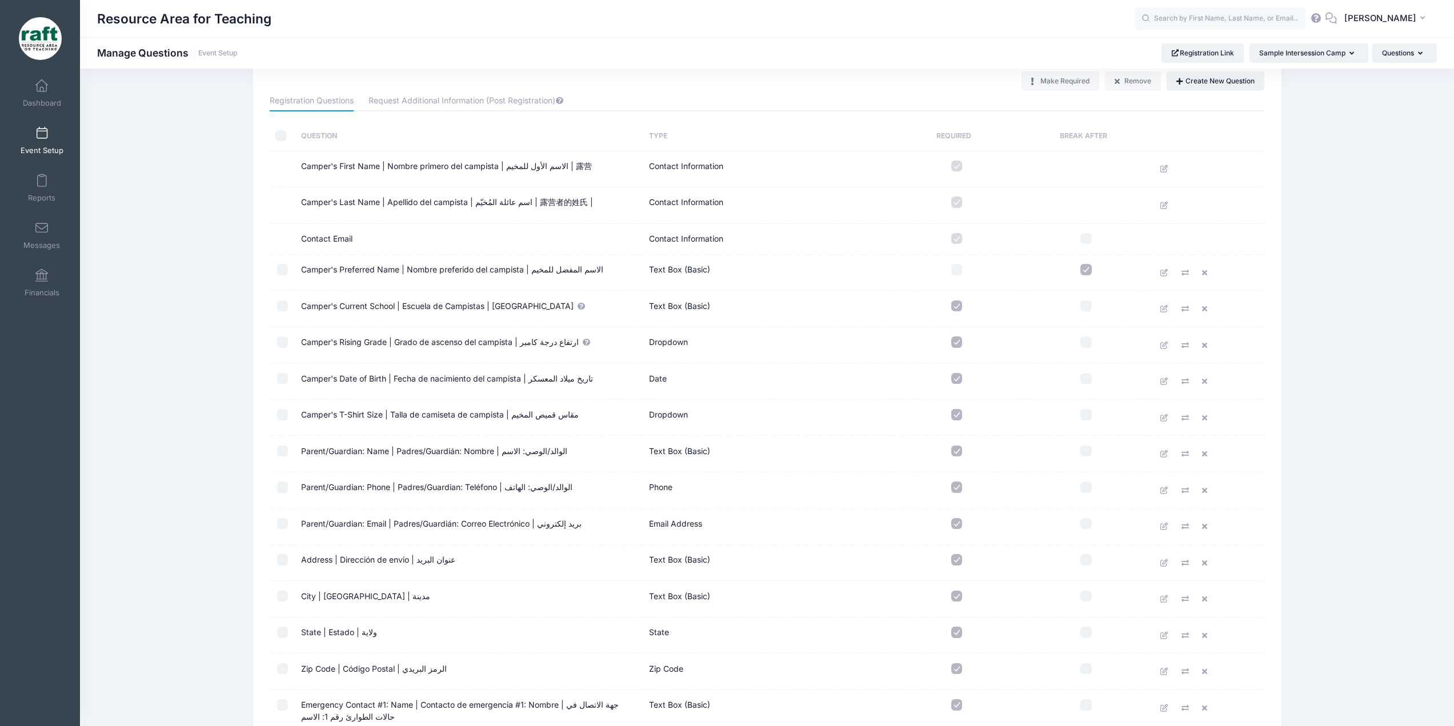
scroll to position [30, 0]
click at [1171, 272] on link at bounding box center [1164, 271] width 17 height 17
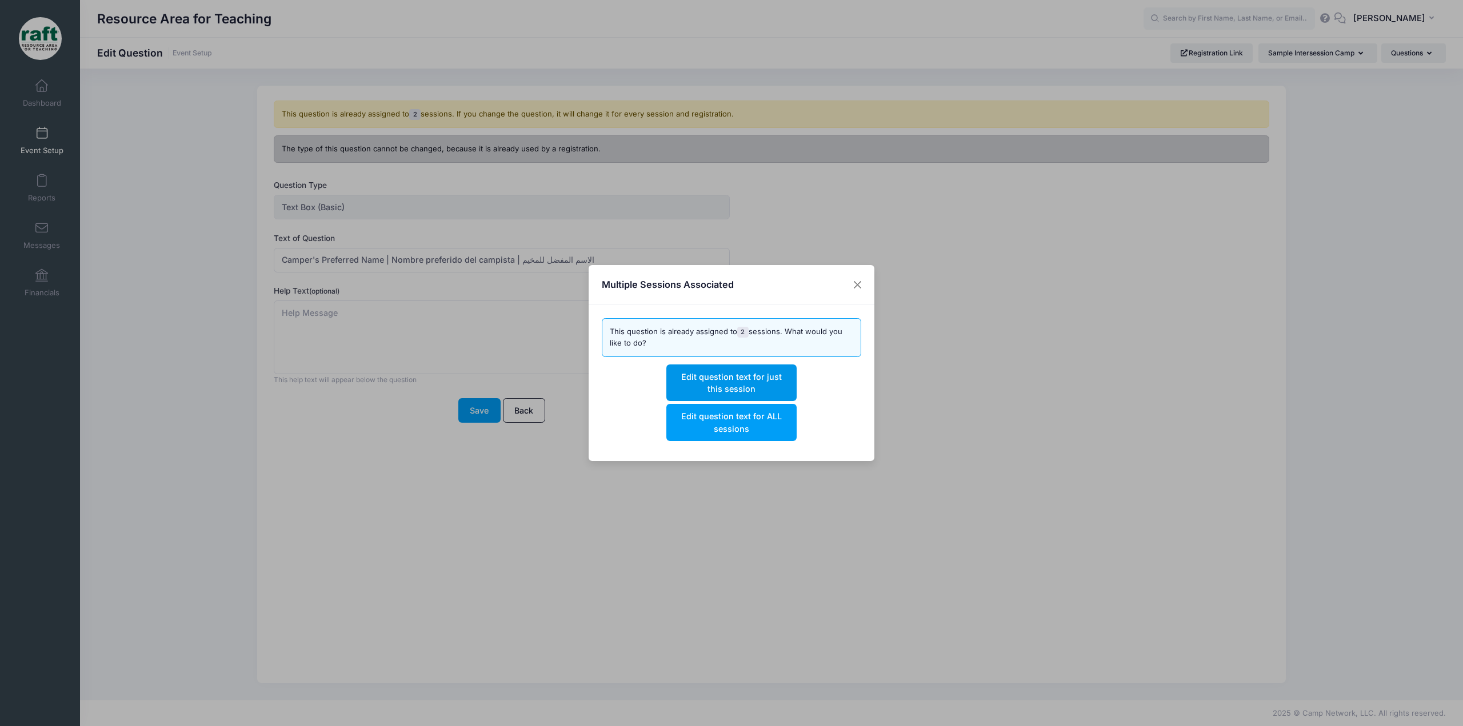
click at [780, 385] on button "Edit question text for just this session" at bounding box center [731, 383] width 130 height 37
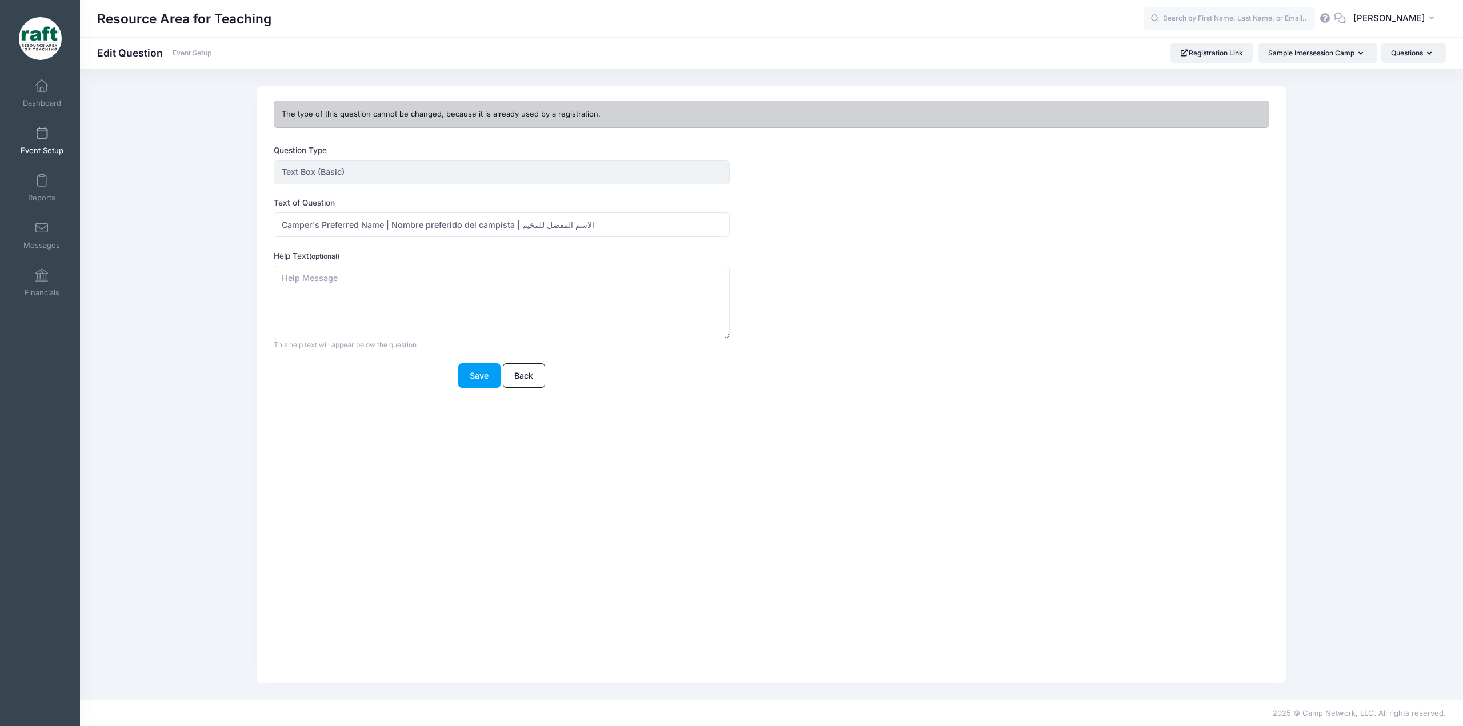
click at [647, 240] on form "Question Type Text Box (Basic) Once you create the question, you will be prompt…" at bounding box center [729, 266] width 911 height 243
click at [522, 226] on input "Camper's Preferred Name | Nombre preferido del campista | الاسم المفضل للمخيم" at bounding box center [501, 225] width 455 height 25
click at [519, 227] on input "Camper's Preferred Name | Nombre preferido del campista | الاسم المفضل للمخيم" at bounding box center [501, 225] width 455 height 25
click at [587, 223] on input "Camper's Preferred Name | Nombre preferido del campista | الاسم المفضل للمخيم" at bounding box center [501, 225] width 455 height 25
paste input "首选名称"
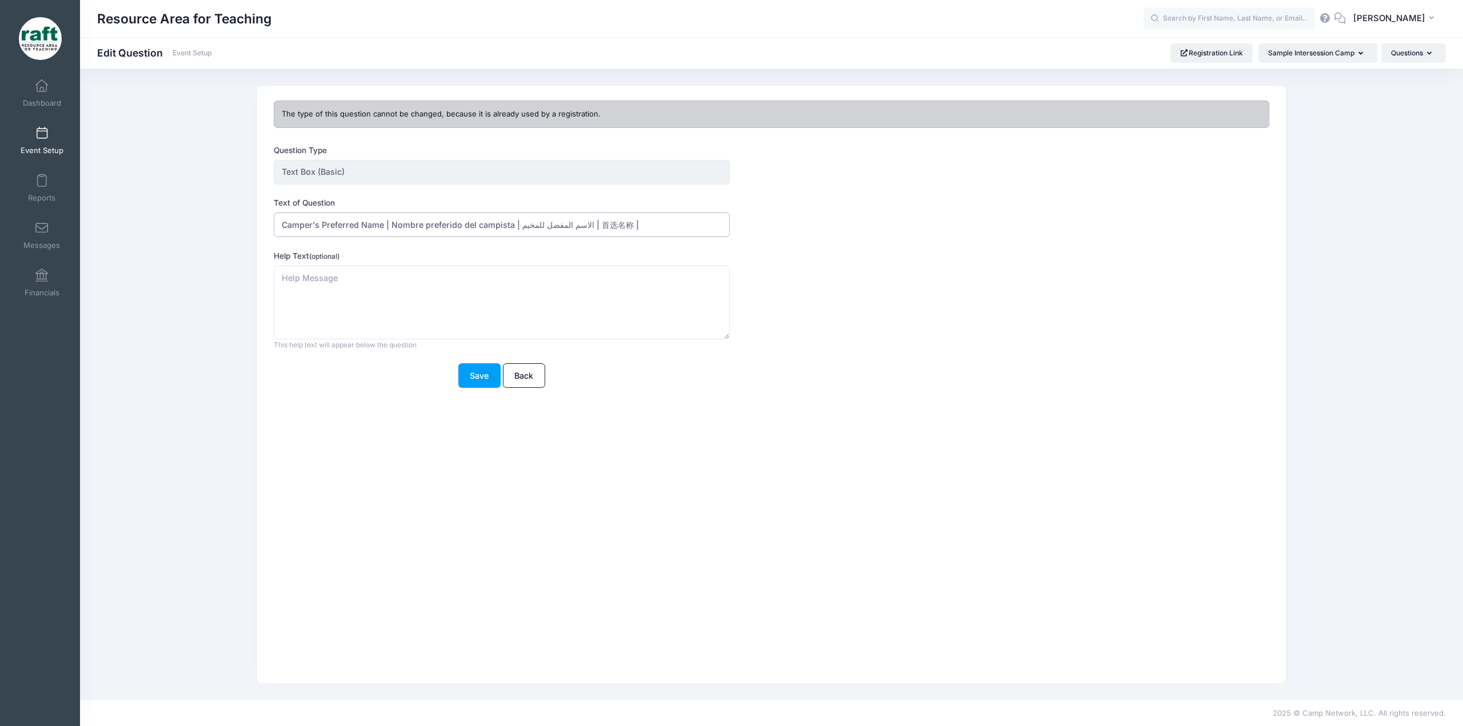
click at [676, 224] on input "Camper's Preferred Name | Nombre preferido del campista | الاسم المفضل للمخيم |…" at bounding box center [501, 225] width 455 height 25
paste input "Tên ưa thích"
type input "[PERSON_NAME]'s Preferred Name | Nombre preferido del campista | الاسم المفضل ل…"
click at [495, 386] on button "Save" at bounding box center [479, 375] width 42 height 25
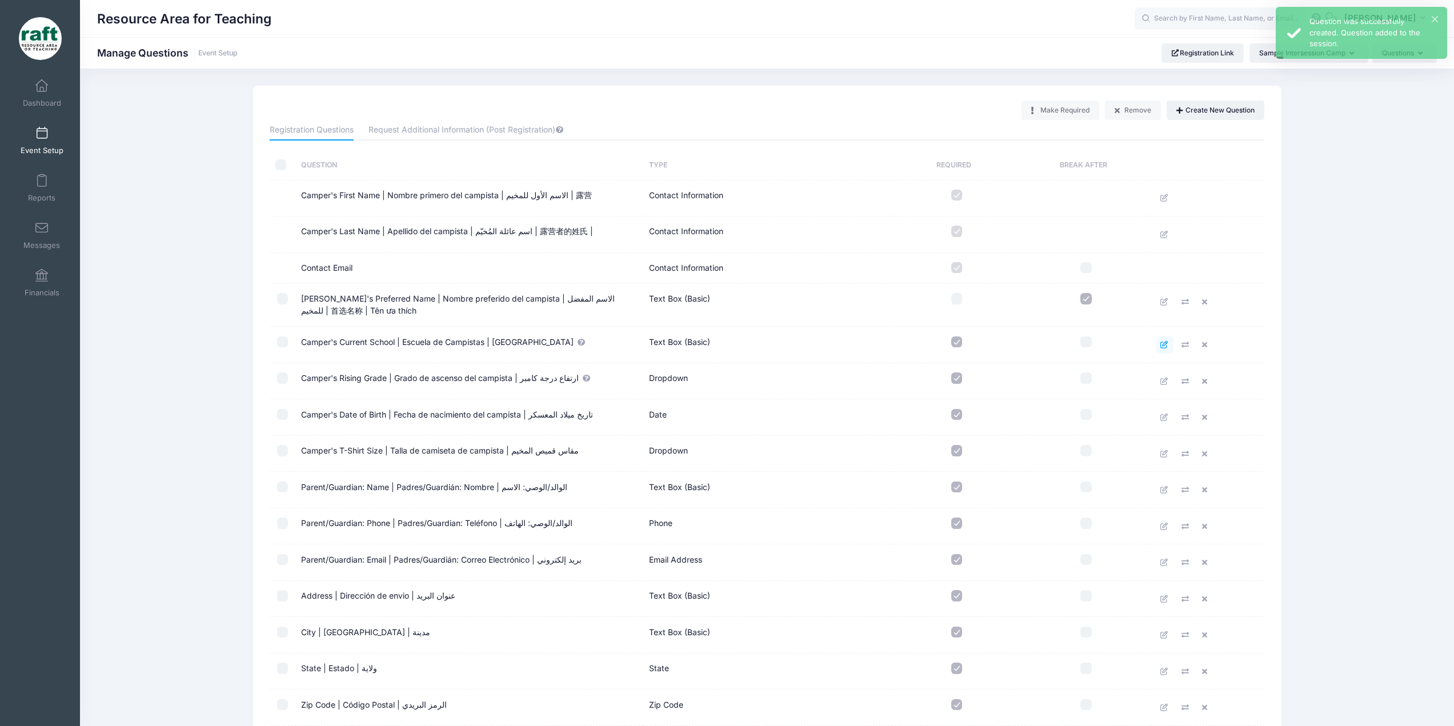
click at [1167, 349] on icon at bounding box center [1164, 344] width 9 height 7
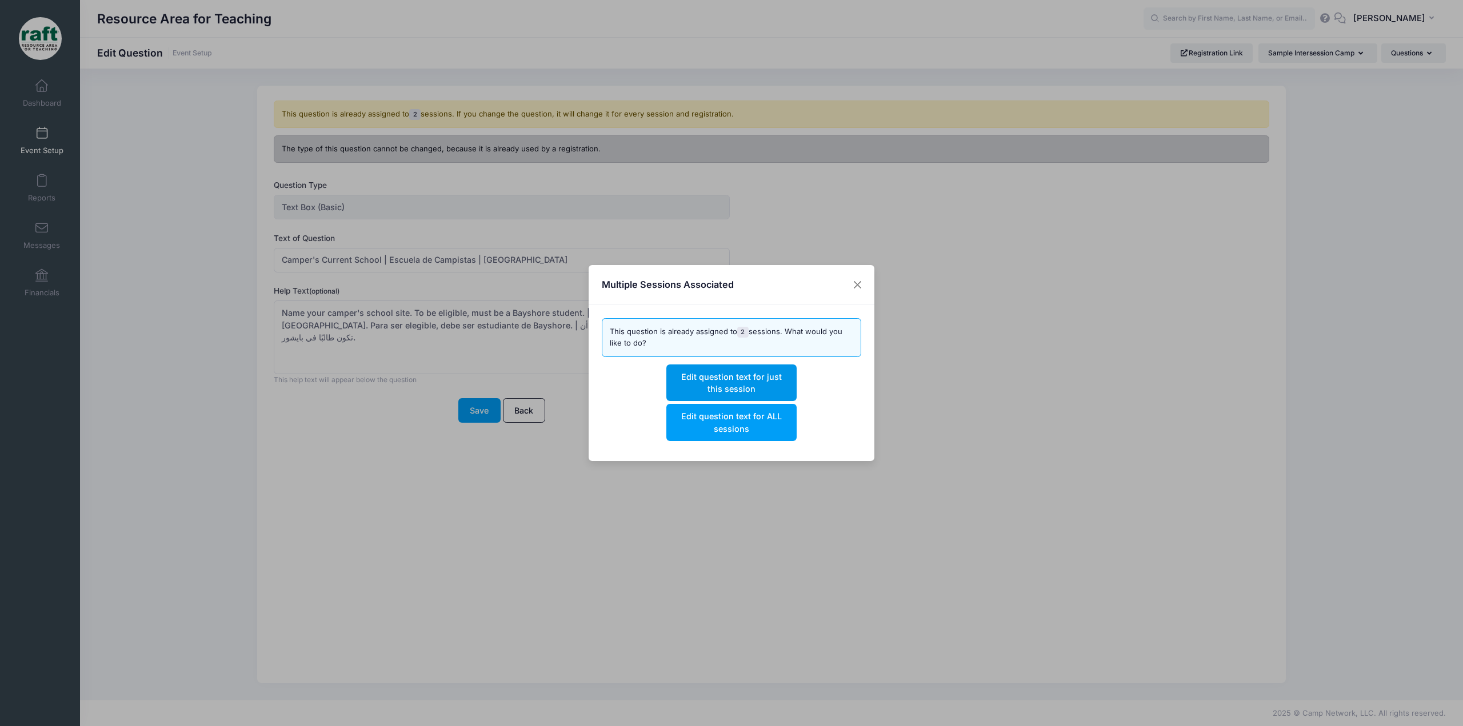
click at [788, 381] on button "Edit question text for just this session" at bounding box center [731, 383] width 130 height 37
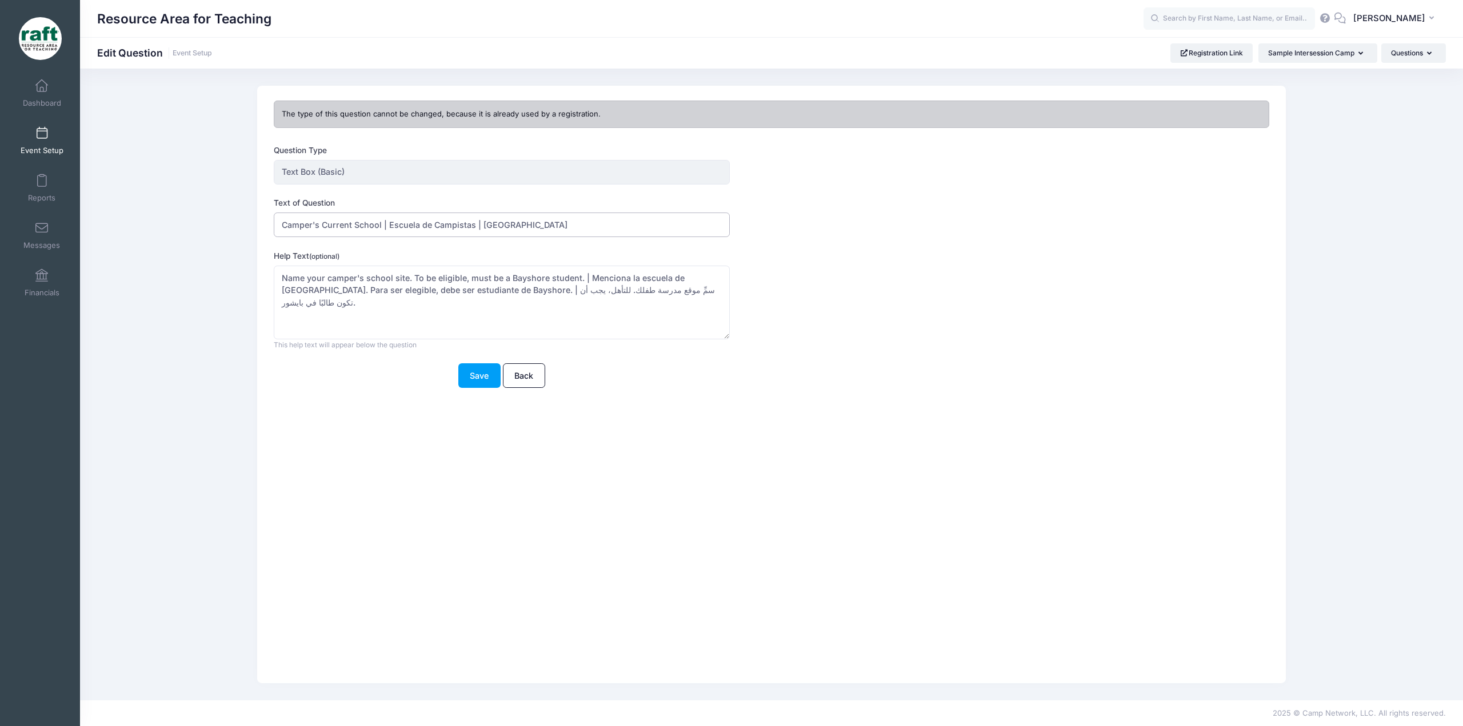
click at [660, 237] on input "Camper's Current School | Escuela de Campistas | مدرسة كامبر" at bounding box center [501, 225] width 455 height 25
click at [625, 232] on input "Camper's Current School | Escuela de Campistas | مدرسة كامبر |" at bounding box center [501, 225] width 455 height 25
paste input "现就读学校"
click at [595, 231] on input "Camper's Current School | Escuela de Campistas | مدرسة كامبر | 现就读学校 |" at bounding box center [501, 225] width 455 height 25
paste input "Trường hiện tại"
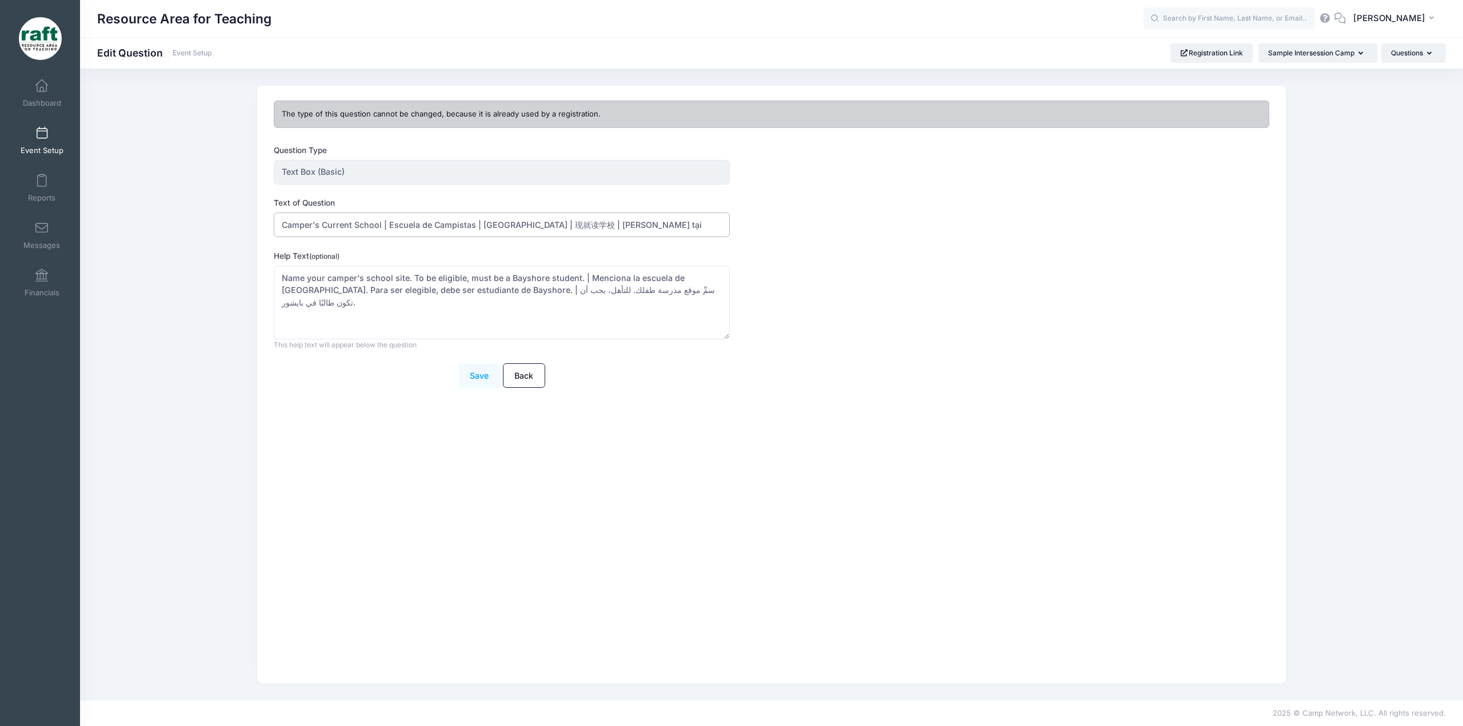
type input "Camper's Current School | Escuela de Campistas | [GEOGRAPHIC_DATA] | 现就读学校 | [P…"
click at [479, 378] on button "Save" at bounding box center [479, 375] width 42 height 25
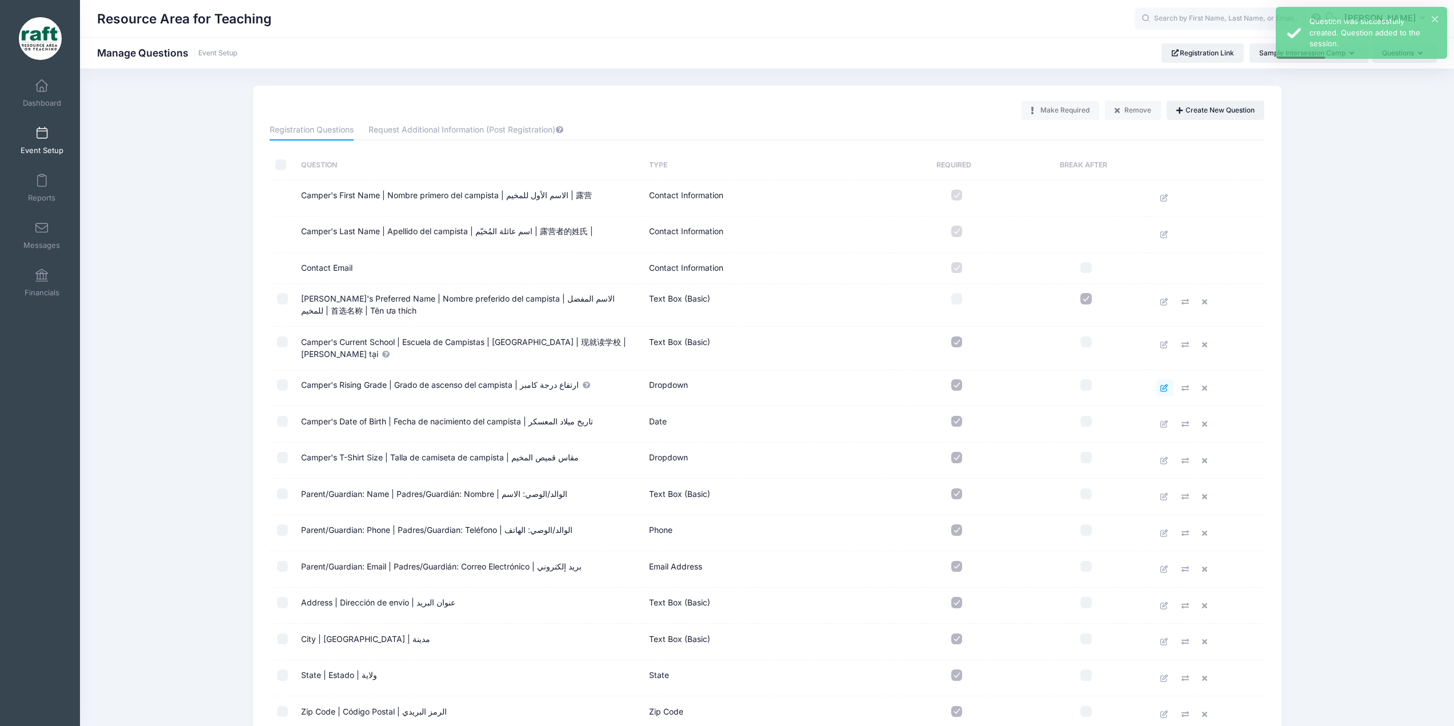
click at [1167, 385] on icon at bounding box center [1164, 388] width 9 height 7
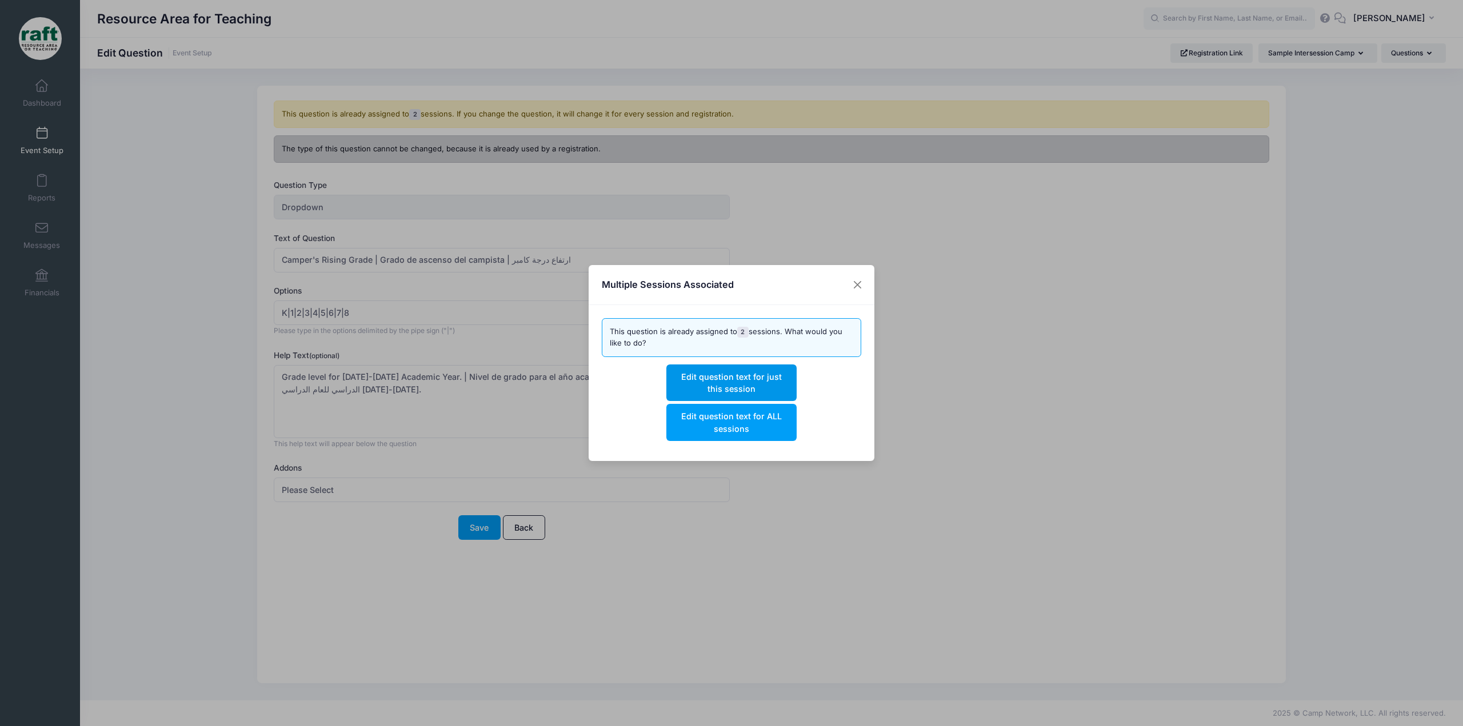
click at [764, 390] on button "Edit question text for just this session" at bounding box center [731, 383] width 130 height 37
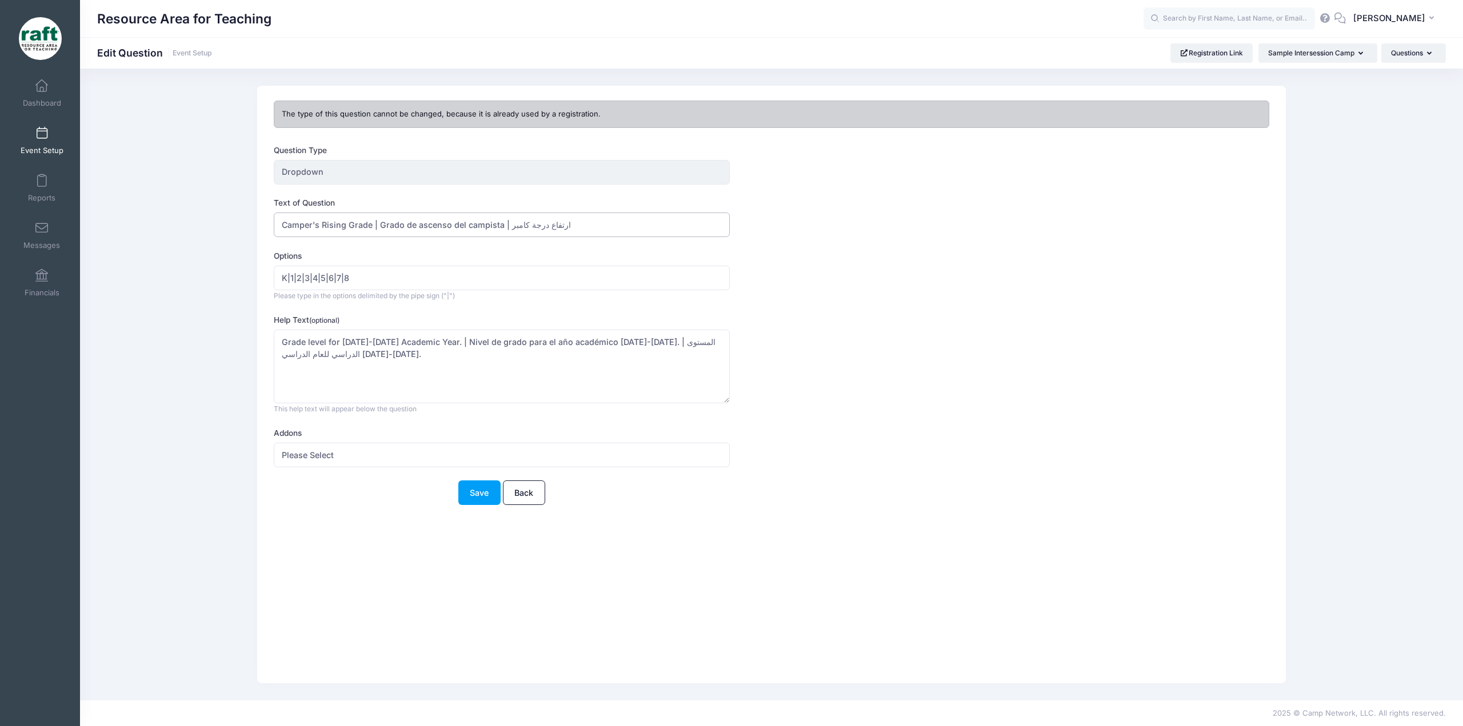
click at [333, 227] on input "Camper's Rising Grade | Grado de ascenso del campista | ارتفاع درجة كامبر" at bounding box center [501, 225] width 455 height 25
click at [425, 228] on input "Camper's Grade | Grado de ascenso del campista | ارتفاع درجة كامبر" at bounding box center [501, 225] width 455 height 25
click at [474, 223] on input "Camper's Grade | Grado del campista | ارتفاع درجة كامبر" at bounding box center [501, 225] width 455 height 25
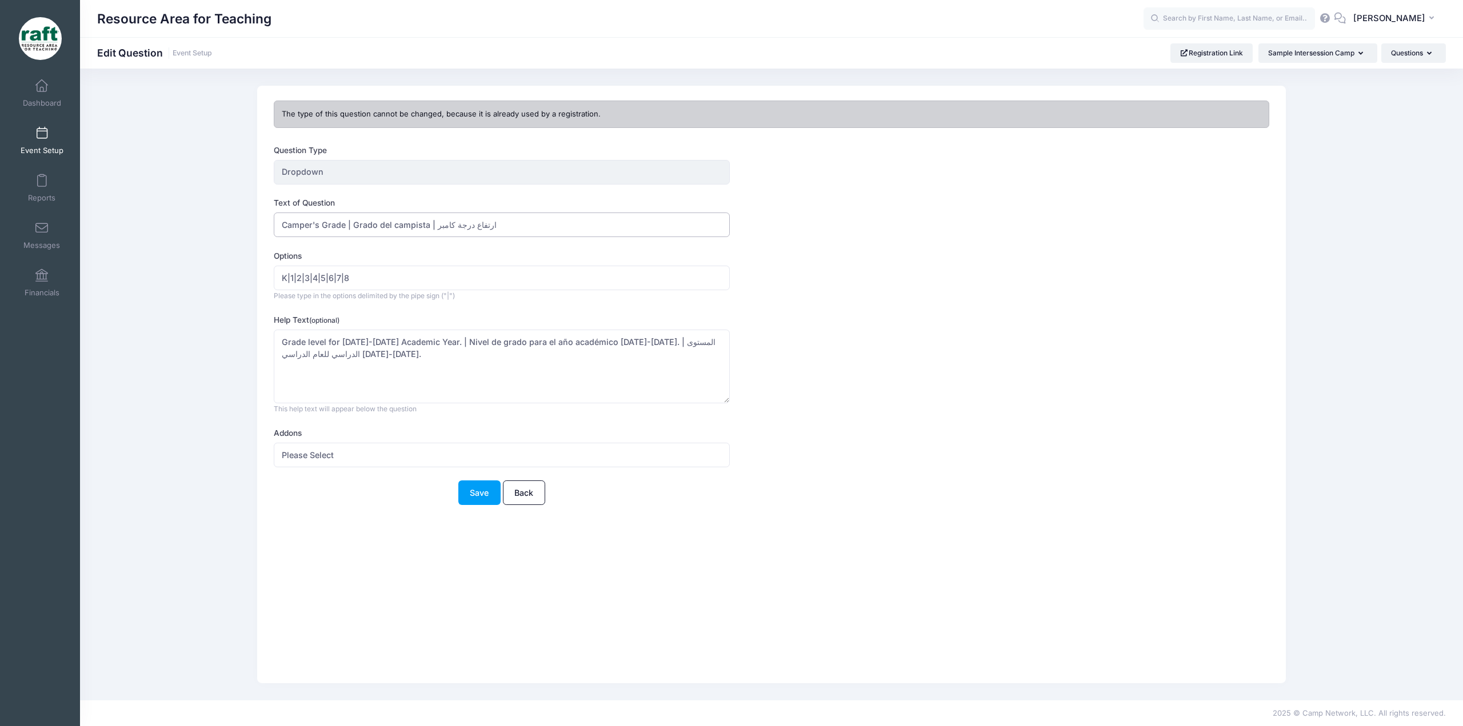
click at [474, 223] on input "Camper's Grade | Grado del campista | ارتفاع درجة كامبر" at bounding box center [501, 225] width 455 height 25
click at [487, 226] on input "Camper's Grade | Grado del campista | ارتفاع درجة كامبر" at bounding box center [501, 225] width 455 height 25
drag, startPoint x: 498, startPoint y: 226, endPoint x: 436, endPoint y: 229, distance: 62.4
click at [436, 229] on input "Camper's Grade | Grado del campista | ارتفاع درجة كامبر" at bounding box center [501, 225] width 455 height 25
click at [473, 233] on input "Camper's Grade | Grado del campista |" at bounding box center [501, 225] width 455 height 25
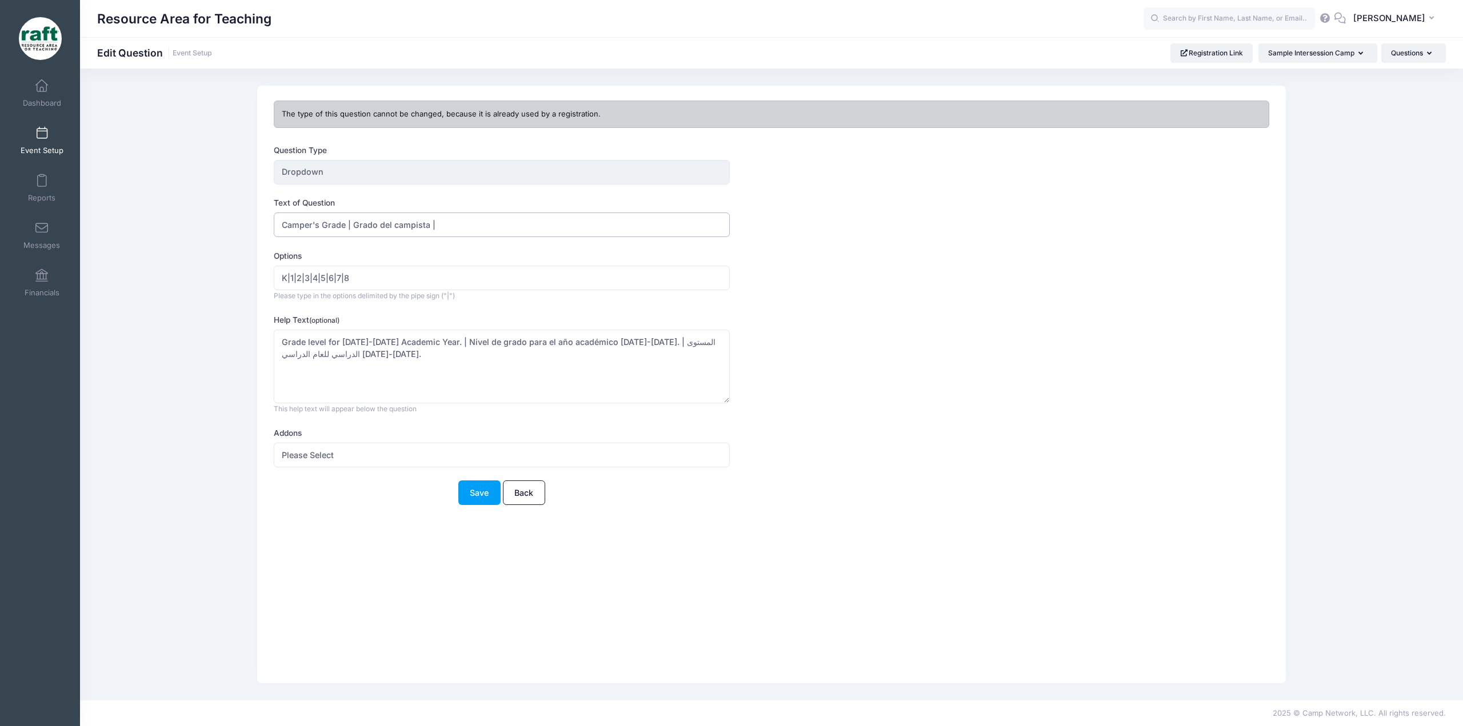
paste input "درجة المخيم"
click at [521, 222] on input "Camper's Grade | Grado del campista | درجة المخيم |" at bounding box center [501, 225] width 455 height 25
paste input "露营者的等级"
click at [610, 218] on input "Camper's Grade | Grado del campista | درجة المخيم | 露营者的等级 |" at bounding box center [501, 225] width 455 height 25
paste input "Điểm của trại viên"
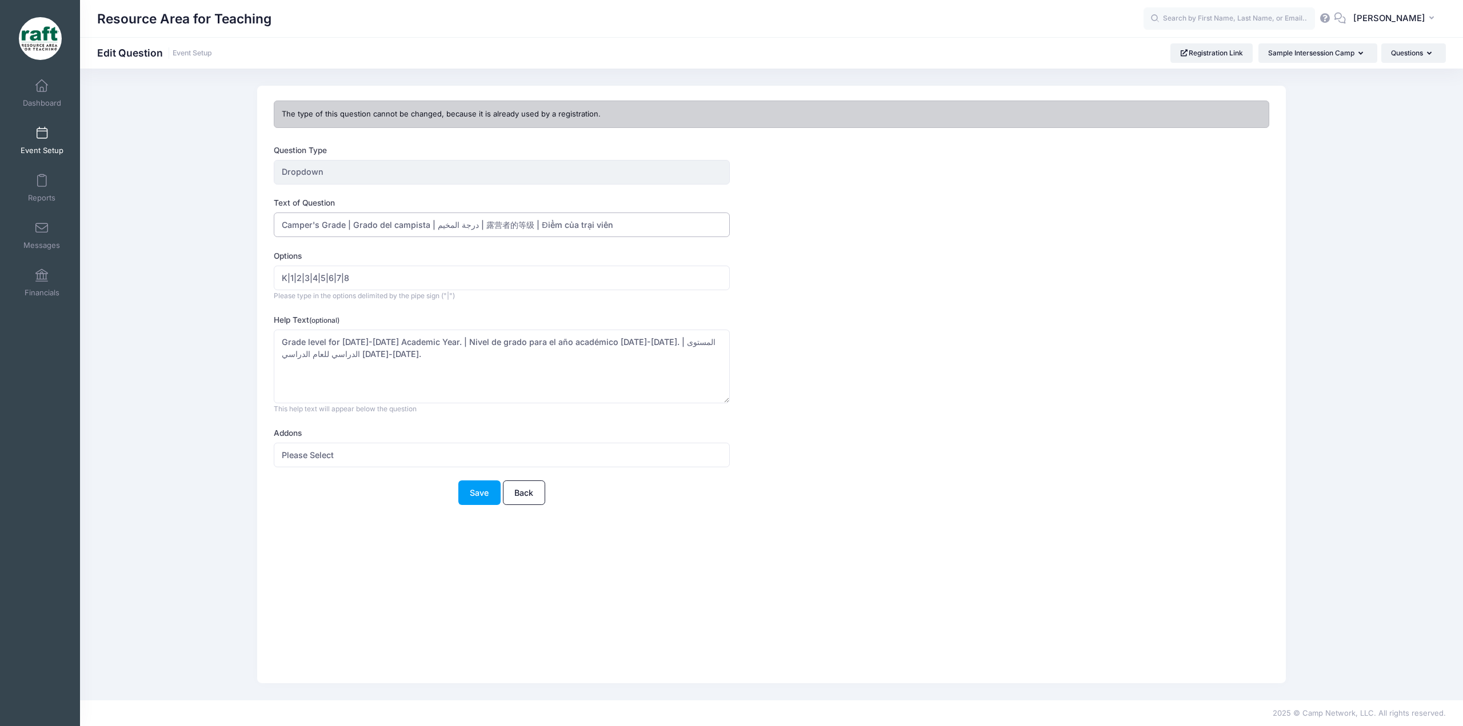
type input "Camper's Grade | Grado del campista | درجة المخيم | 露营者的等级 | Điểm của trại viên"
drag, startPoint x: 462, startPoint y: 366, endPoint x: 276, endPoint y: 334, distance: 188.3
click at [276, 334] on textarea "Grade level for [DATE]-[DATE] Academic Year. | Nivel de grado para el año acadé…" at bounding box center [501, 367] width 455 height 74
click at [463, 489] on button "Save" at bounding box center [479, 493] width 42 height 25
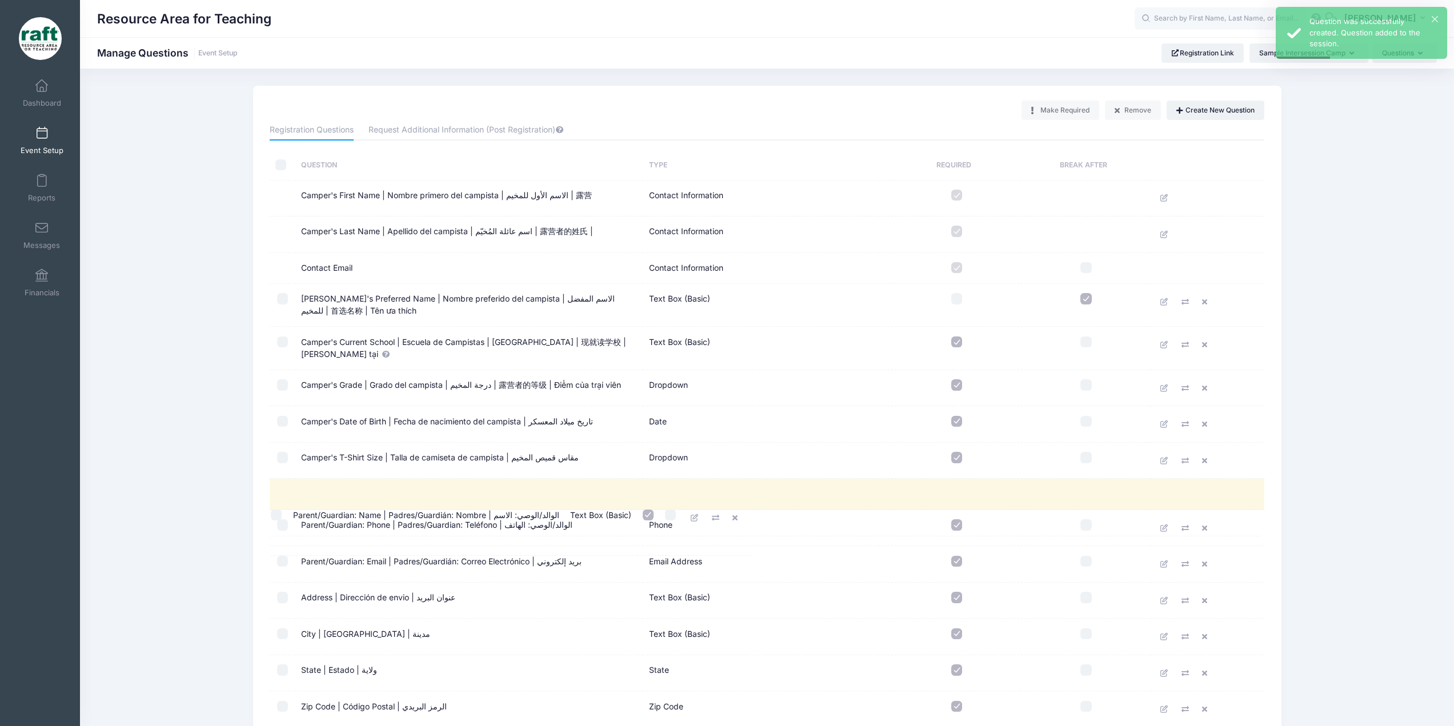
drag, startPoint x: 0, startPoint y: 0, endPoint x: 459, endPoint y: 510, distance: 685.8
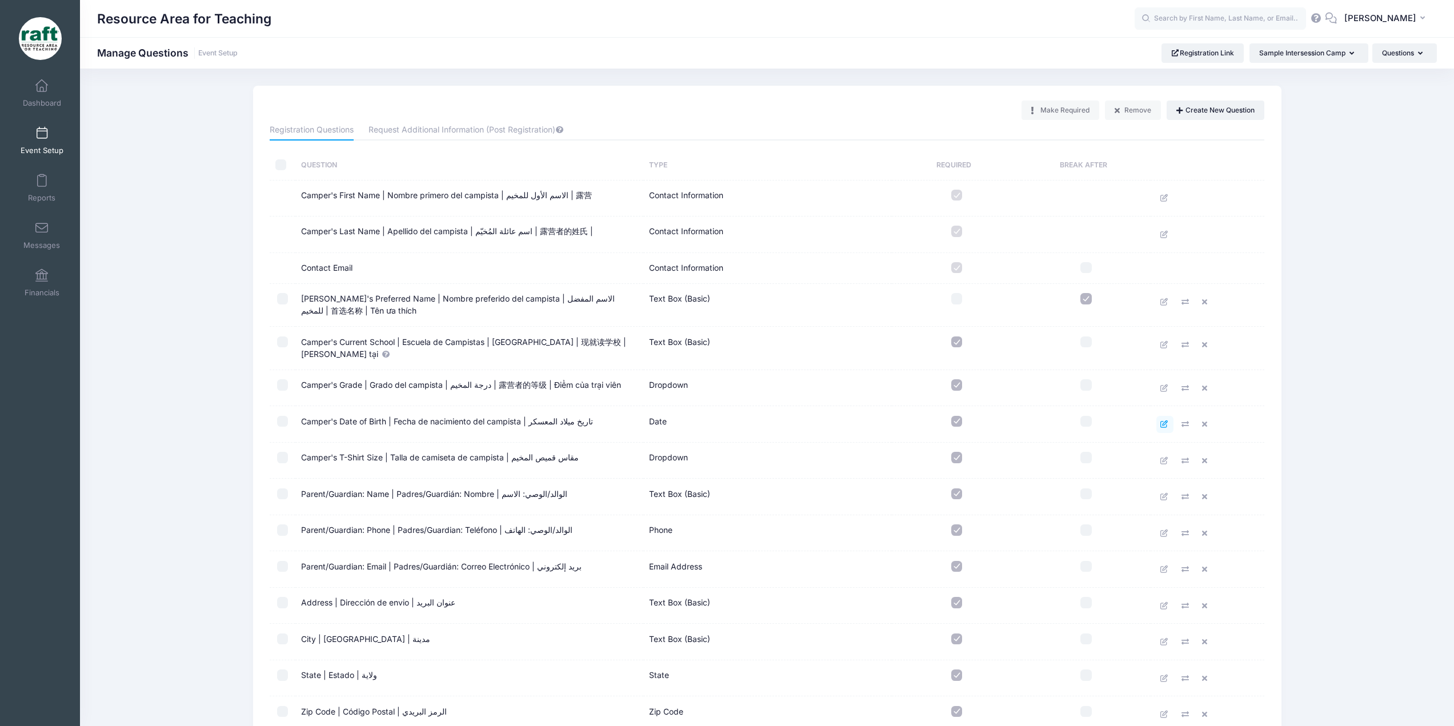
click at [1168, 427] on icon at bounding box center [1164, 424] width 9 height 7
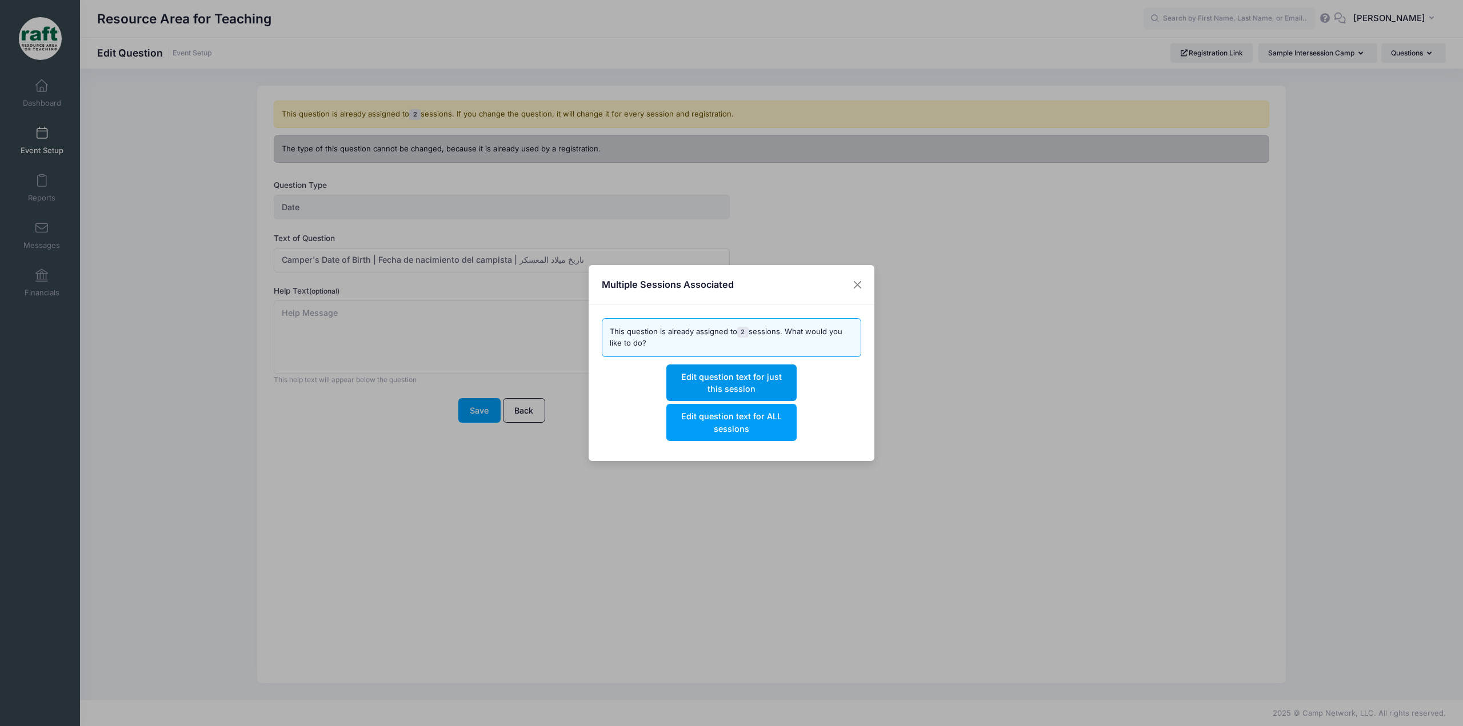
click at [749, 373] on button "Edit question text for just this session" at bounding box center [731, 383] width 130 height 37
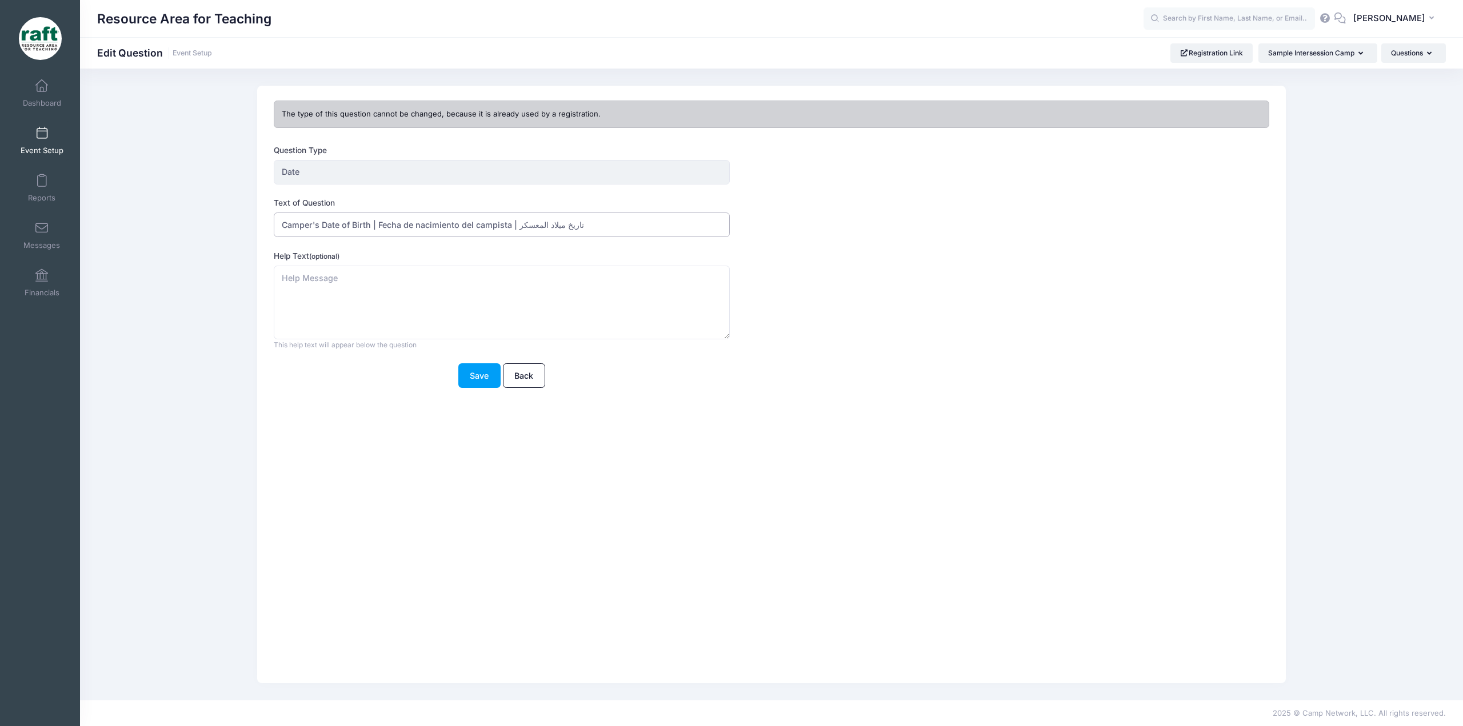
click at [652, 219] on input "Camper's Date of Birth | Fecha de nacimiento del campista | تاريخ ميلاد المعسكر" at bounding box center [501, 225] width 455 height 25
type input "Camper's Date of Birth | Fecha de nacimiento del campista | تاريخ ميلاد المعسكر…"
